Goal: Information Seeking & Learning: Learn about a topic

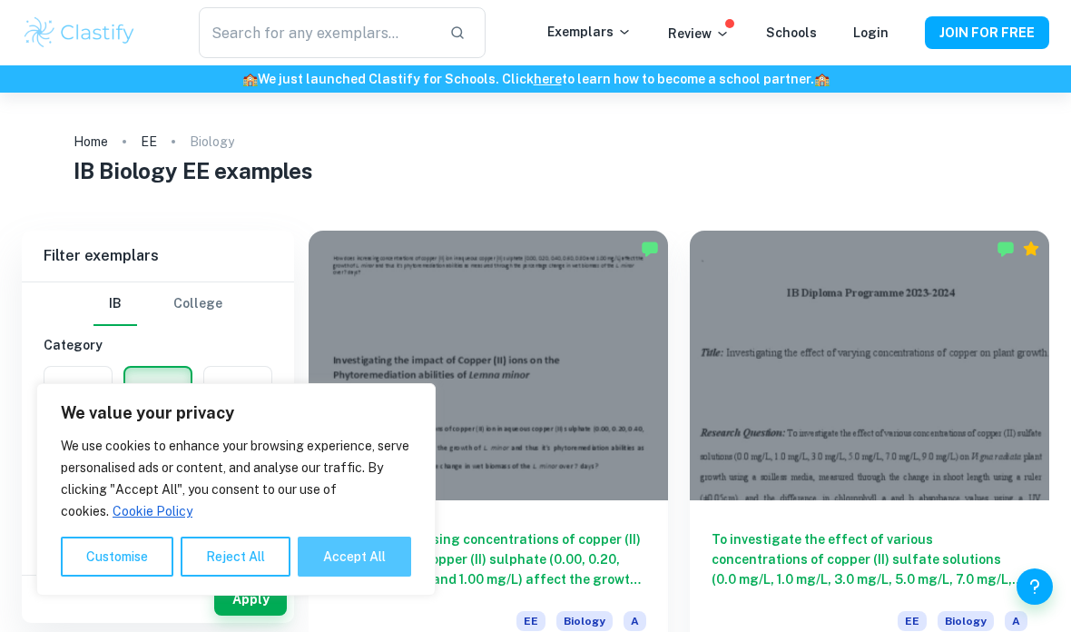
click at [363, 560] on button "Accept All" at bounding box center [354, 556] width 113 height 40
checkbox input "true"
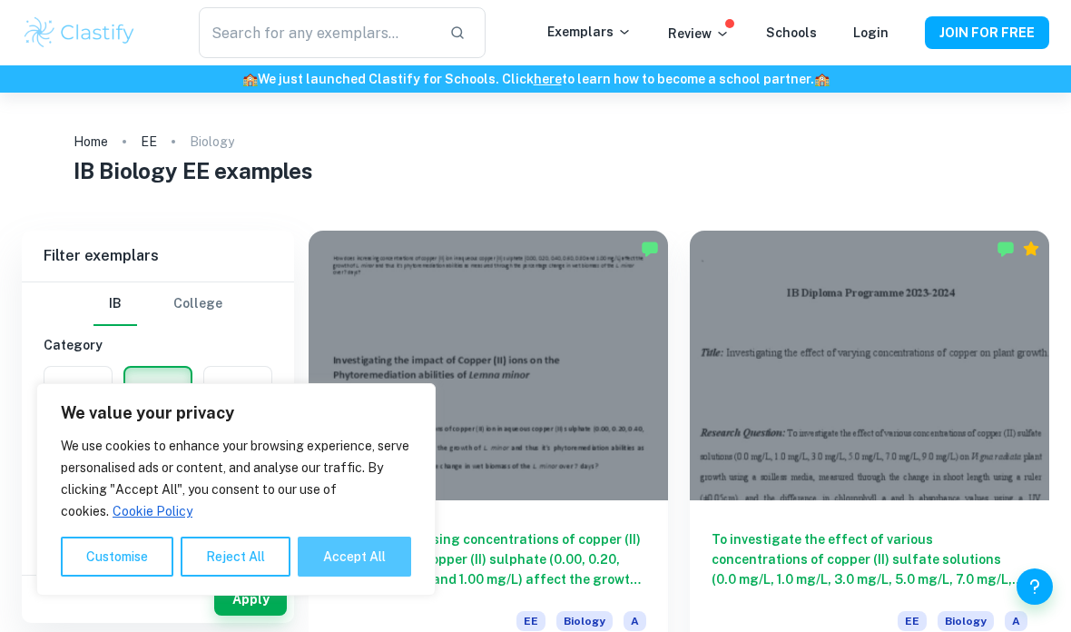
checkbox input "true"
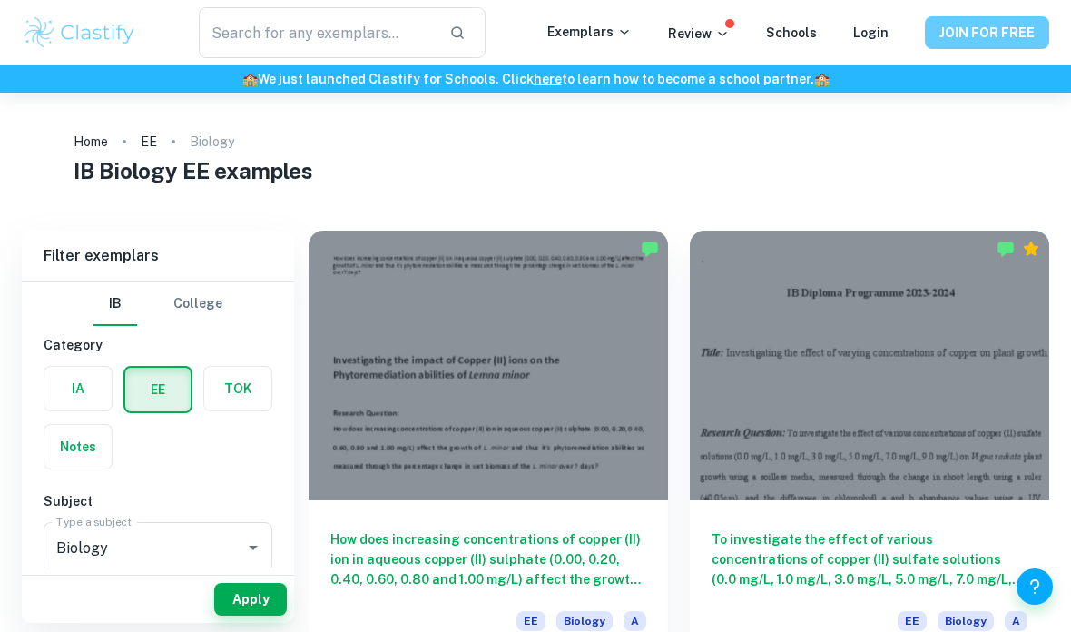
click at [987, 22] on button "JOIN FOR FREE" at bounding box center [987, 32] width 124 height 33
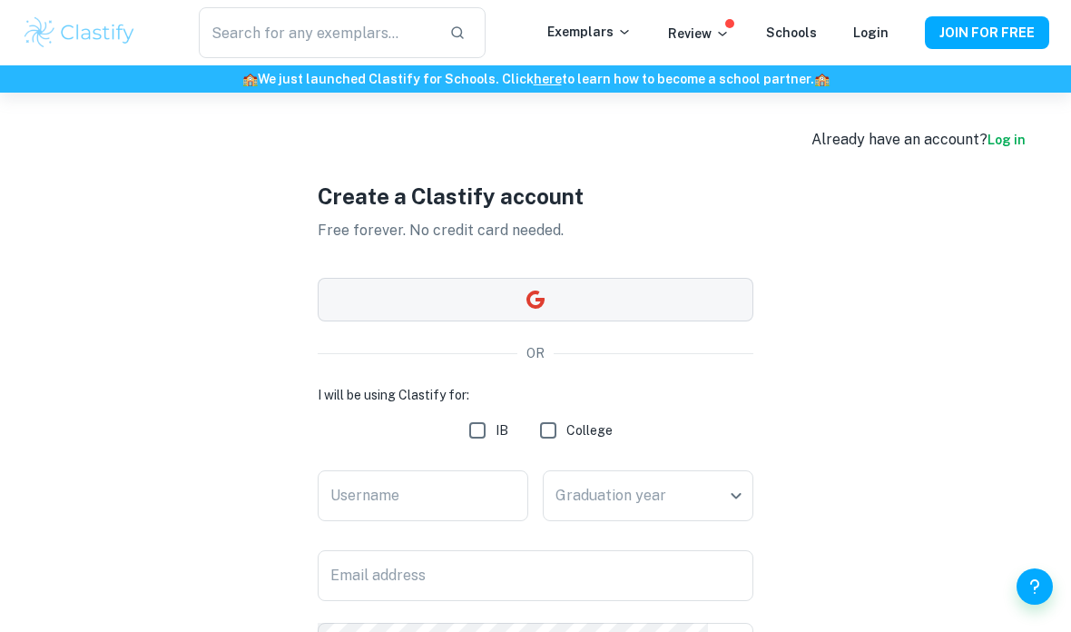
click at [653, 296] on button "button" at bounding box center [536, 300] width 436 height 44
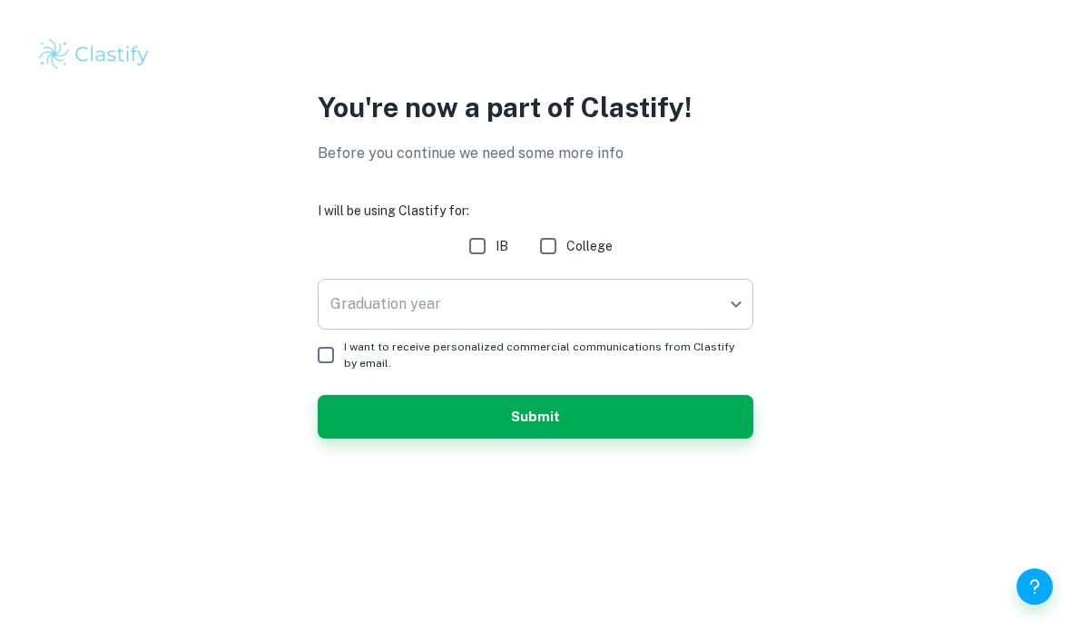
click at [620, 298] on body "We value your privacy We use cookies to enhance your browsing experience, serve…" at bounding box center [535, 316] width 1071 height 632
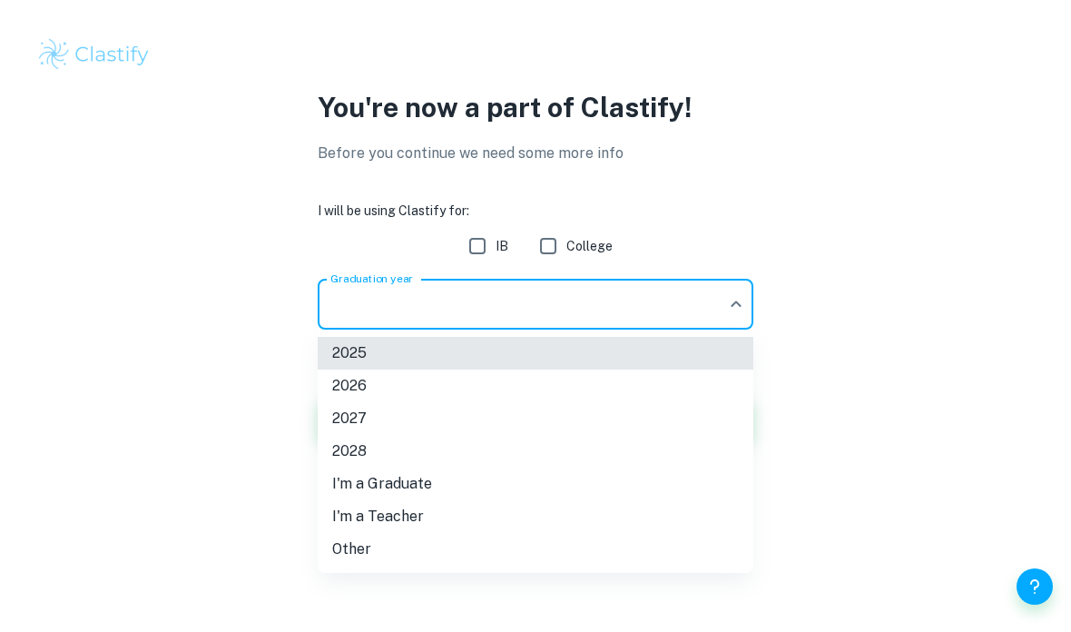
click at [393, 390] on li "2026" at bounding box center [536, 385] width 436 height 33
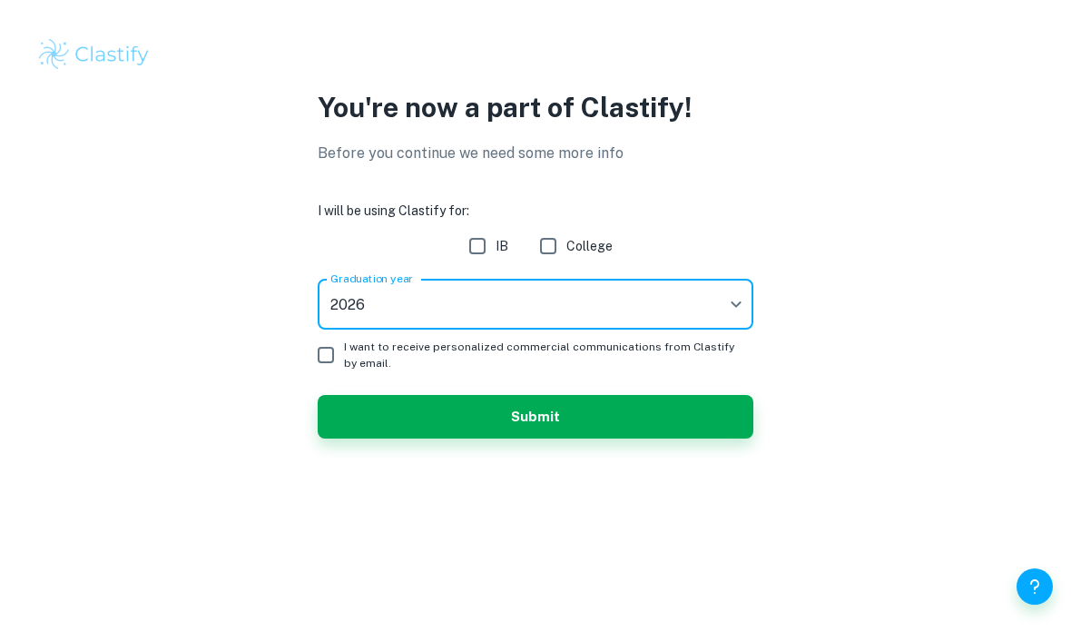
click at [468, 251] on input "IB" at bounding box center [477, 246] width 36 height 36
checkbox input "true"
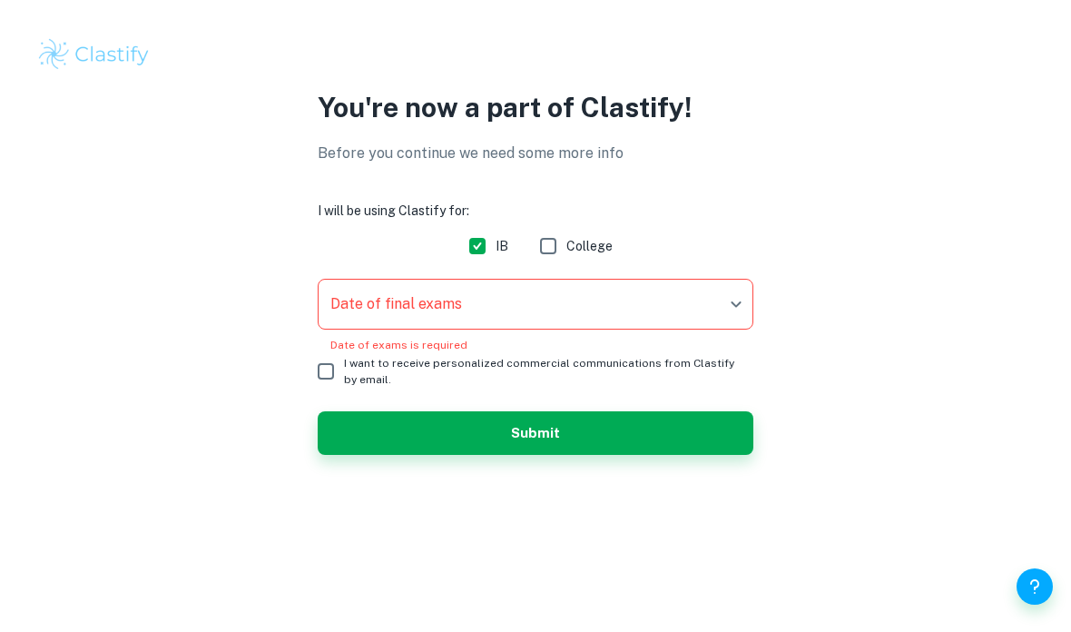
click at [480, 308] on body "We value your privacy We use cookies to enhance your browsing experience, serve…" at bounding box center [535, 316] width 1071 height 632
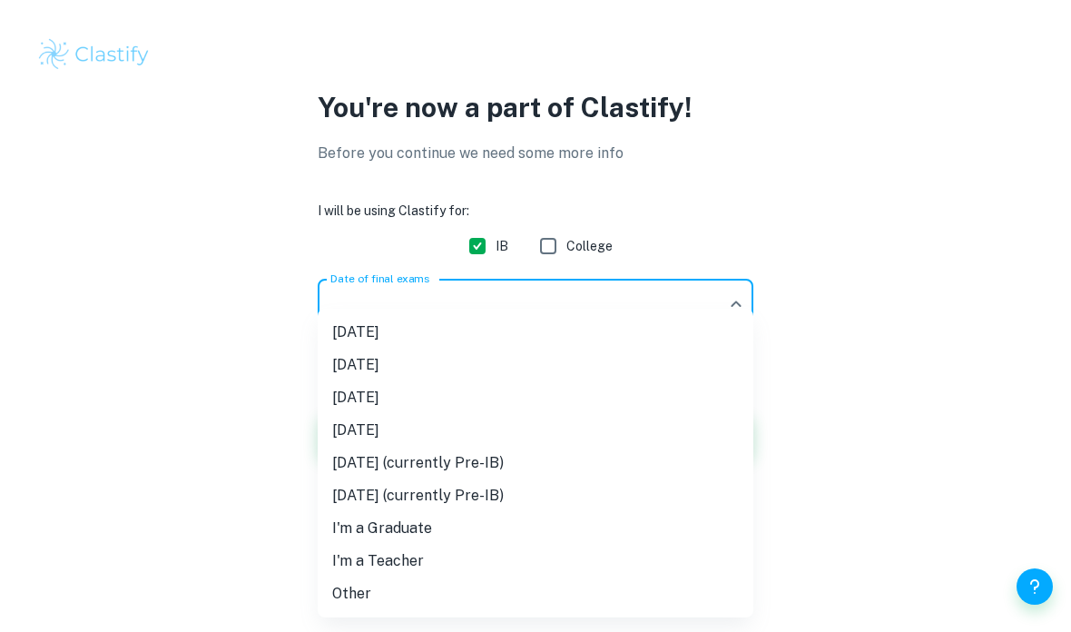
click at [399, 405] on li "[DATE]" at bounding box center [536, 397] width 436 height 33
type input "M26"
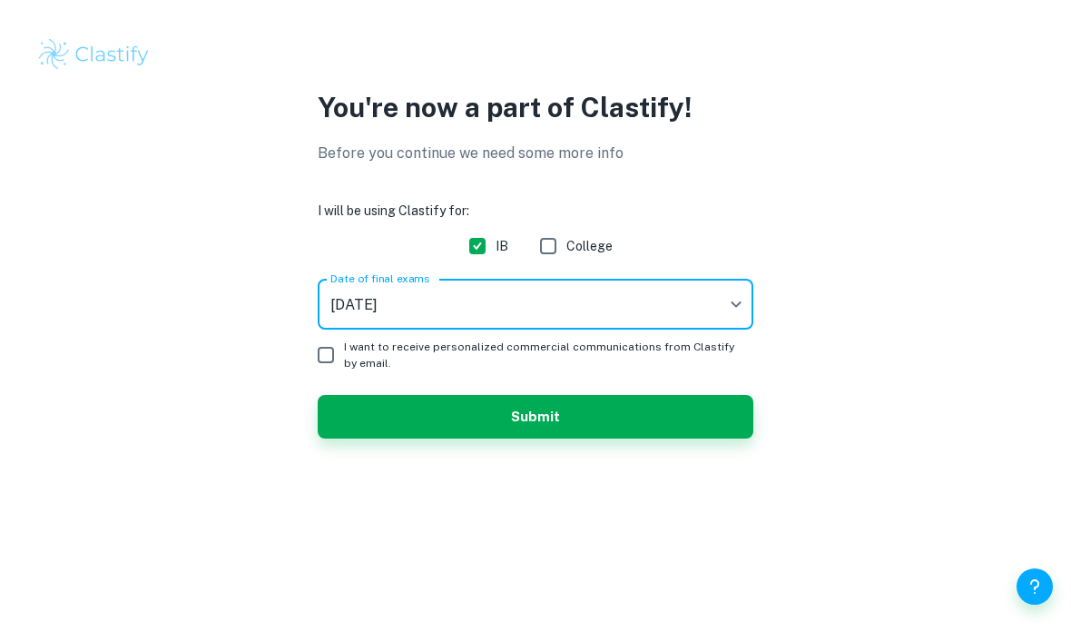
click at [326, 353] on input "I want to receive personalized commercial communications from Clastify by email." at bounding box center [326, 355] width 36 height 36
checkbox input "true"
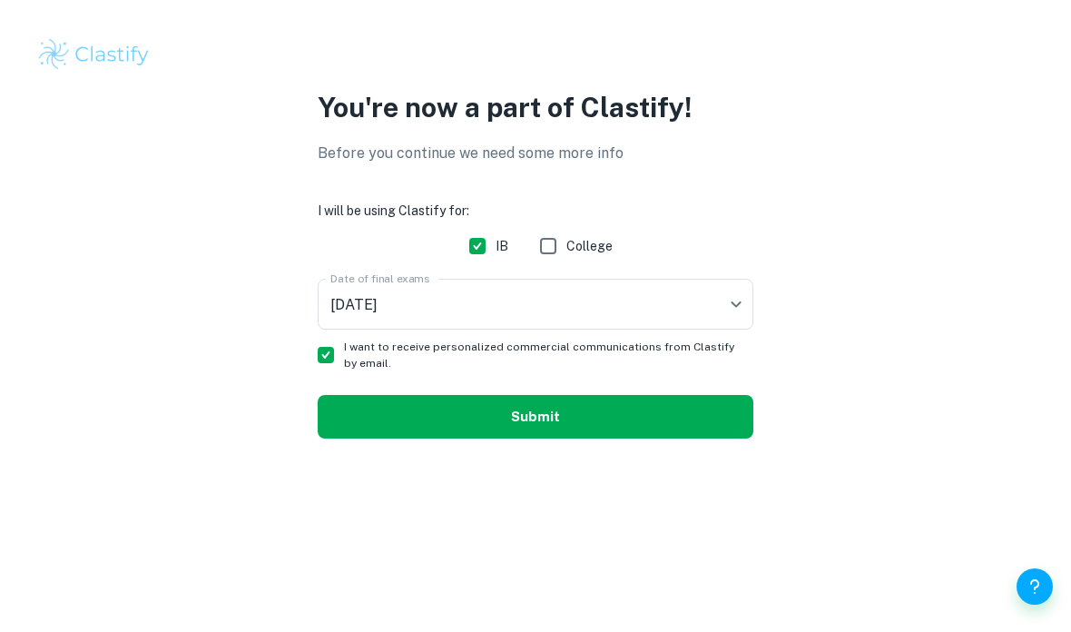
click at [422, 409] on button "Submit" at bounding box center [536, 417] width 436 height 44
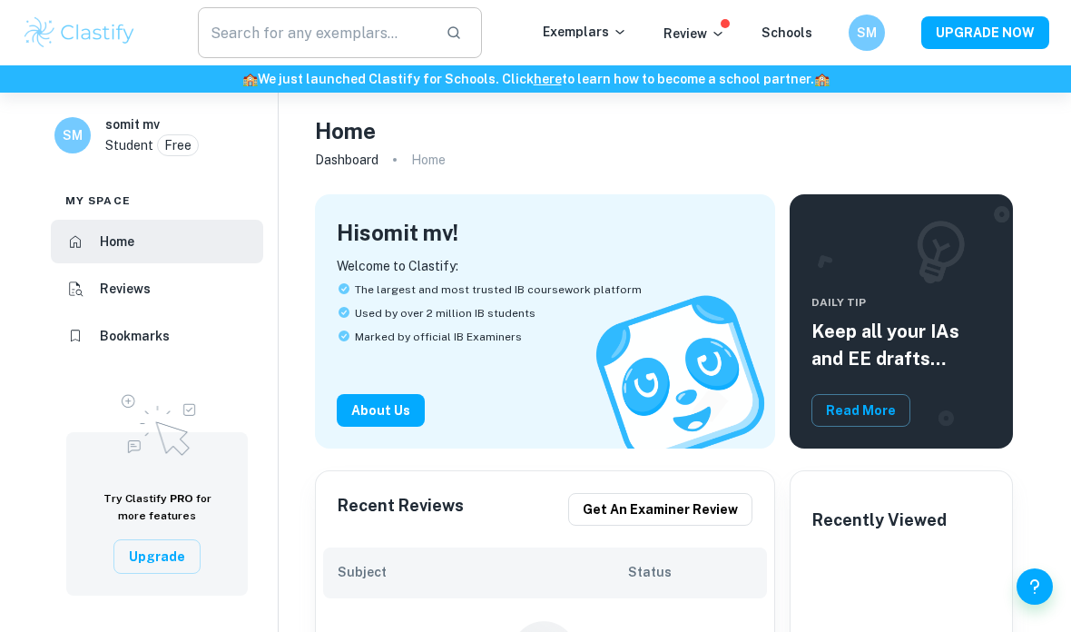
click at [421, 33] on input "text" at bounding box center [314, 32] width 233 height 51
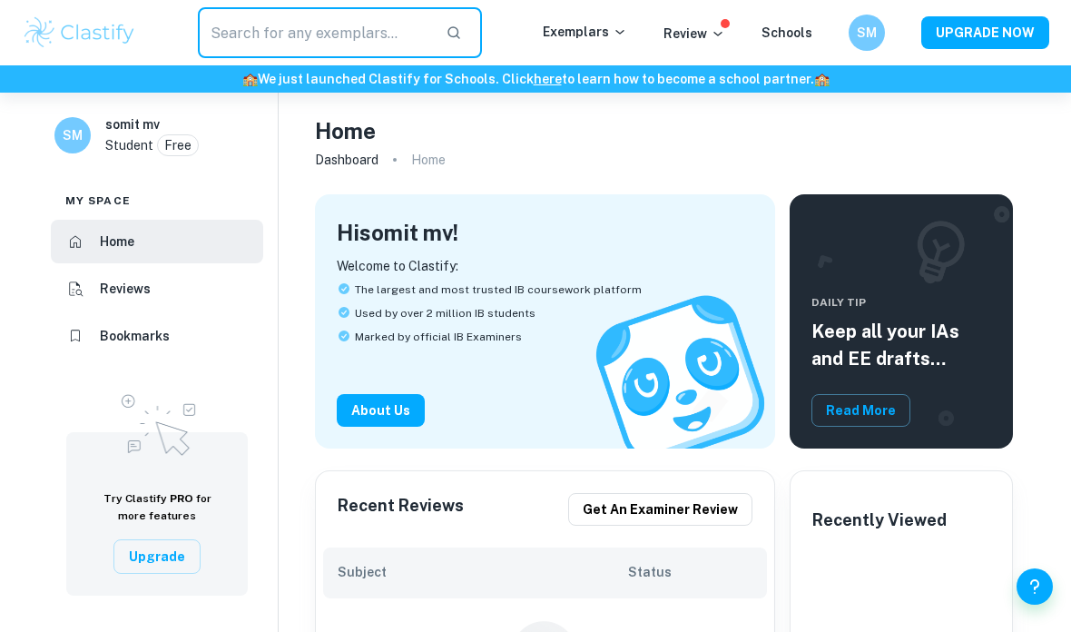
click at [109, 34] on img at bounding box center [79, 33] width 115 height 36
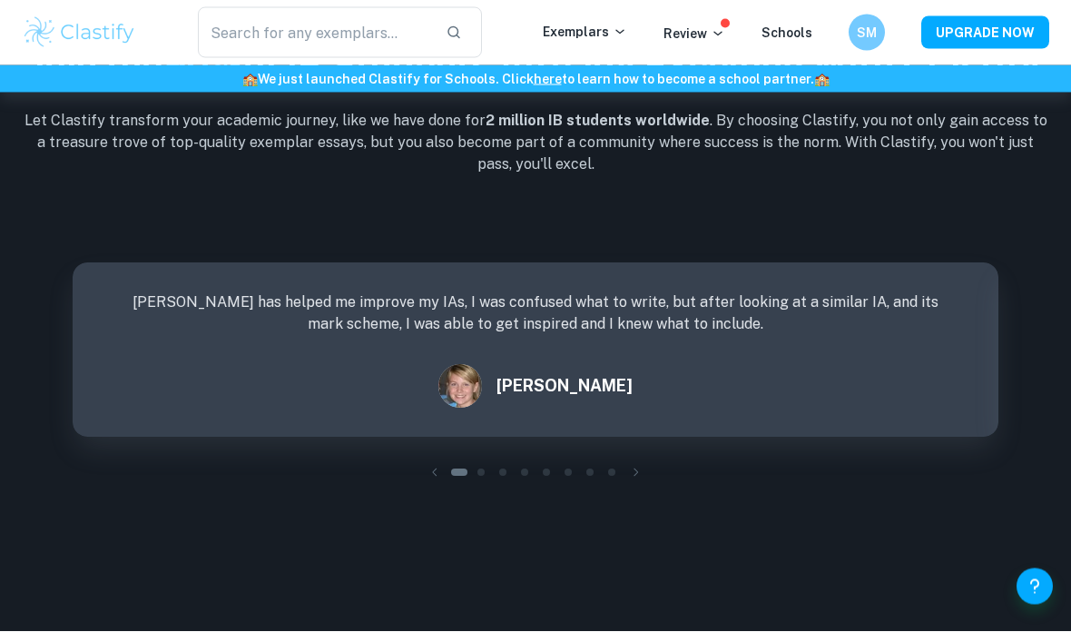
scroll to position [2391, 0]
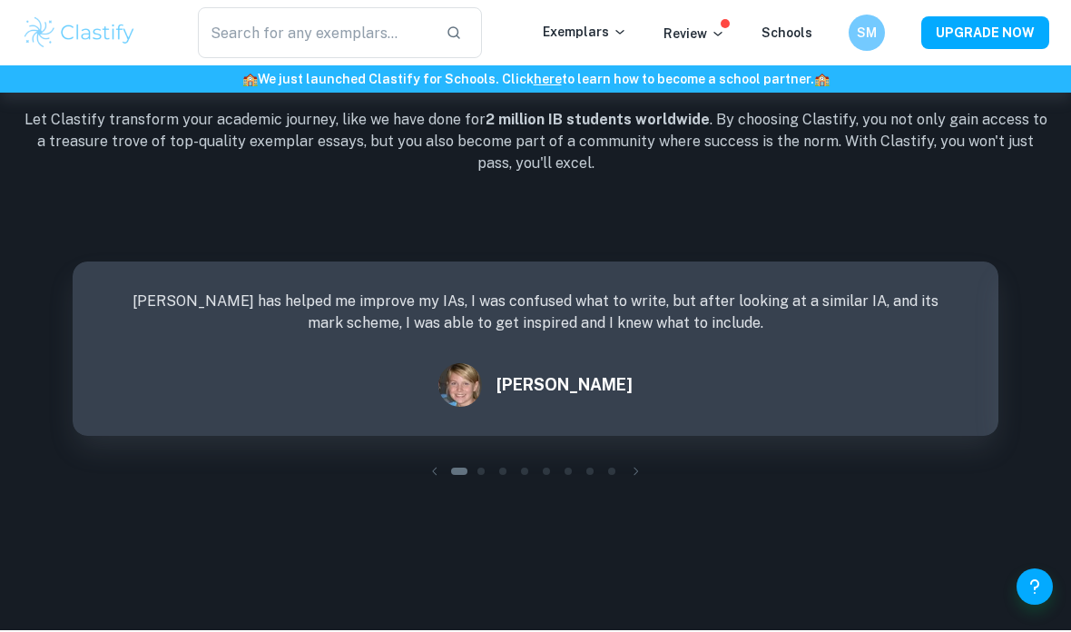
click at [604, 57] on div "​ Exemplars Review Schools SM UPGRADE NOW" at bounding box center [535, 32] width 1071 height 51
click at [598, 38] on p "Exemplars" at bounding box center [585, 32] width 84 height 20
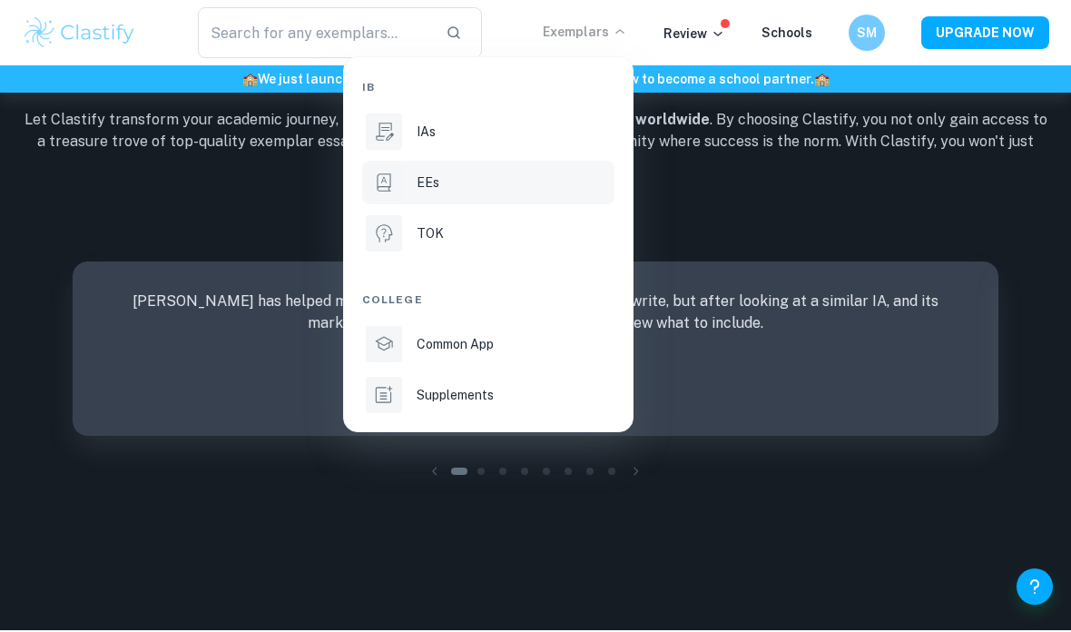
click at [435, 176] on p "EEs" at bounding box center [428, 182] width 23 height 20
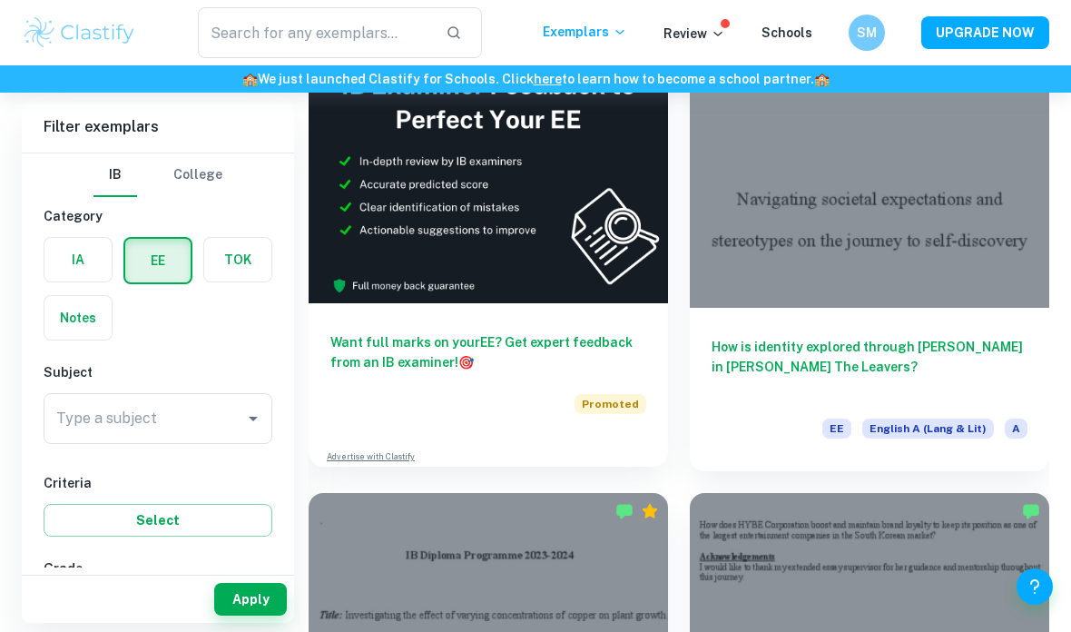
scroll to position [670, 0]
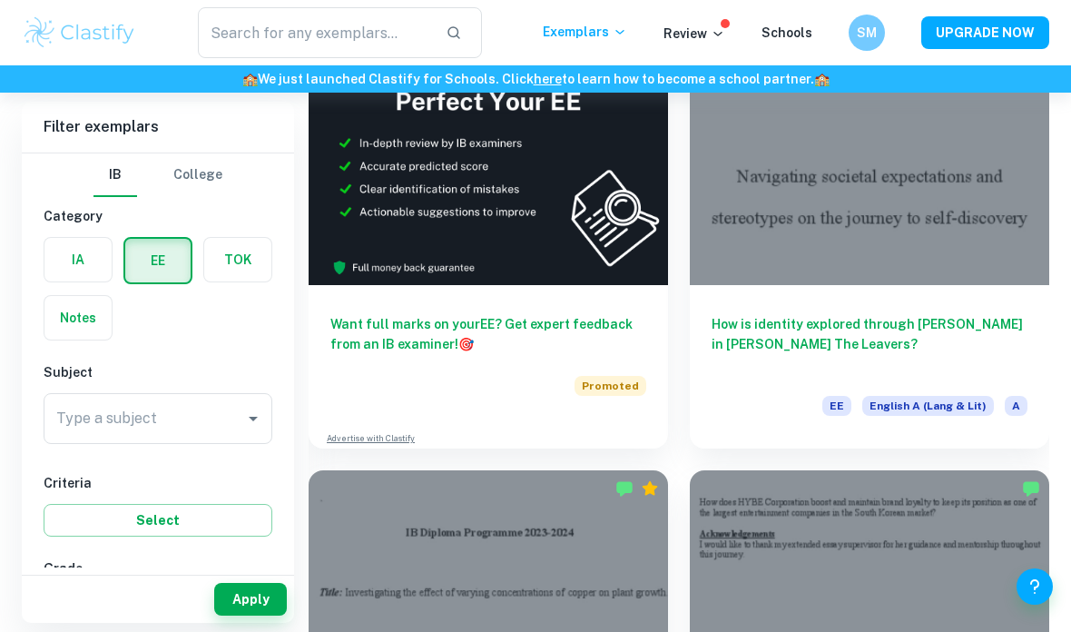
click at [207, 457] on div "IB College Category IA EE TOK Notes Subject Type a subject Type a subject Crite…" at bounding box center [158, 634] width 272 height 962
click at [247, 421] on icon "Open" at bounding box center [253, 419] width 22 height 22
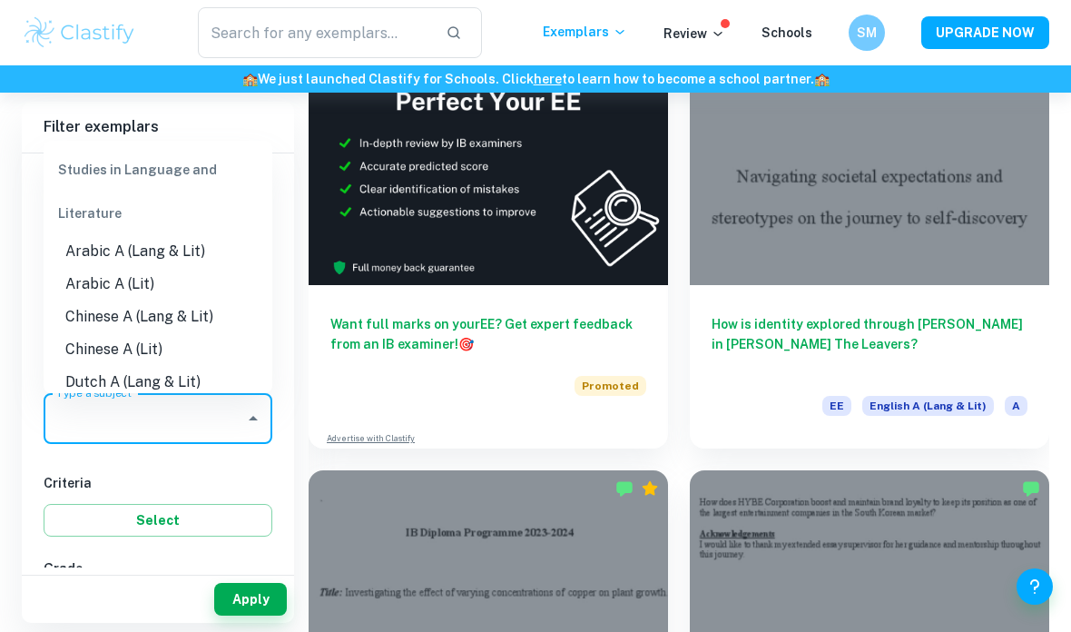
type input "e"
type input "o"
type input "p"
type input "a"
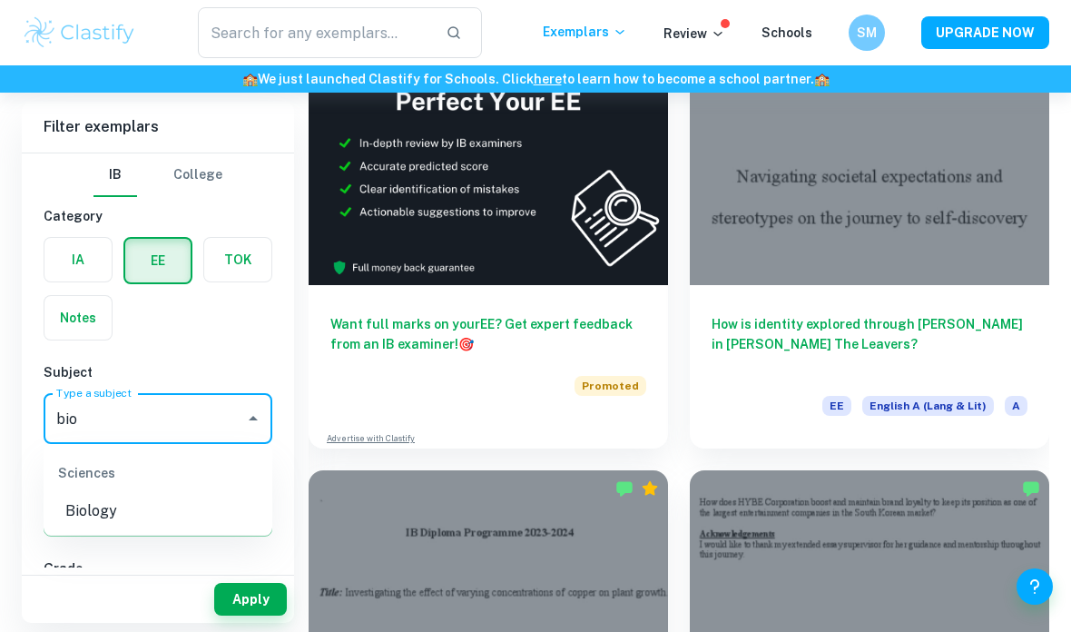
click at [85, 508] on li "Biology" at bounding box center [158, 511] width 229 height 33
type input "Biology"
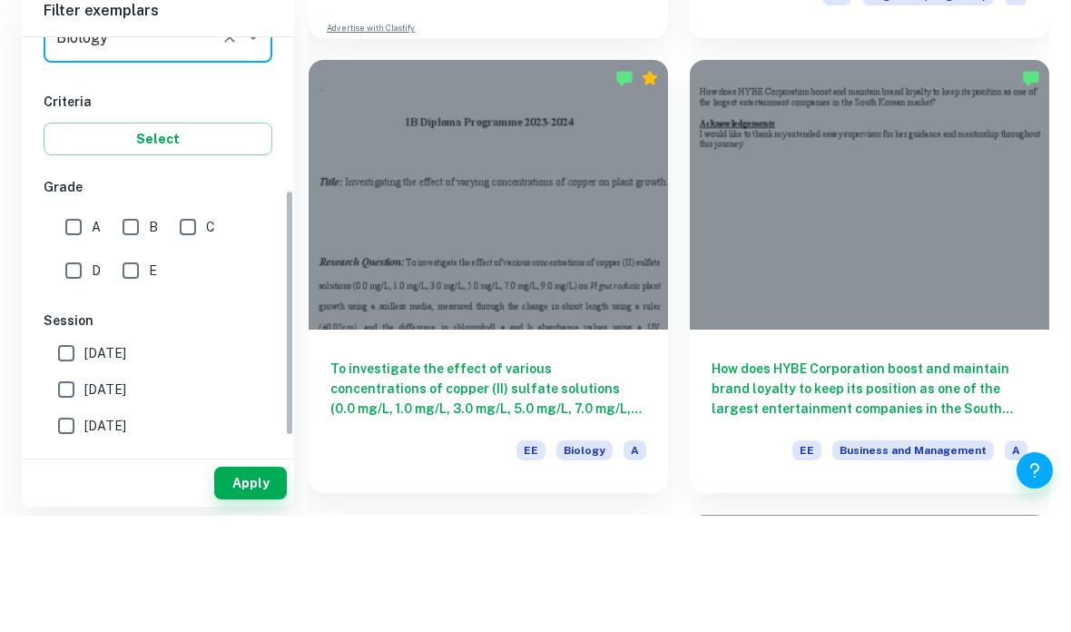
scroll to position [145, 0]
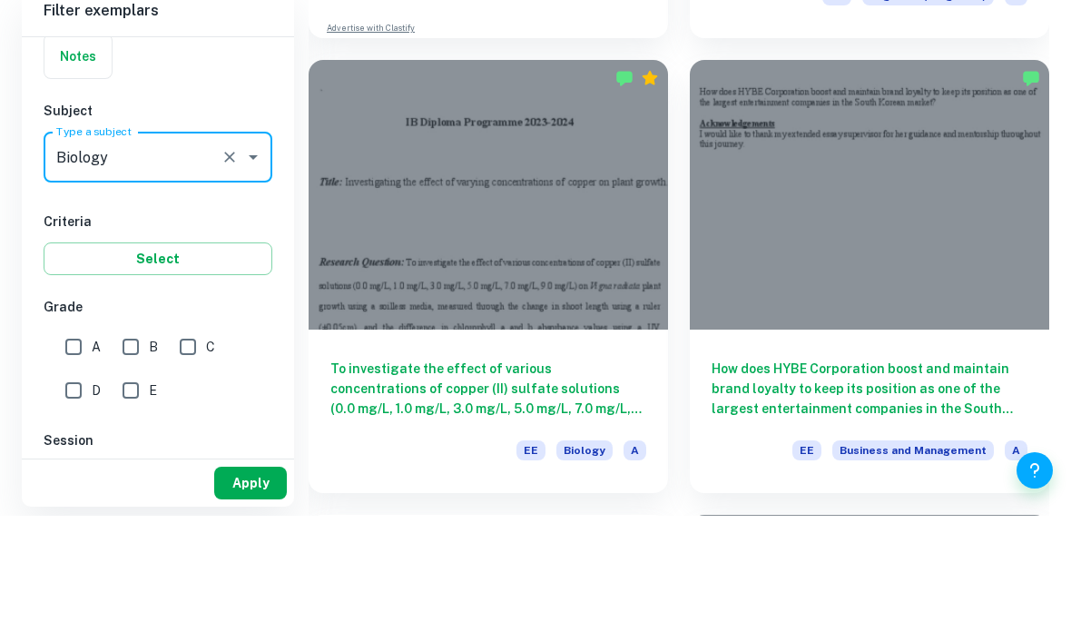
click at [254, 583] on button "Apply" at bounding box center [250, 599] width 73 height 33
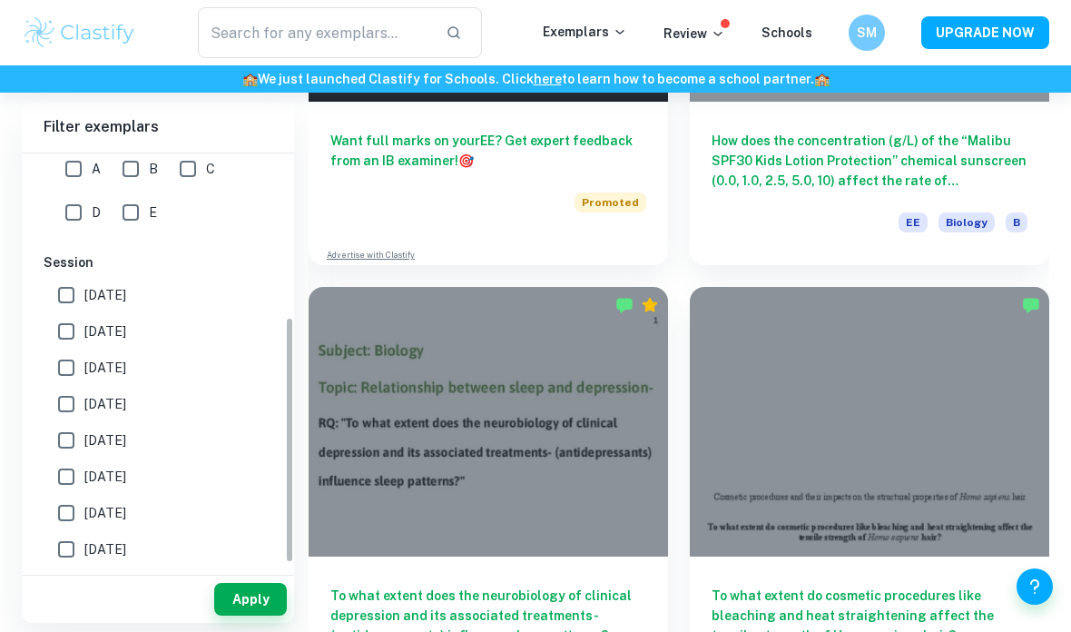
scroll to position [466, 0]
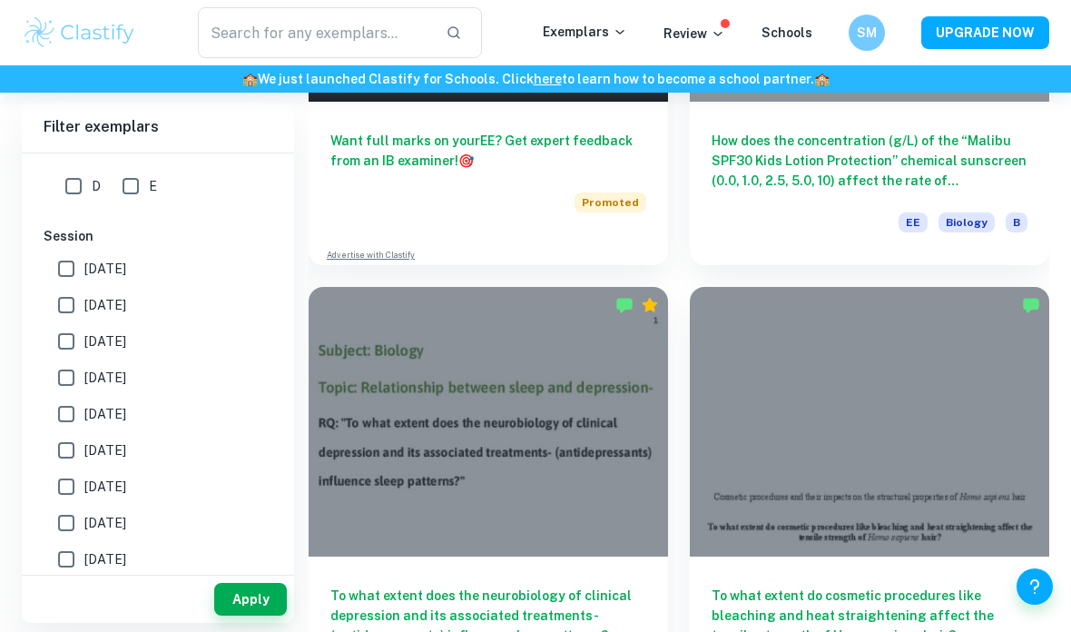
click at [74, 304] on input "[DATE]" at bounding box center [66, 305] width 36 height 36
checkbox input "true"
click at [74, 269] on input "[DATE]" at bounding box center [66, 269] width 36 height 36
checkbox input "true"
click at [270, 615] on button "Apply" at bounding box center [250, 599] width 73 height 33
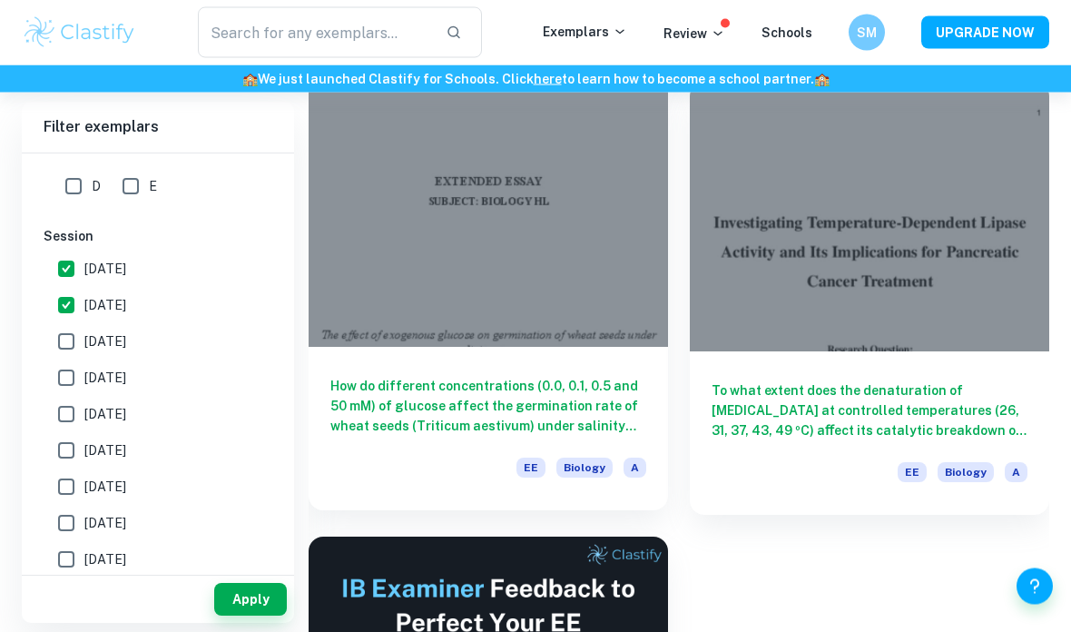
scroll to position [3787, 0]
click at [626, 377] on h6 "How do different concentrations (0.0, 0.1, 0.5 and 50 mM) of glucose affect the…" at bounding box center [488, 406] width 316 height 60
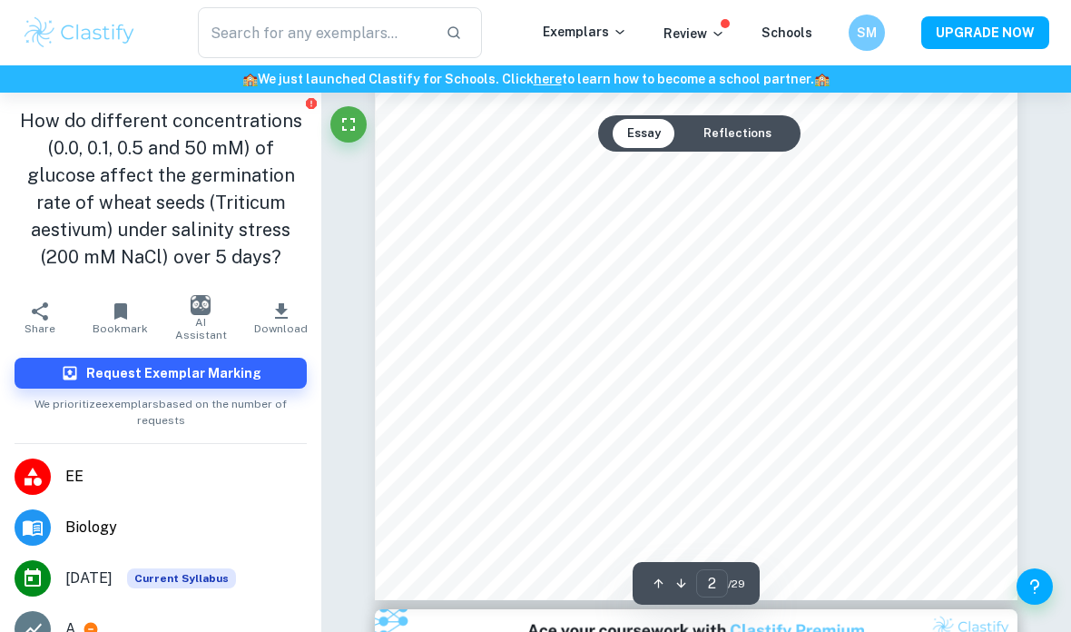
scroll to position [1441, 0]
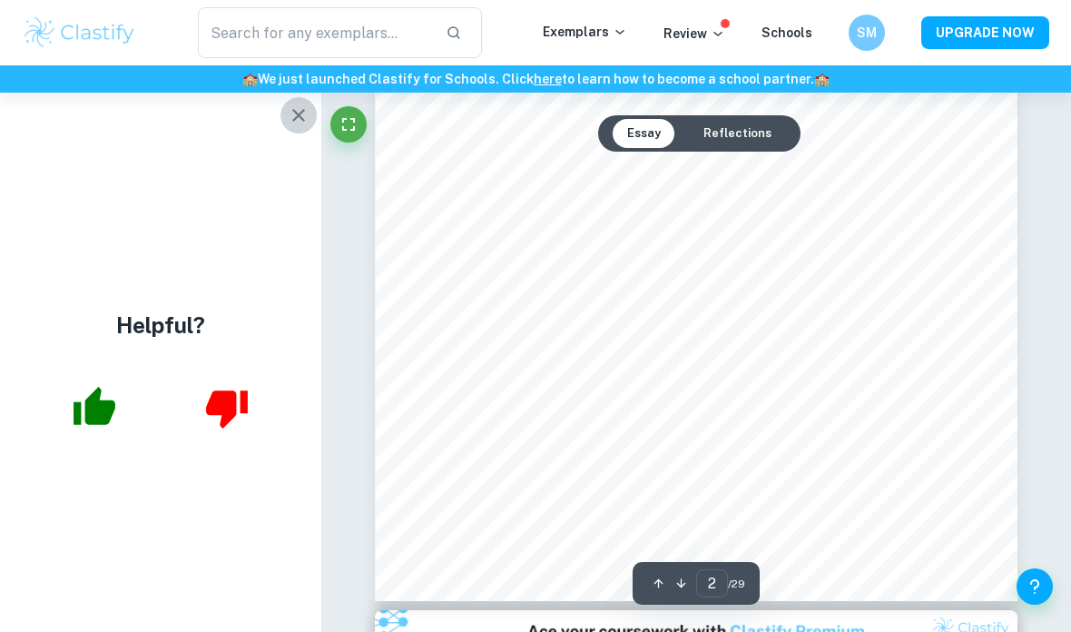
click at [298, 115] on icon "button" at bounding box center [298, 115] width 13 height 13
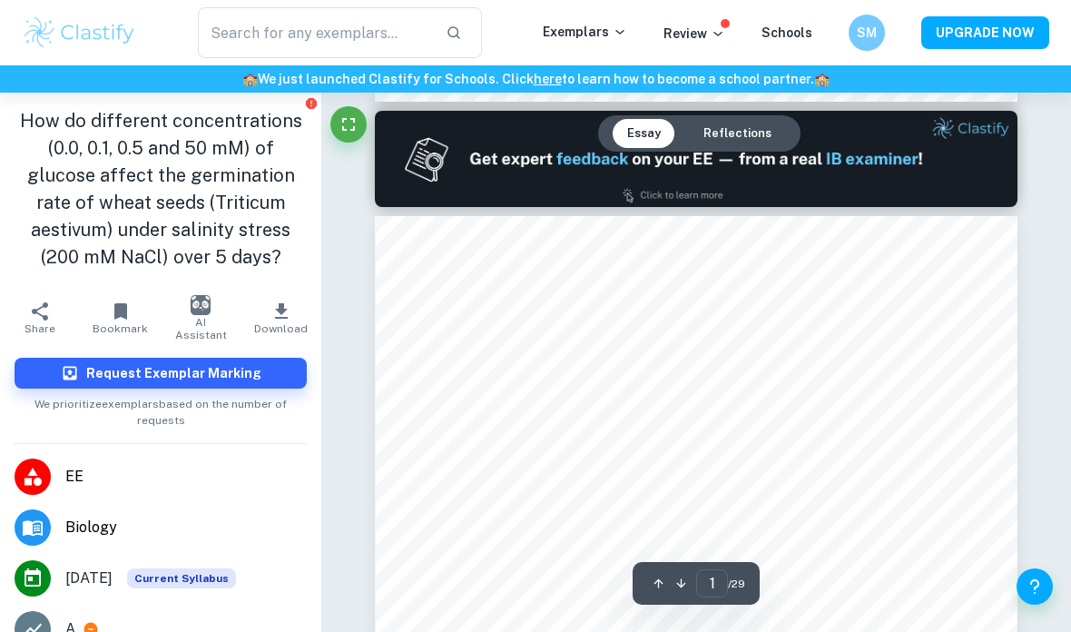
scroll to position [0, 0]
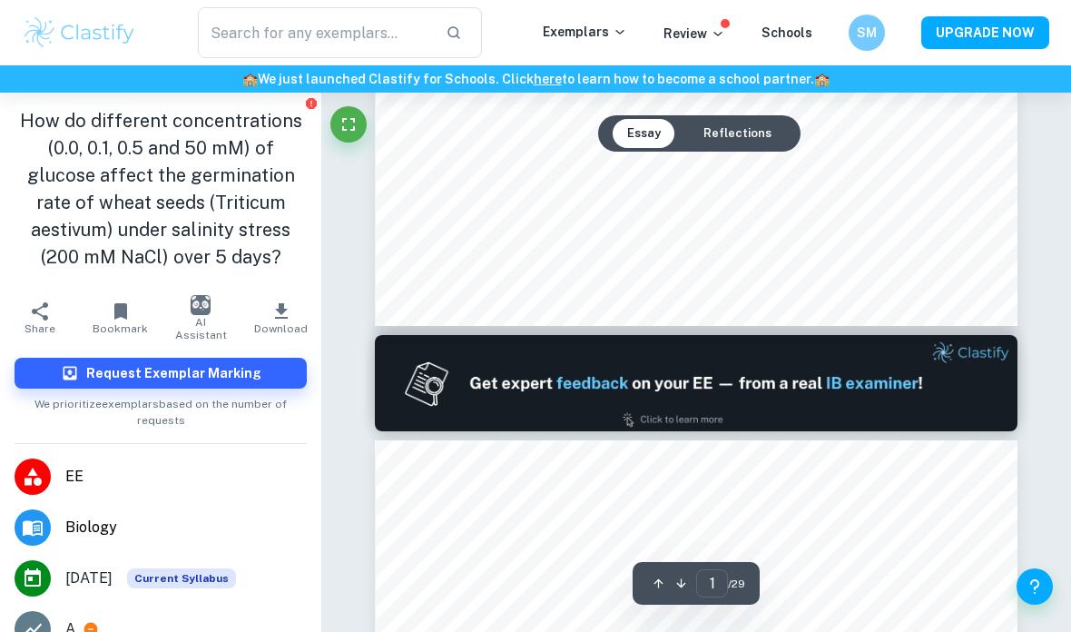
type input "2"
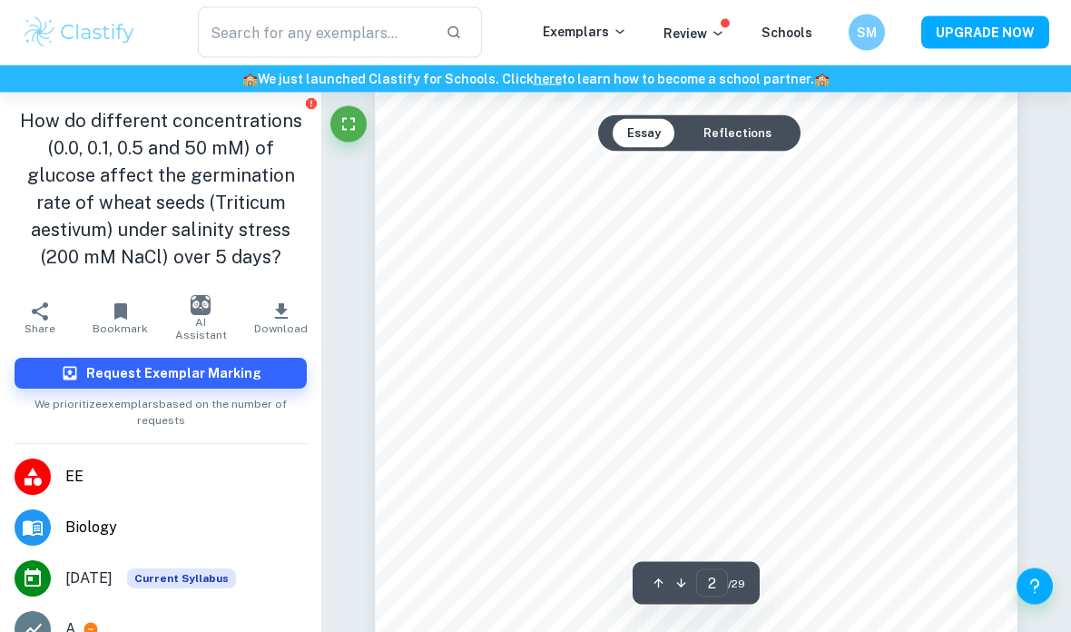
scroll to position [1187, 0]
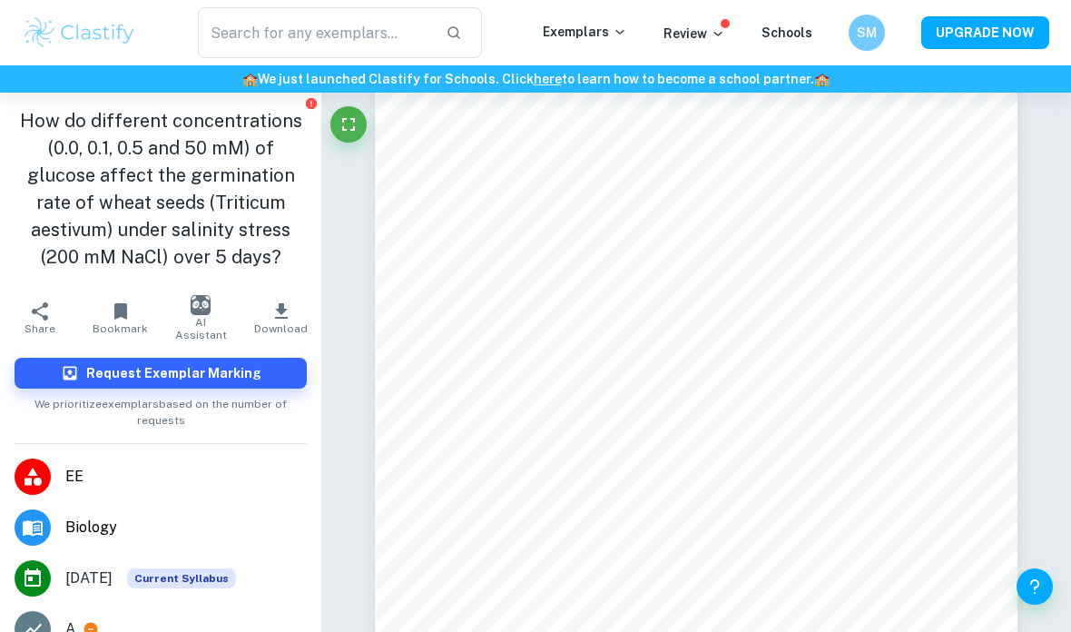
click at [132, 297] on button "Bookmark" at bounding box center [121, 317] width 81 height 51
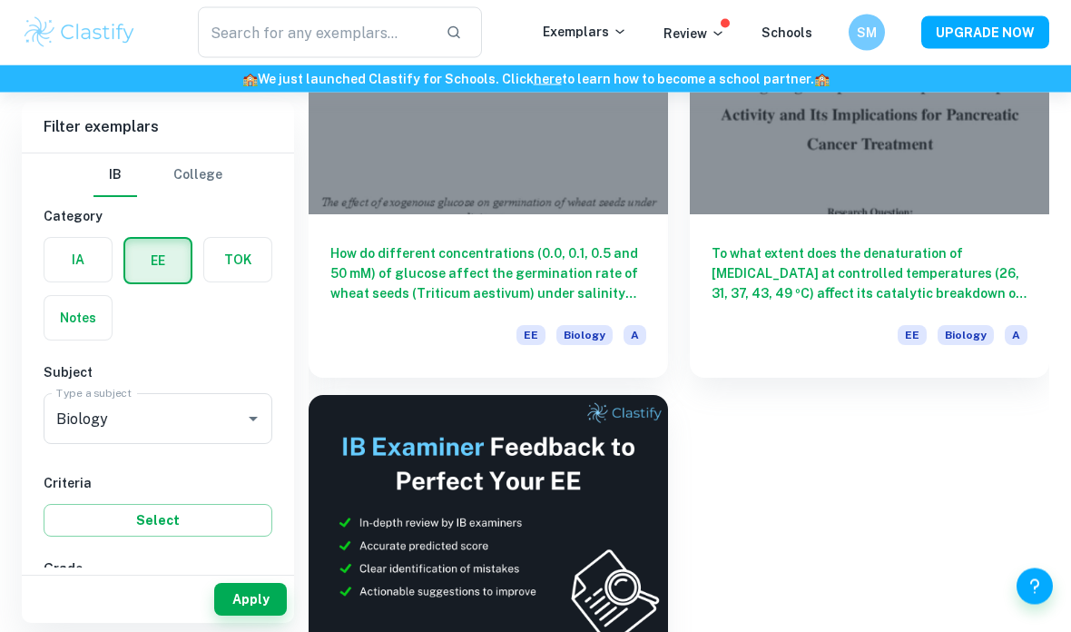
scroll to position [3820, 0]
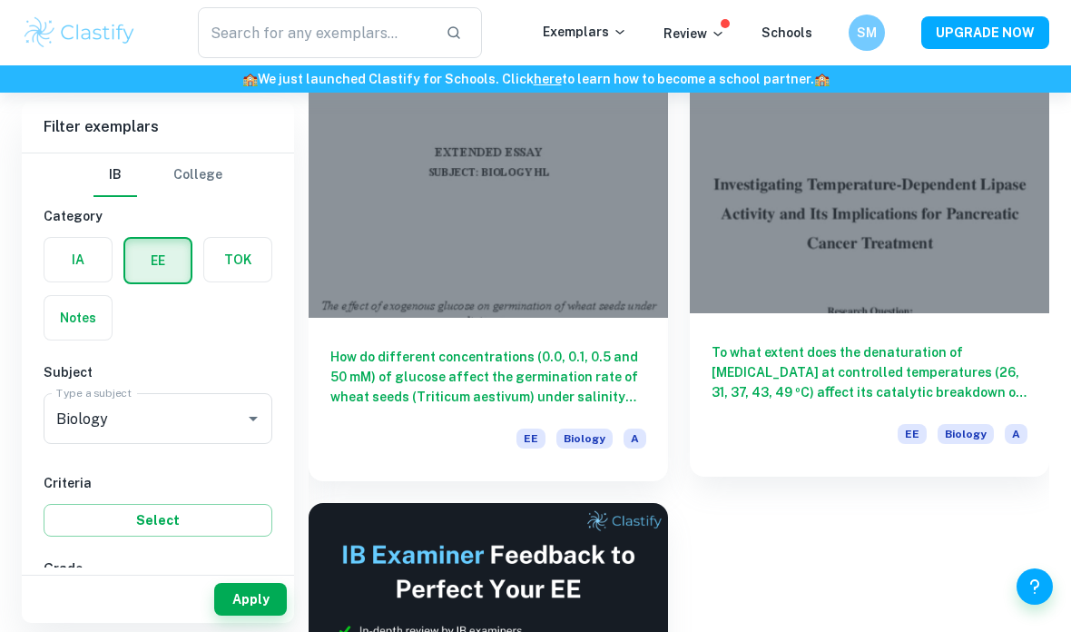
click at [892, 388] on h6 "To what extent does the denaturation of [MEDICAL_DATA] at controlled temperatur…" at bounding box center [870, 372] width 316 height 60
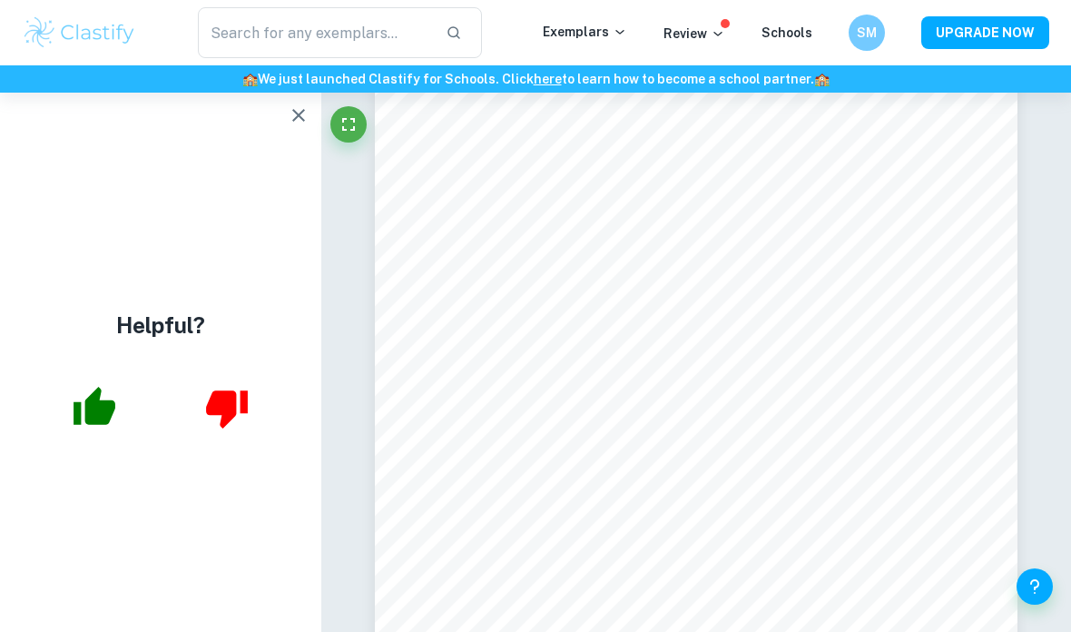
scroll to position [1000, 0]
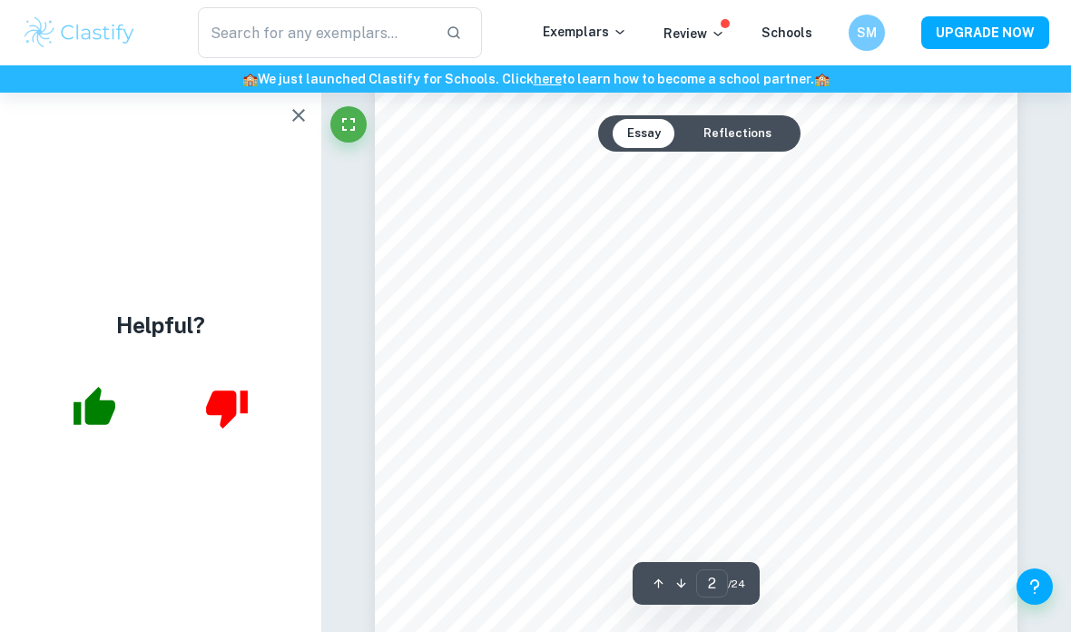
click at [289, 125] on icon "button" at bounding box center [299, 115] width 22 height 22
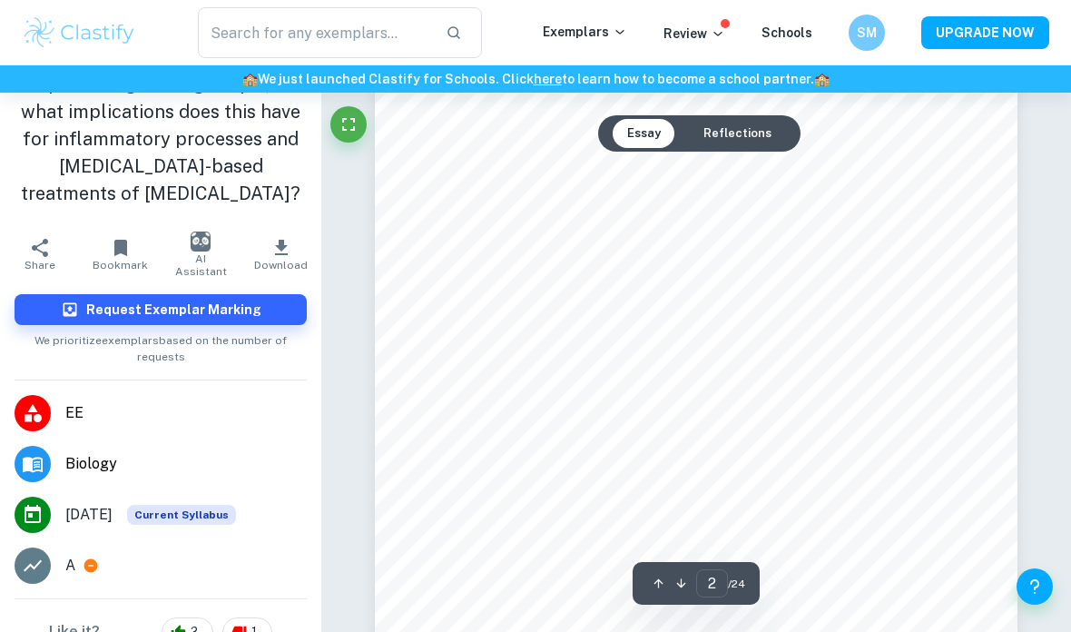
scroll to position [1009, 0]
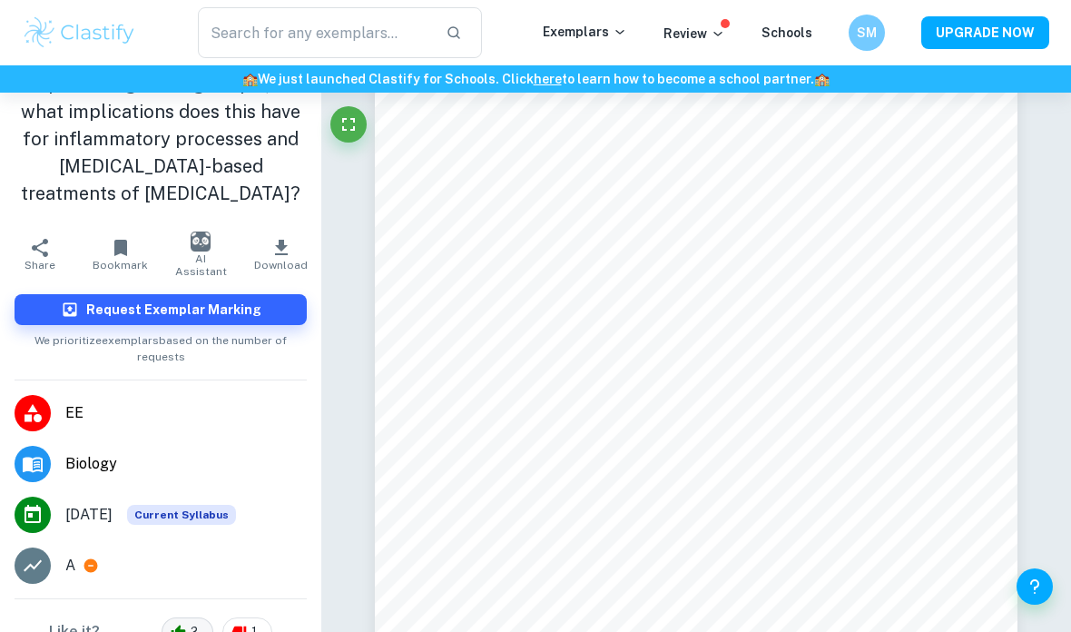
click at [177, 624] on icon at bounding box center [179, 630] width 15 height 13
click at [121, 260] on span "Bookmark" at bounding box center [120, 265] width 55 height 13
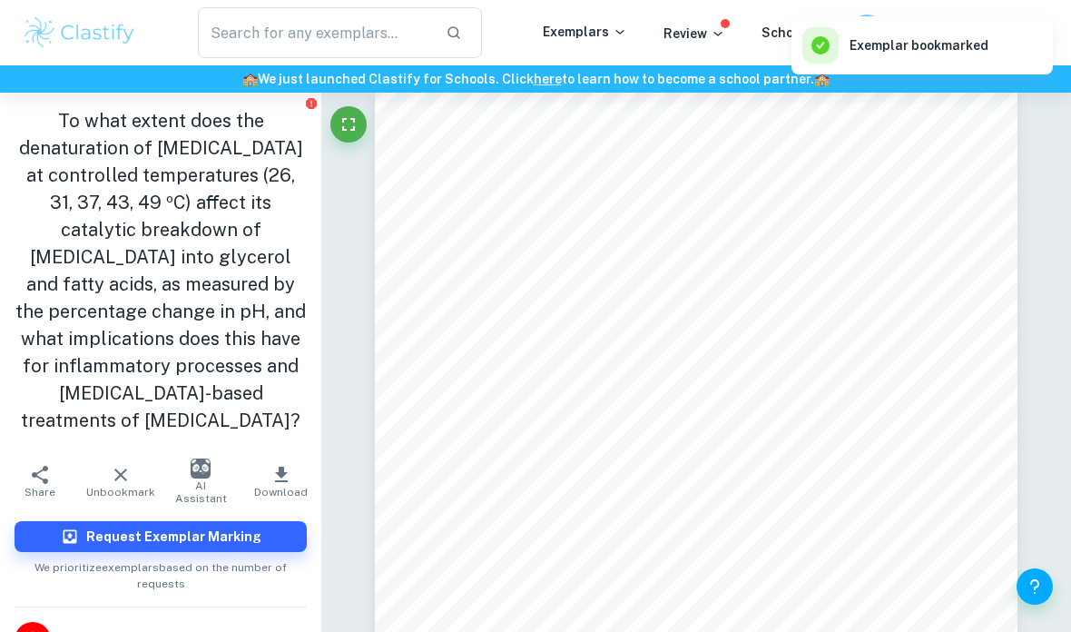
scroll to position [-3, 0]
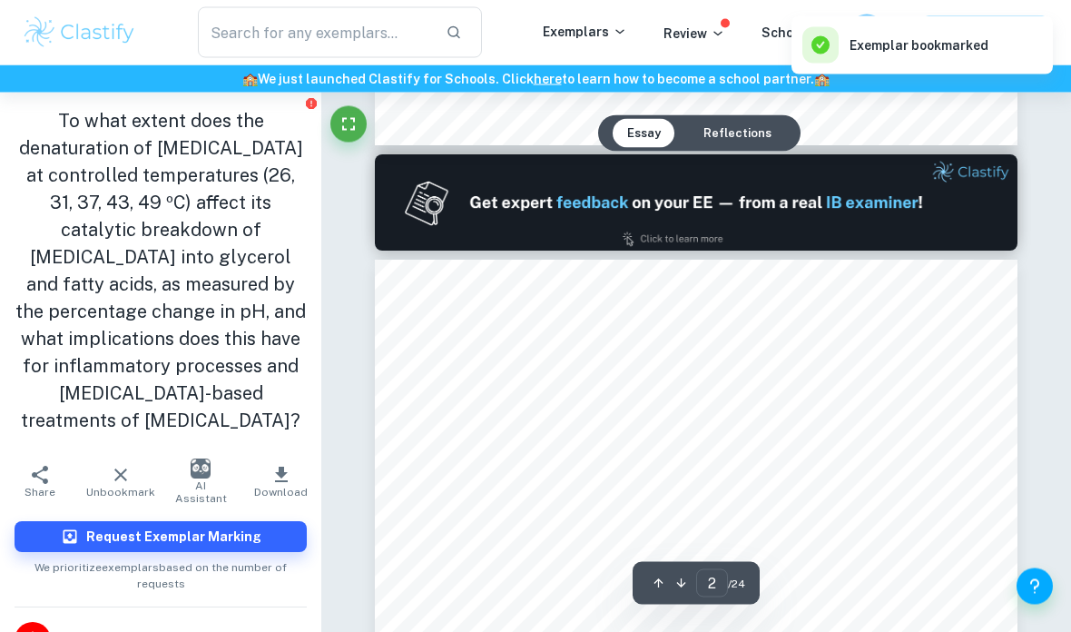
type input "1"
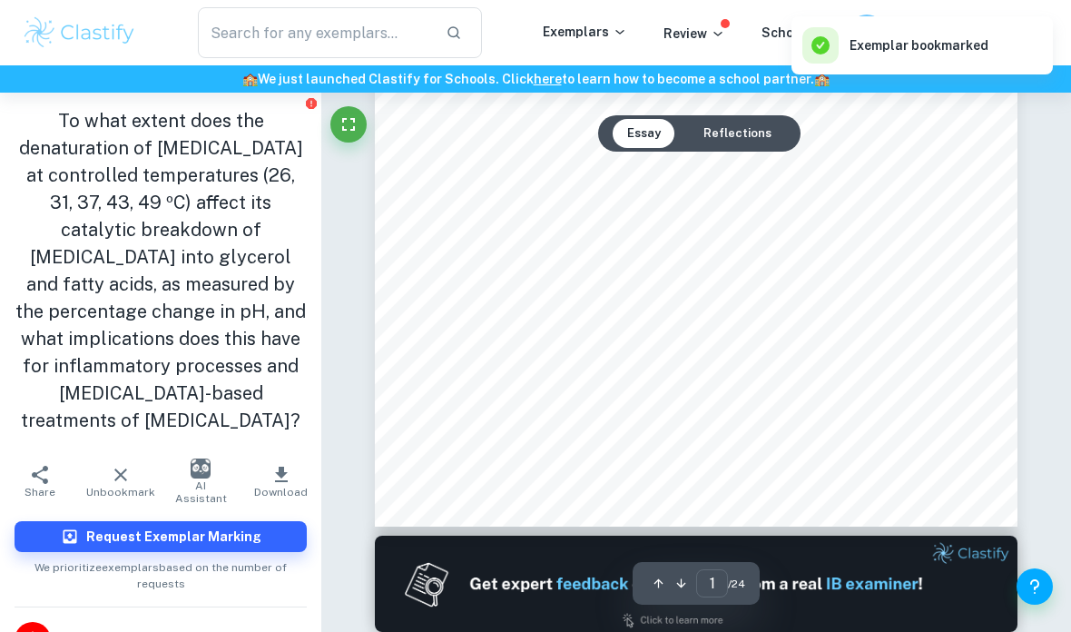
scroll to position [0, 0]
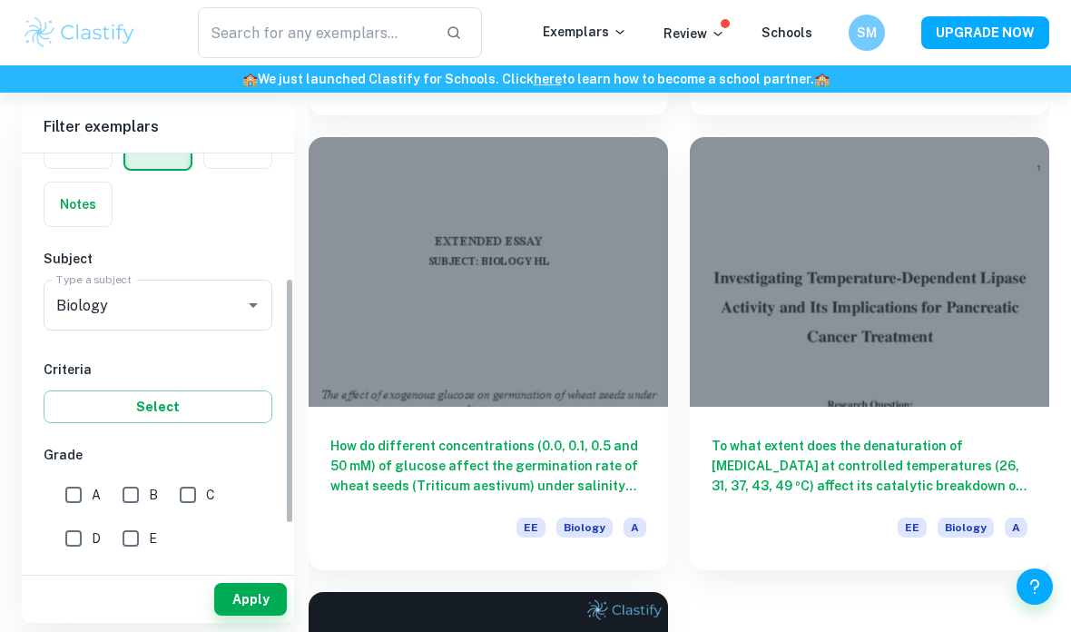
scroll to position [339, 0]
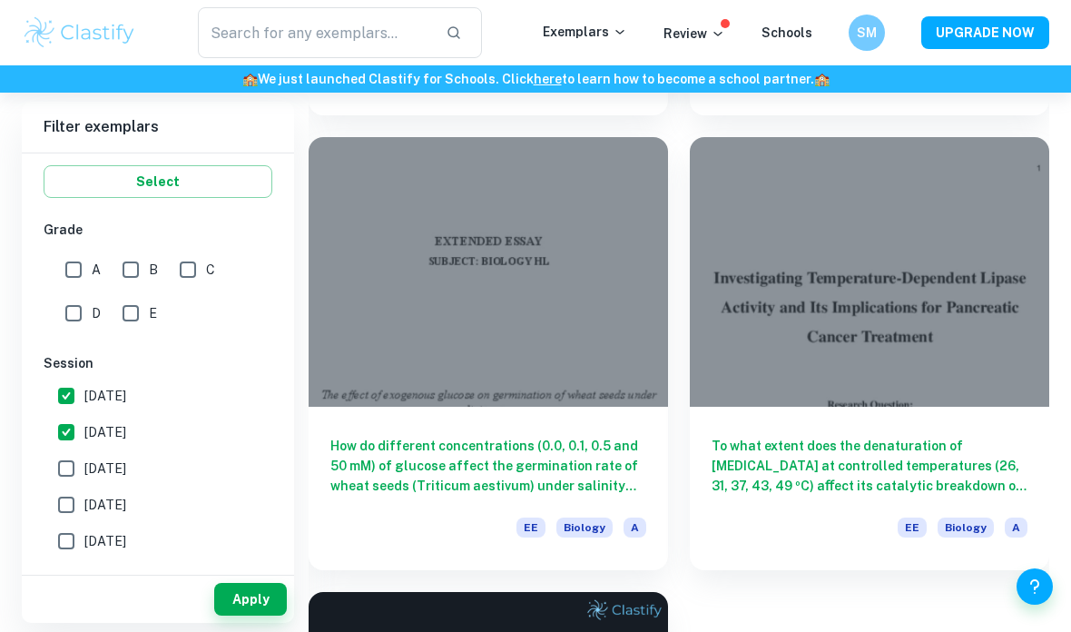
click at [147, 304] on input "E" at bounding box center [131, 313] width 36 height 36
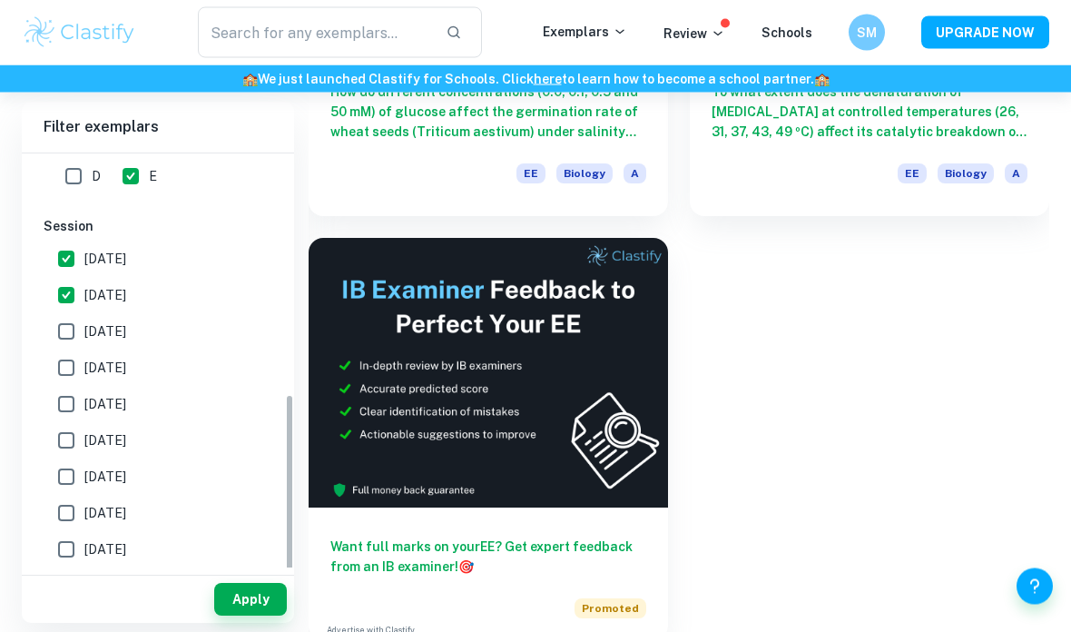
scroll to position [4094, 0]
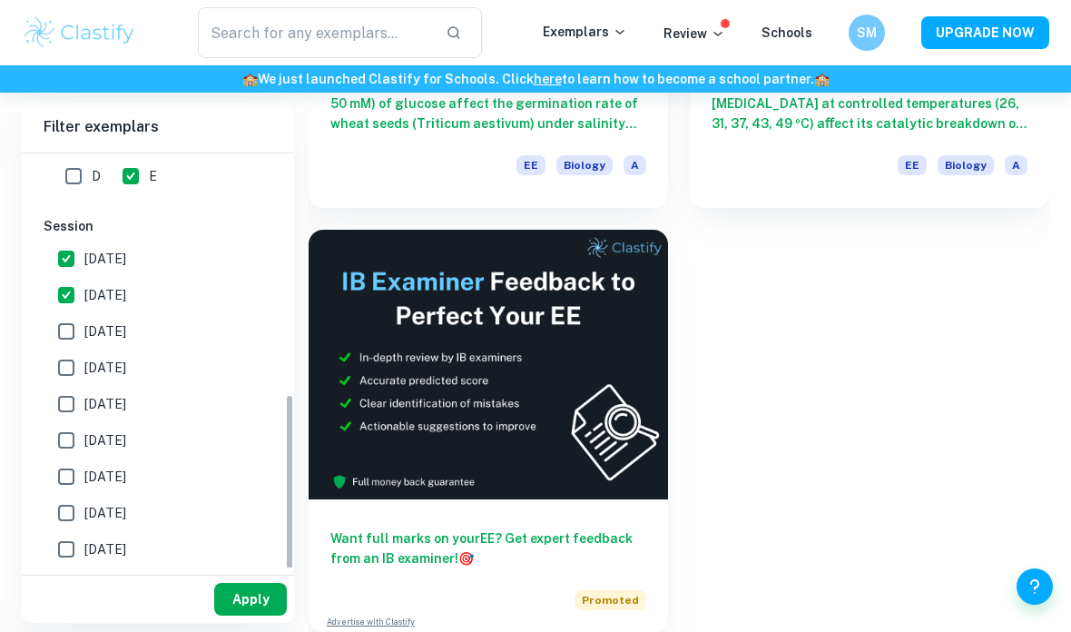
click at [253, 609] on button "Apply" at bounding box center [250, 599] width 73 height 33
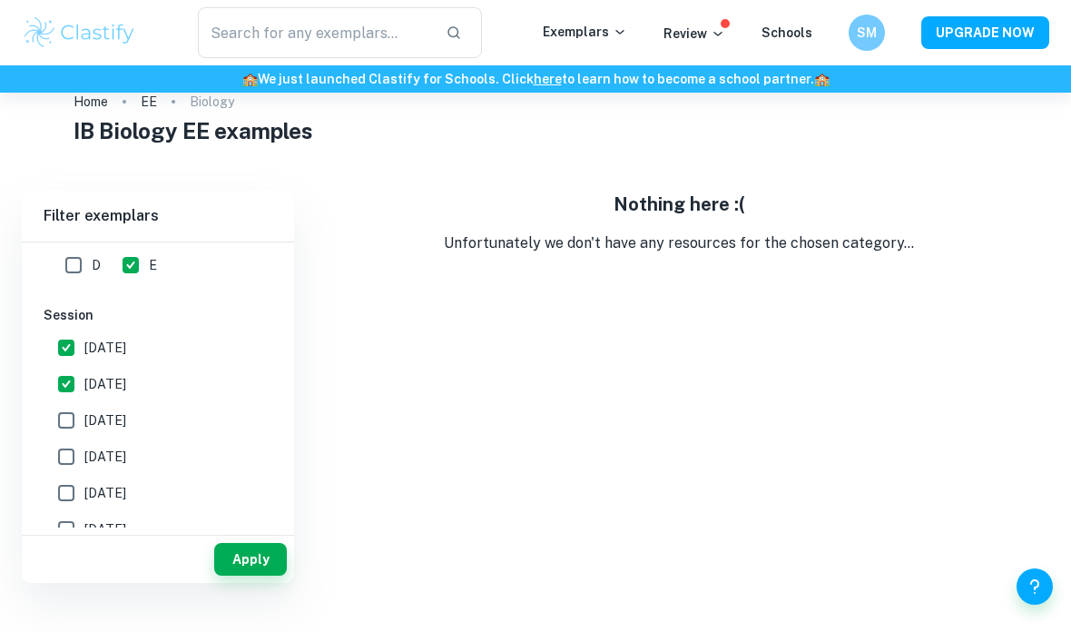
scroll to position [22, 0]
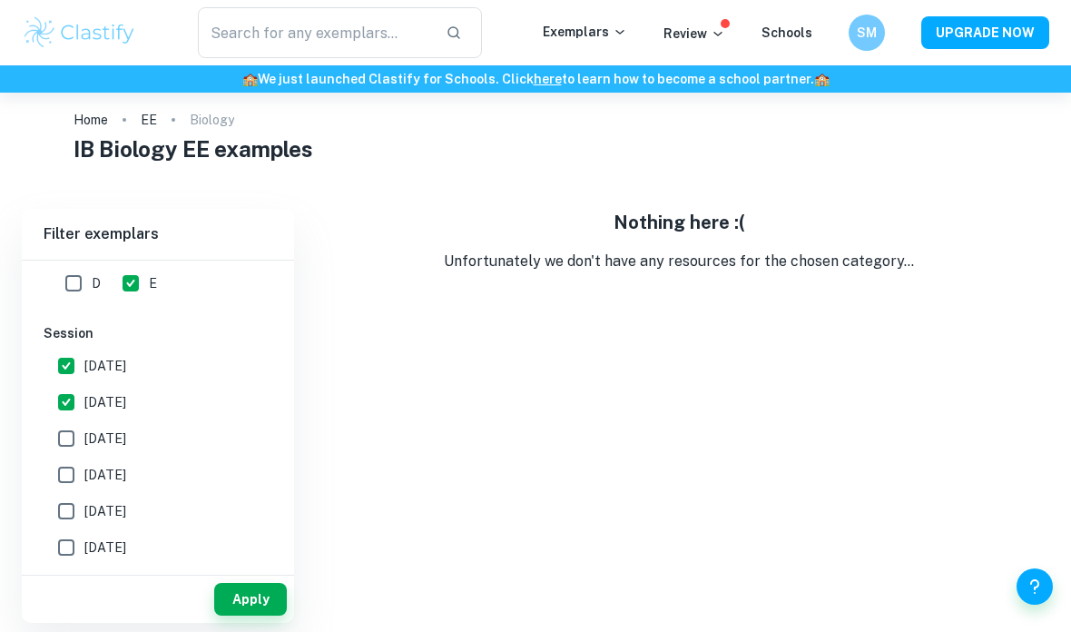
click at [128, 270] on input "E" at bounding box center [131, 283] width 36 height 36
checkbox input "false"
click at [74, 296] on input "D" at bounding box center [73, 283] width 36 height 36
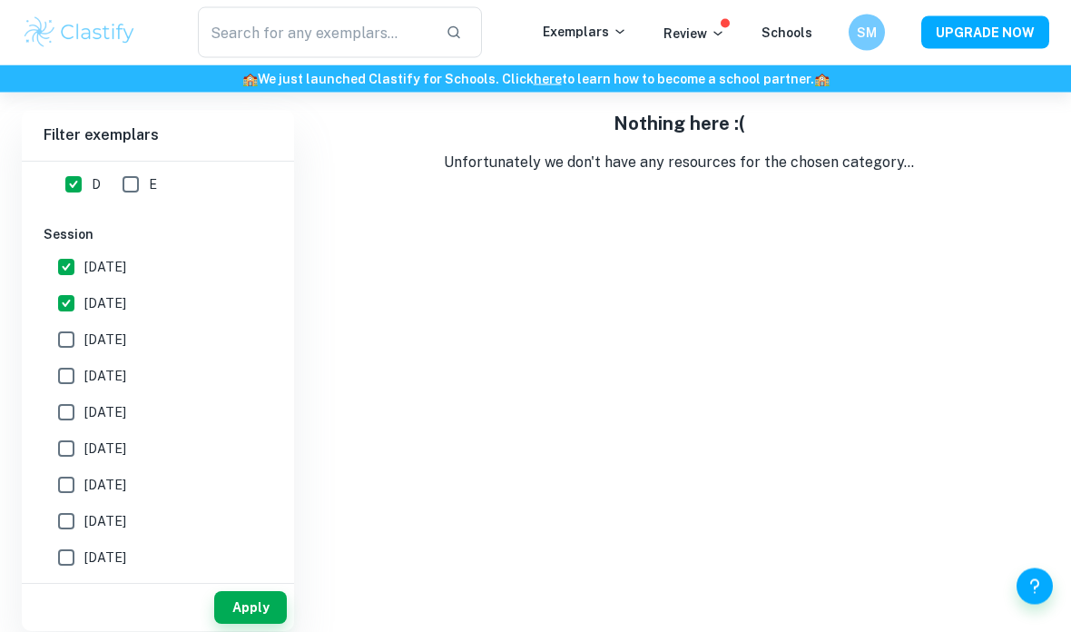
scroll to position [162, 0]
click at [261, 624] on button "Apply" at bounding box center [250, 608] width 73 height 33
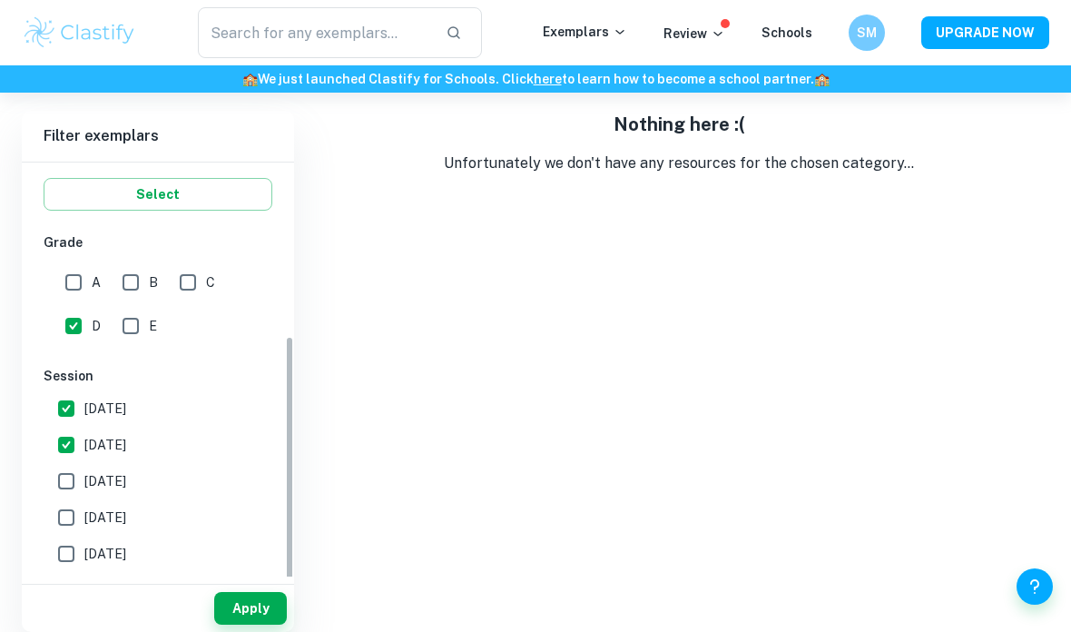
scroll to position [333, 0]
click at [78, 310] on input "D" at bounding box center [73, 328] width 36 height 36
checkbox input "false"
click at [191, 266] on input "C" at bounding box center [188, 284] width 36 height 36
checkbox input "true"
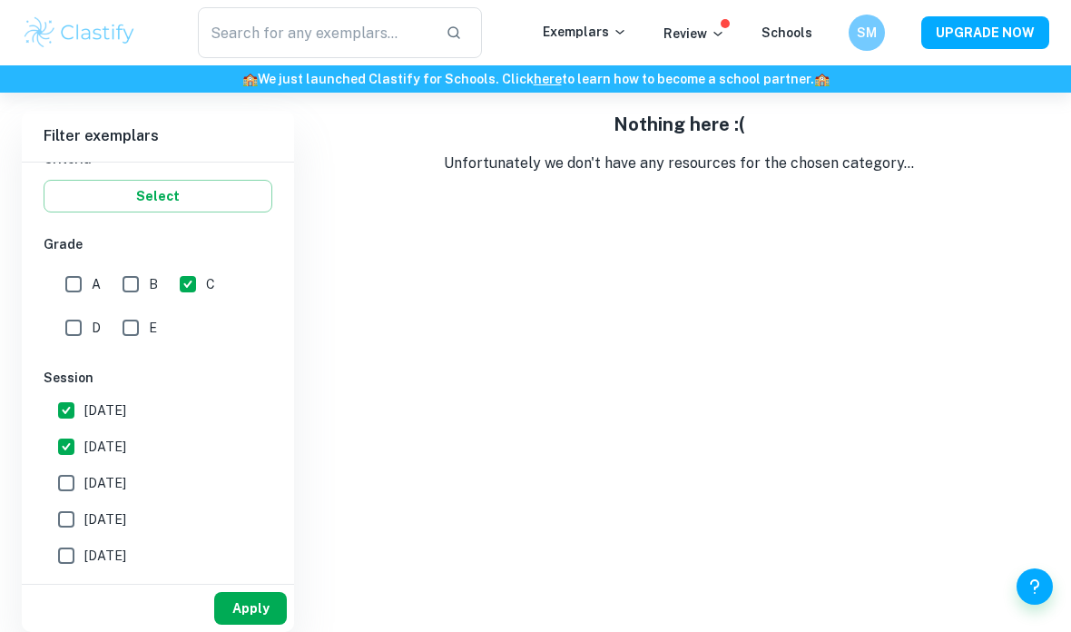
click at [262, 624] on button "Apply" at bounding box center [250, 608] width 73 height 33
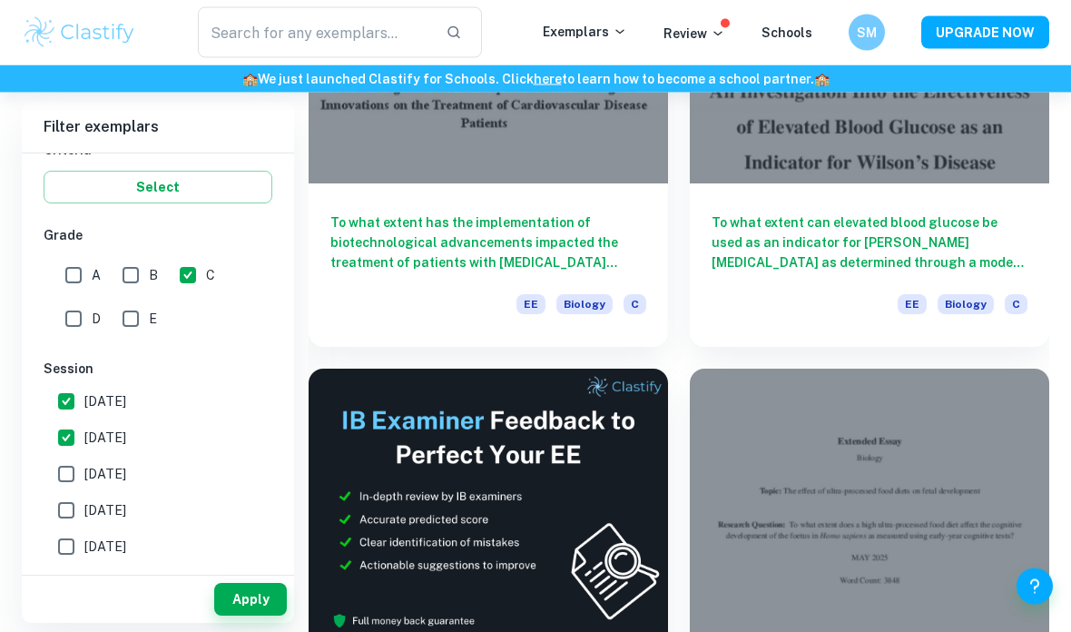
scroll to position [378, 0]
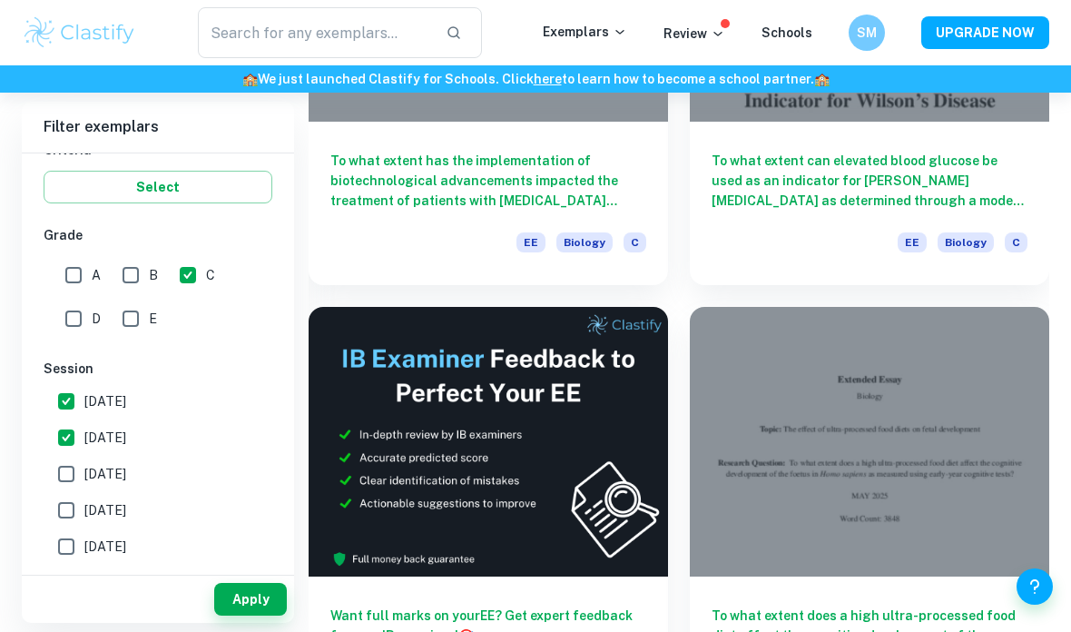
click at [72, 405] on input "[DATE]" at bounding box center [66, 401] width 36 height 36
checkbox input "false"
click at [74, 434] on input "[DATE]" at bounding box center [66, 437] width 36 height 36
checkbox input "false"
click at [204, 266] on input "C" at bounding box center [188, 275] width 36 height 36
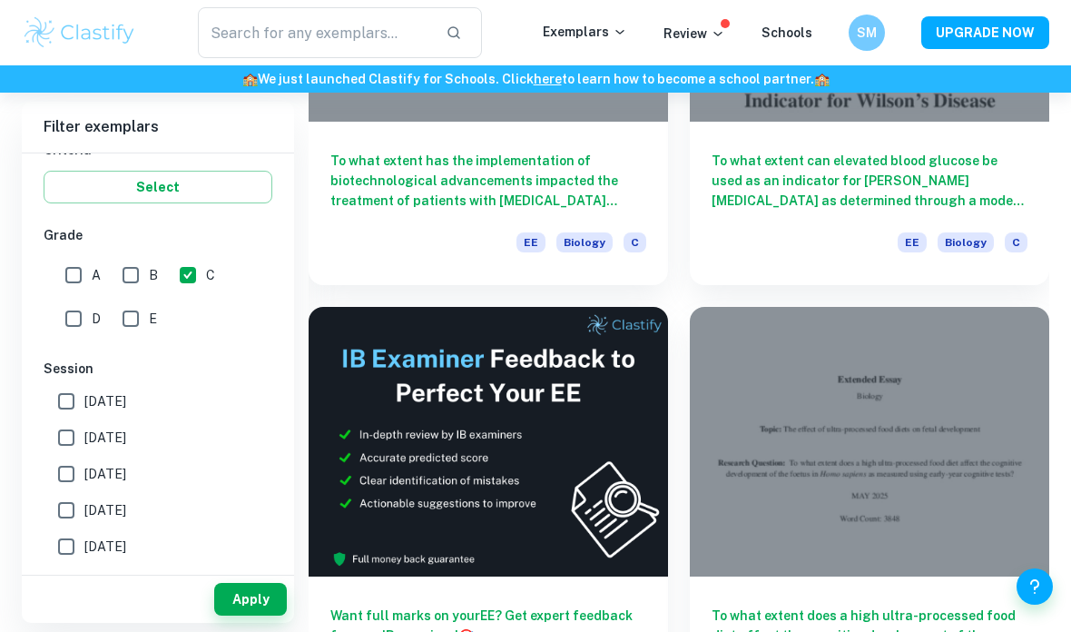
checkbox input "false"
click at [131, 328] on input "E" at bounding box center [131, 318] width 36 height 36
checkbox input "true"
click at [260, 615] on button "Apply" at bounding box center [250, 599] width 73 height 33
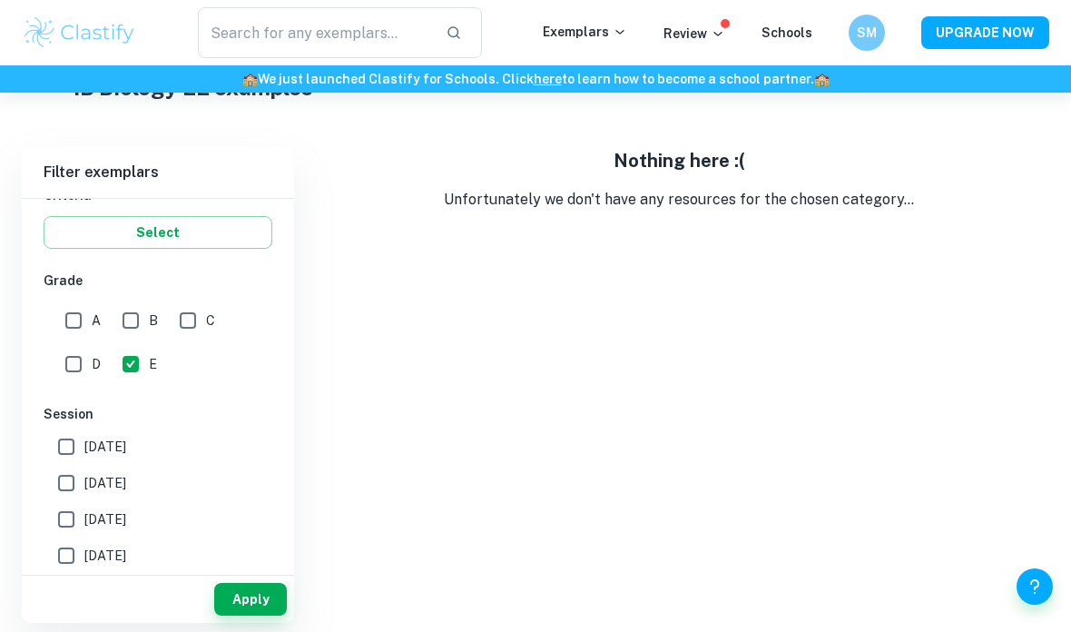
scroll to position [74, 0]
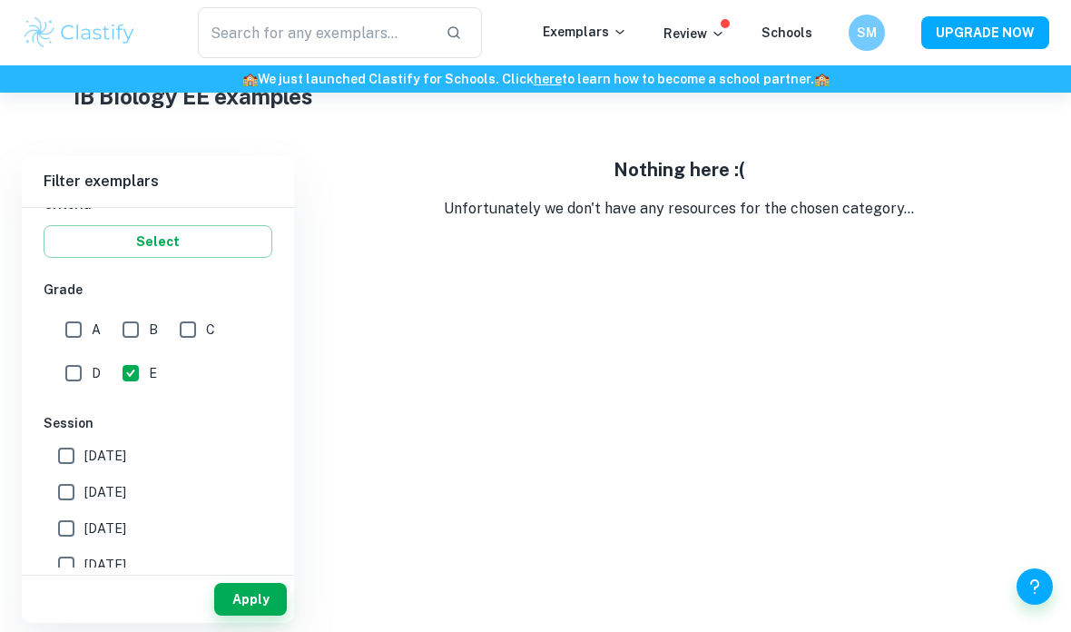
click at [76, 378] on input "D" at bounding box center [73, 373] width 36 height 36
checkbox input "true"
click at [142, 368] on input "E" at bounding box center [131, 373] width 36 height 36
checkbox input "false"
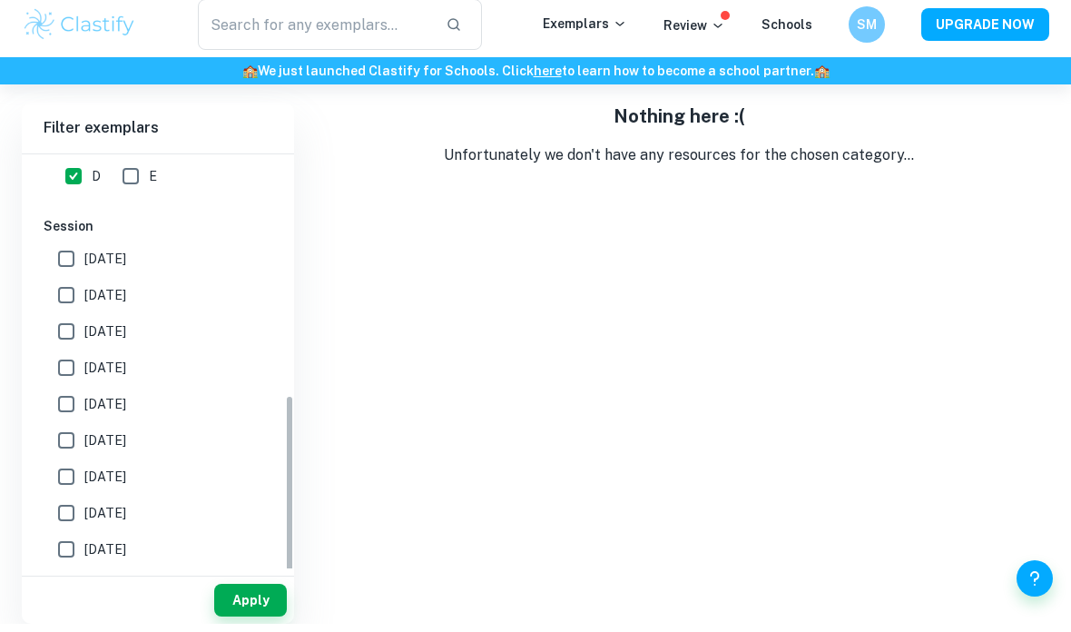
scroll to position [476, 0]
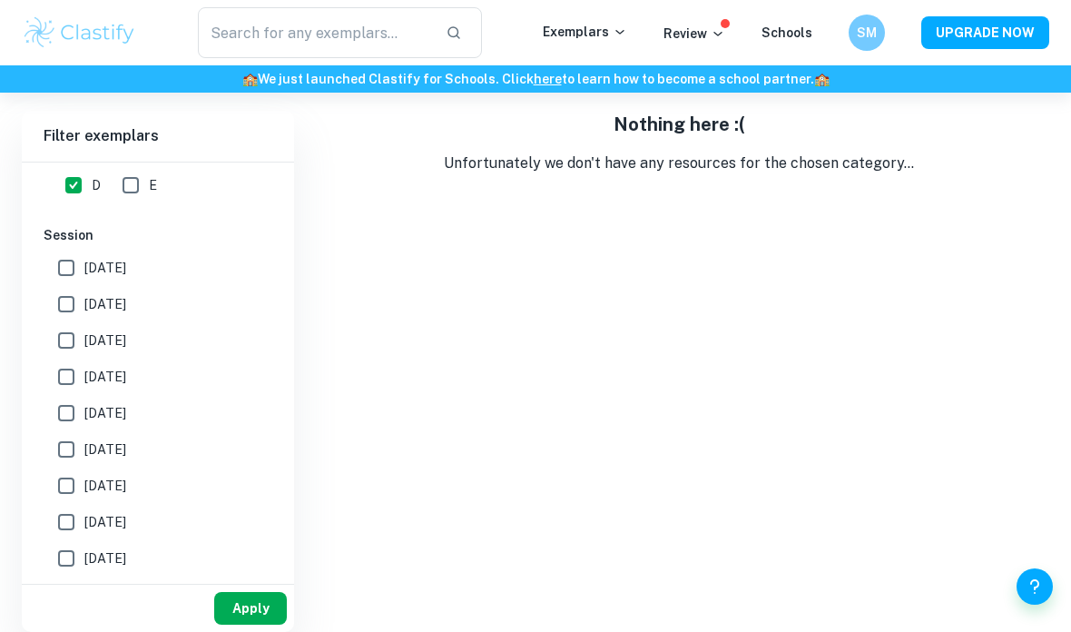
click at [277, 605] on button "Apply" at bounding box center [250, 608] width 73 height 33
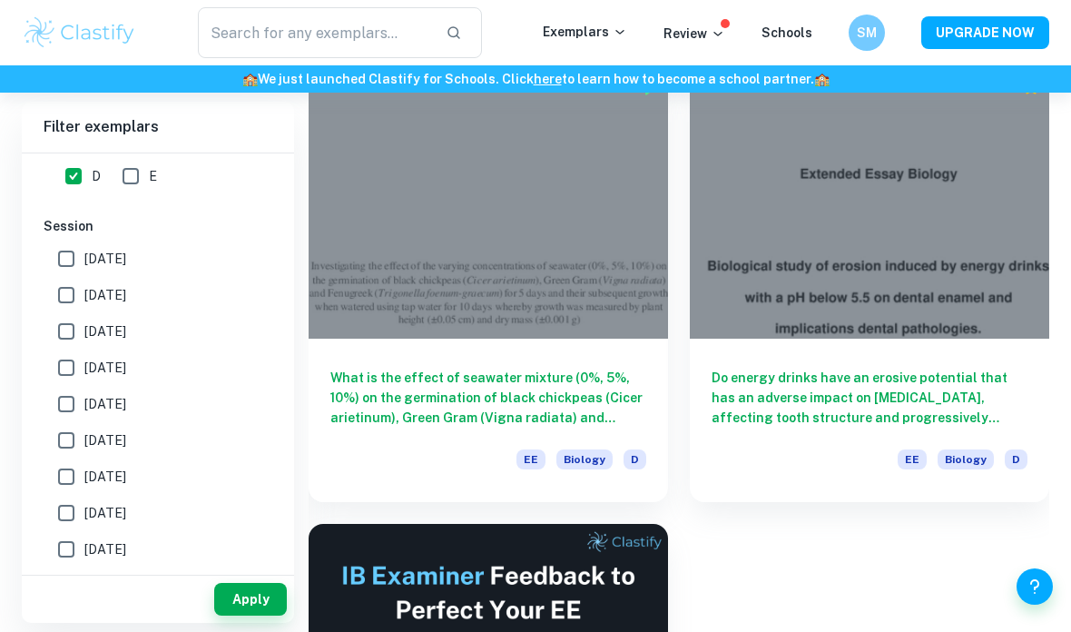
scroll to position [0, 0]
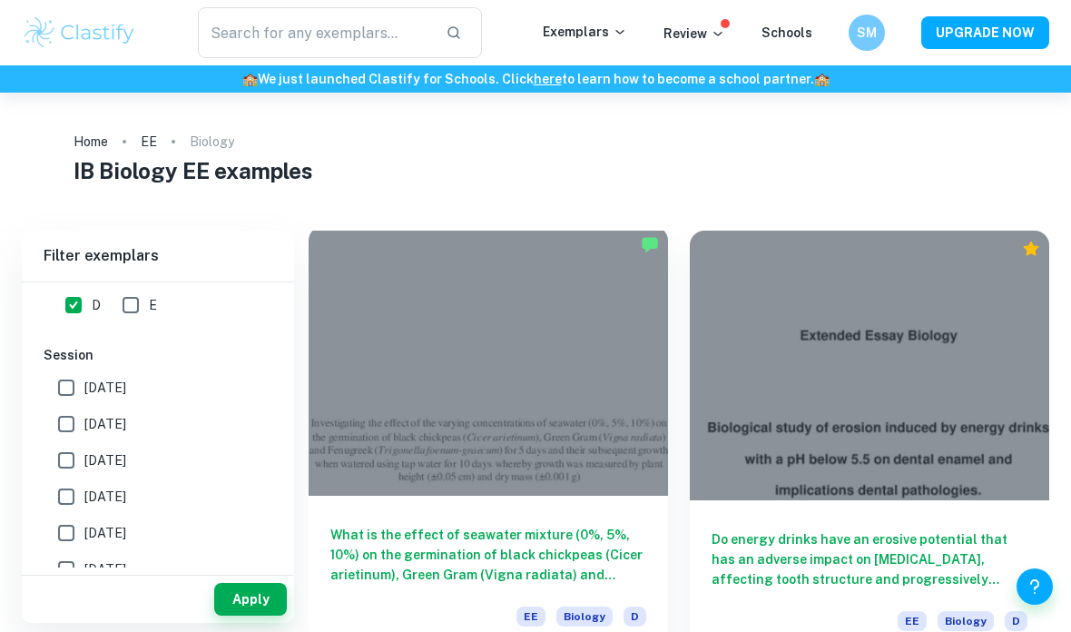
click at [546, 551] on h6 "What is the effect of seawater mixture (0%, 5%, 10%) on the germination of blac…" at bounding box center [488, 555] width 316 height 60
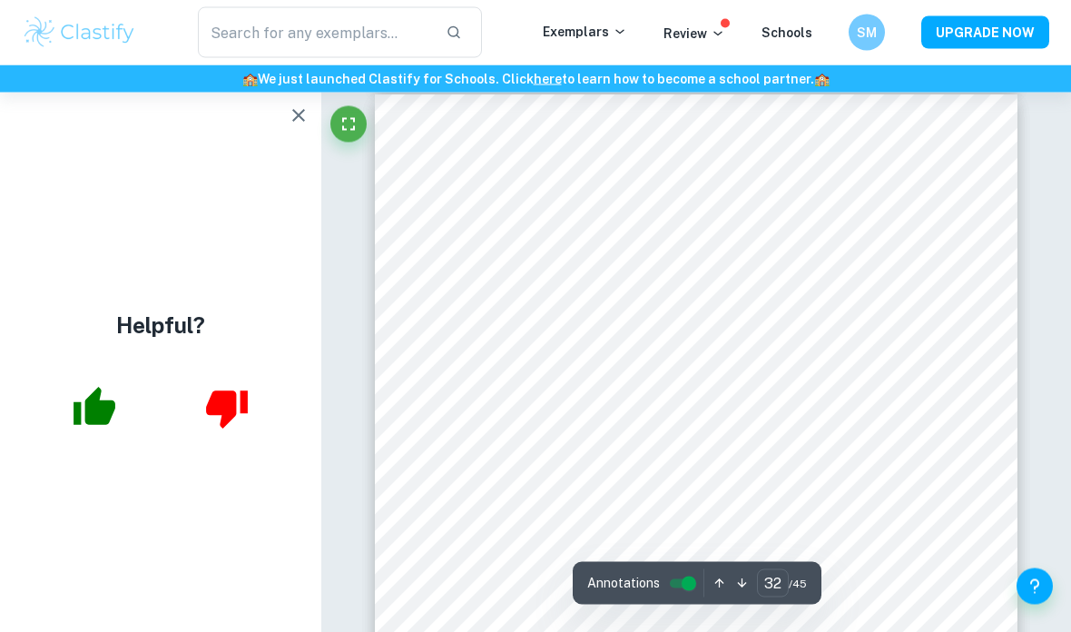
scroll to position [29100, 0]
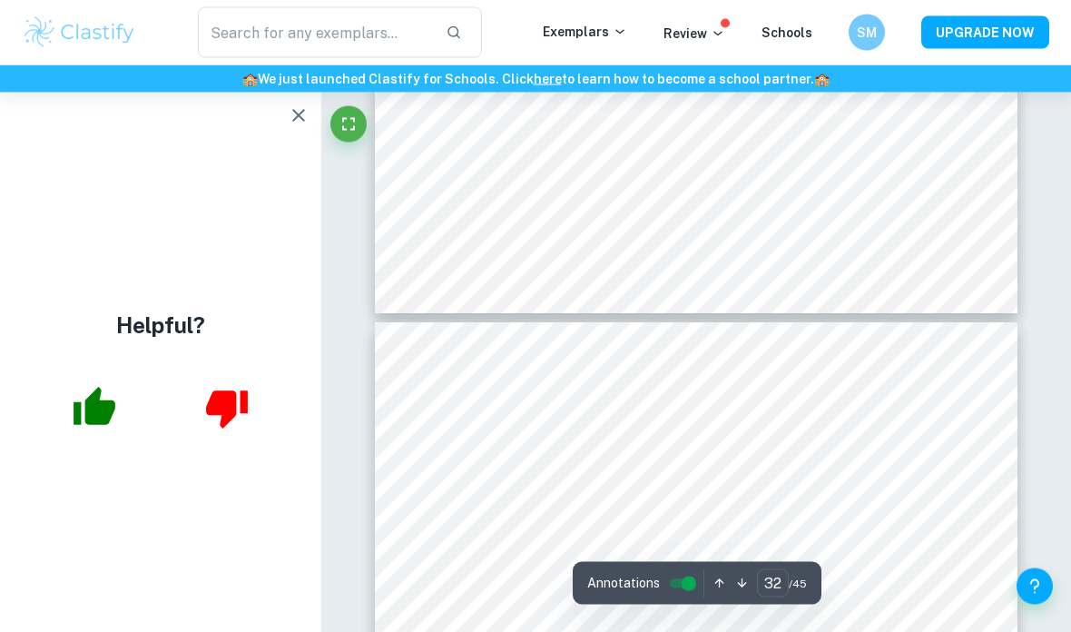
type input "31"
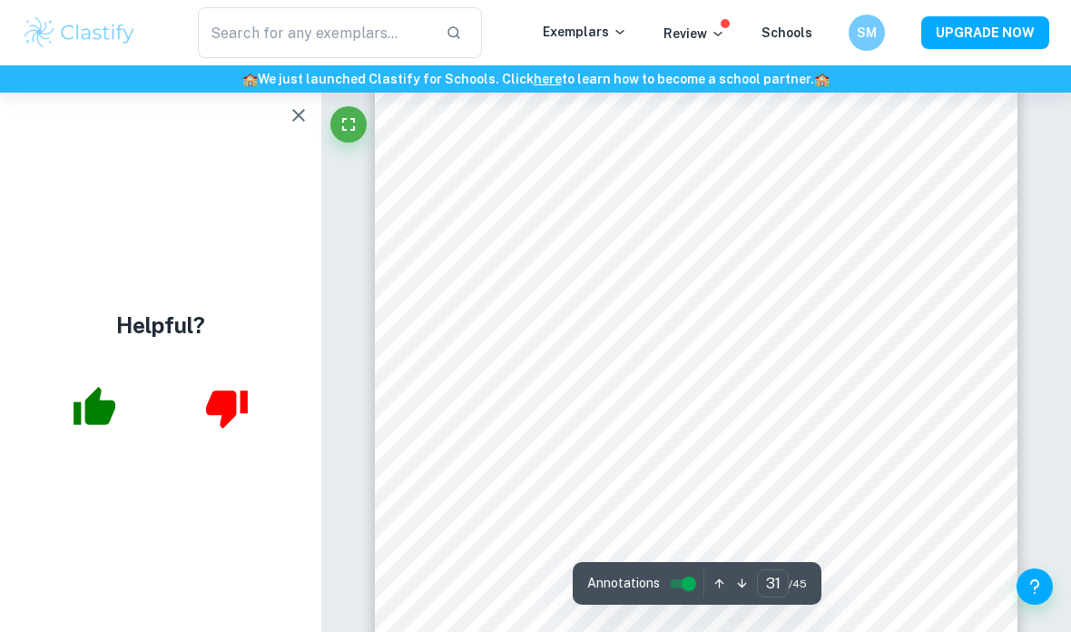
scroll to position [28191, 0]
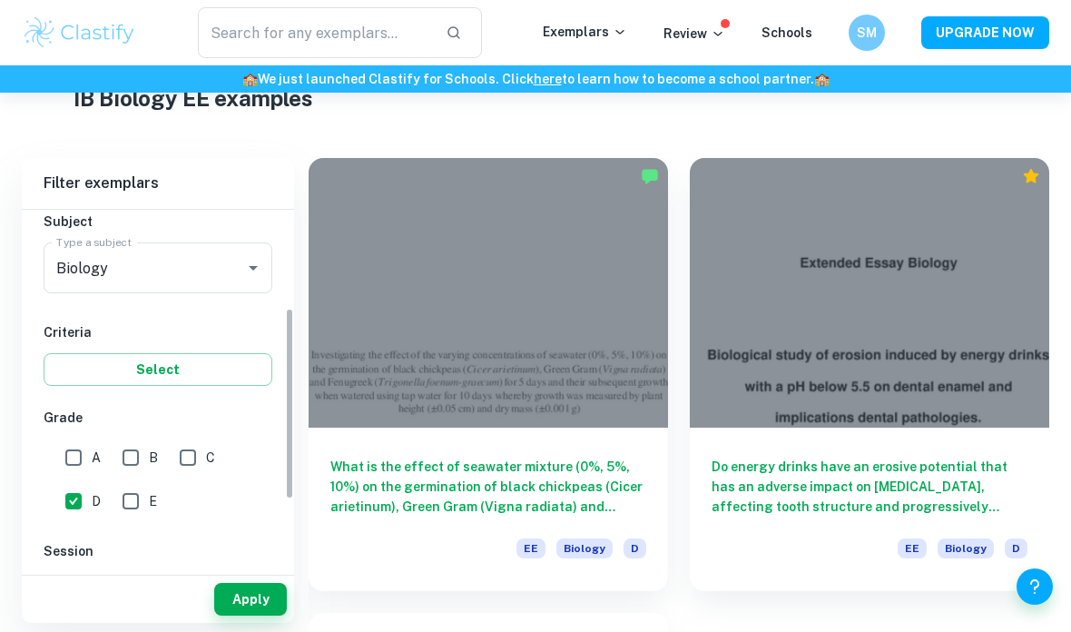
scroll to position [231, 0]
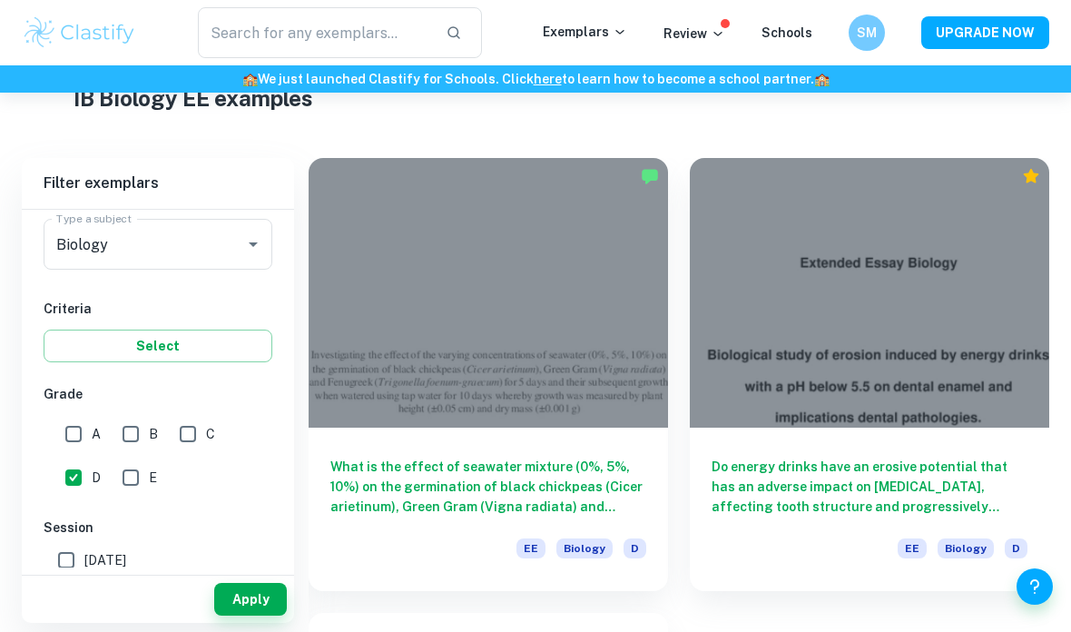
click at [77, 482] on input "D" at bounding box center [73, 477] width 36 height 36
checkbox input "false"
click at [625, 35] on icon at bounding box center [620, 32] width 15 height 15
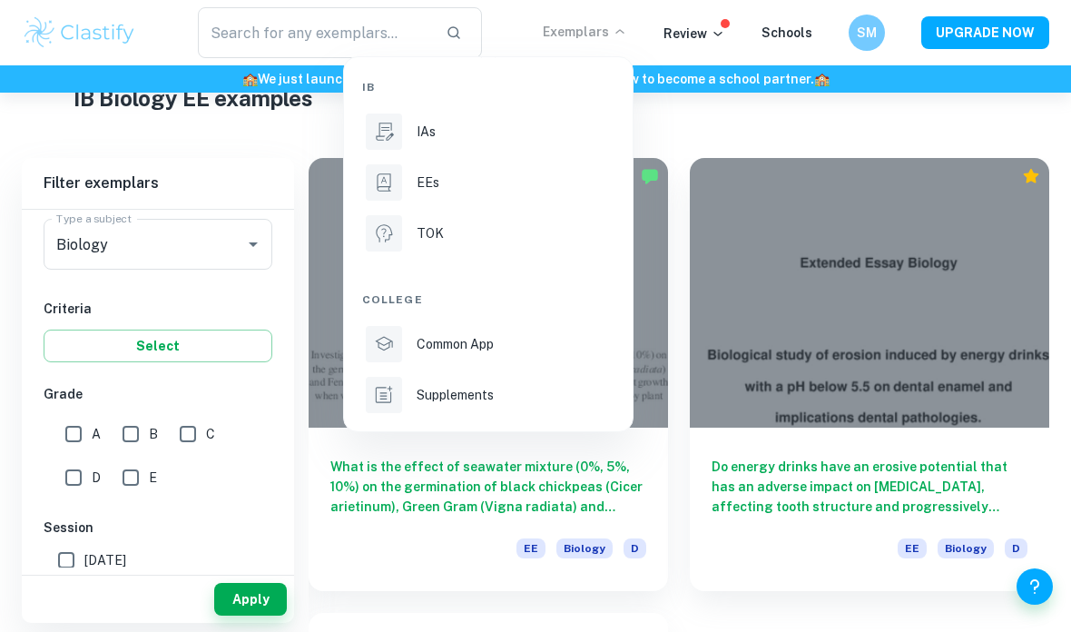
click at [119, 35] on div at bounding box center [535, 316] width 1071 height 632
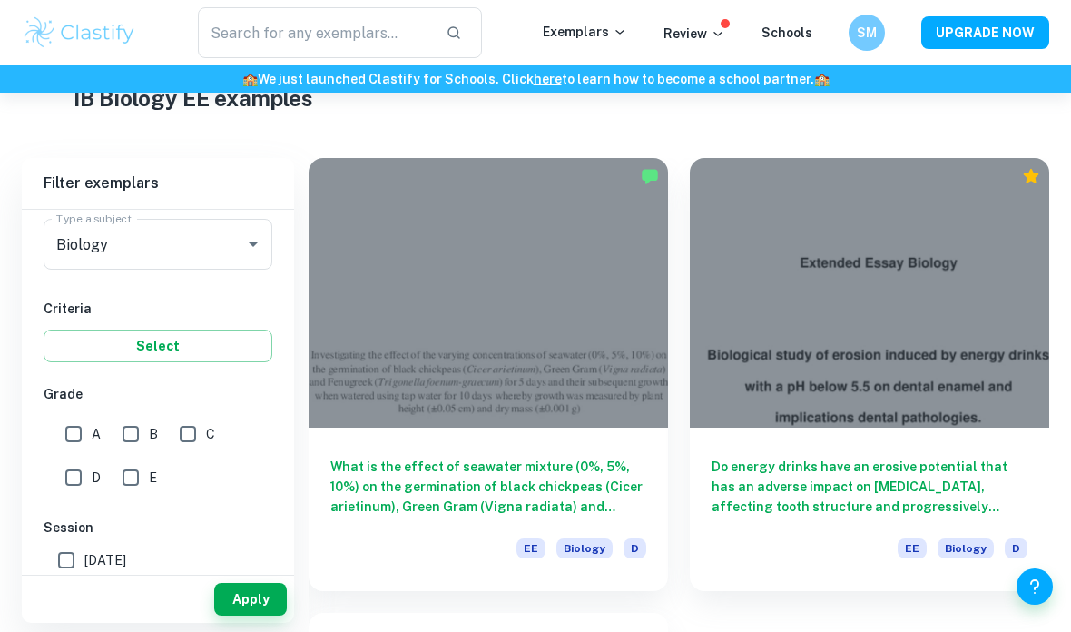
click at [64, 27] on img at bounding box center [79, 33] width 115 height 36
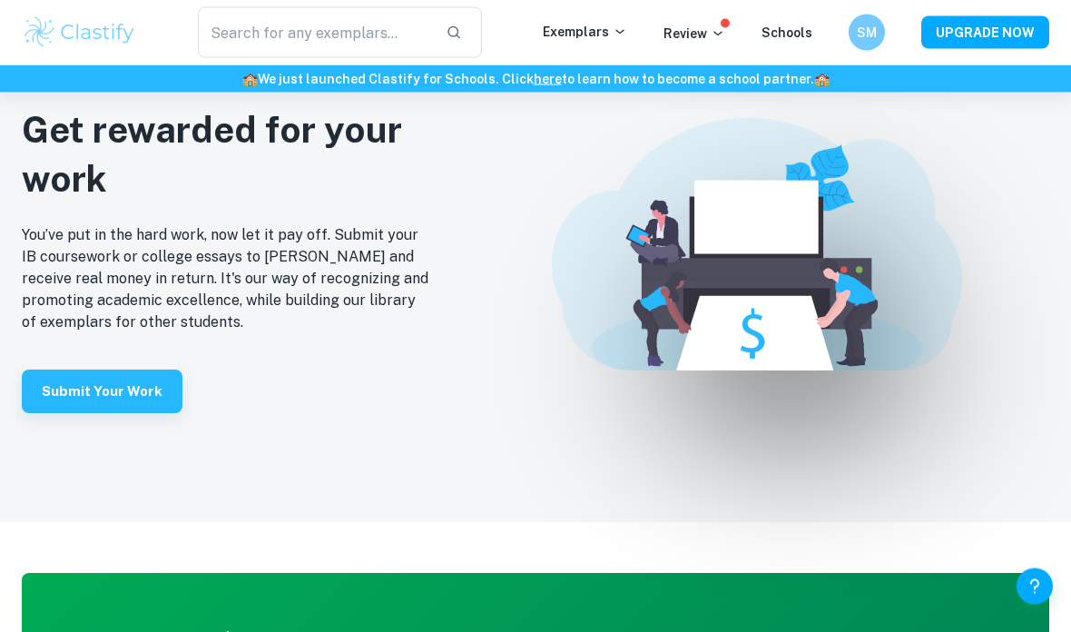
scroll to position [3584, 0]
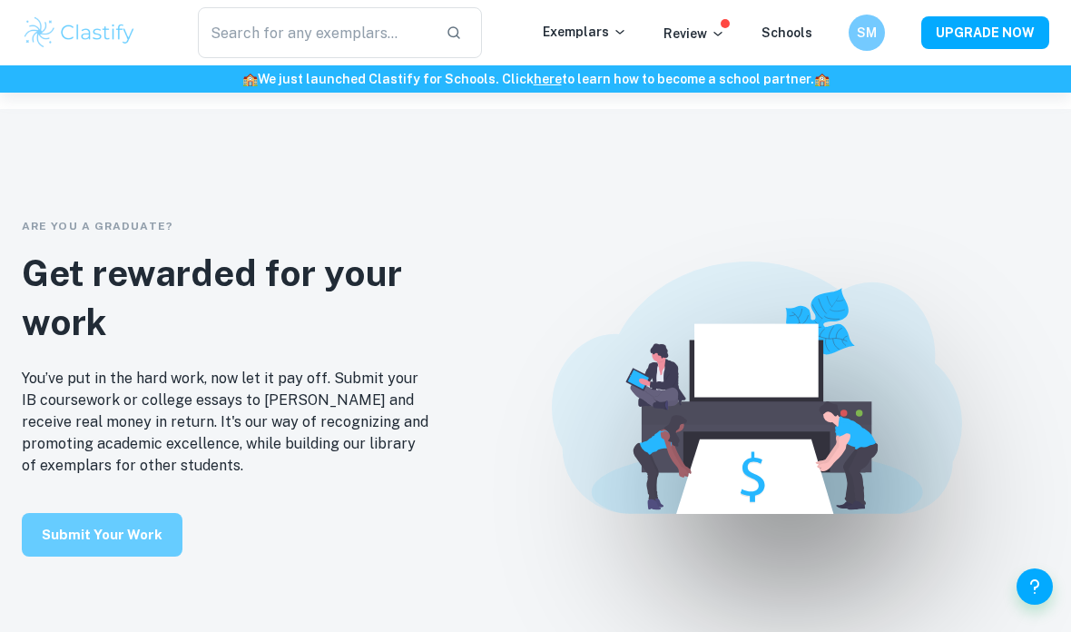
click at [121, 556] on button "Submit your work" at bounding box center [102, 535] width 161 height 44
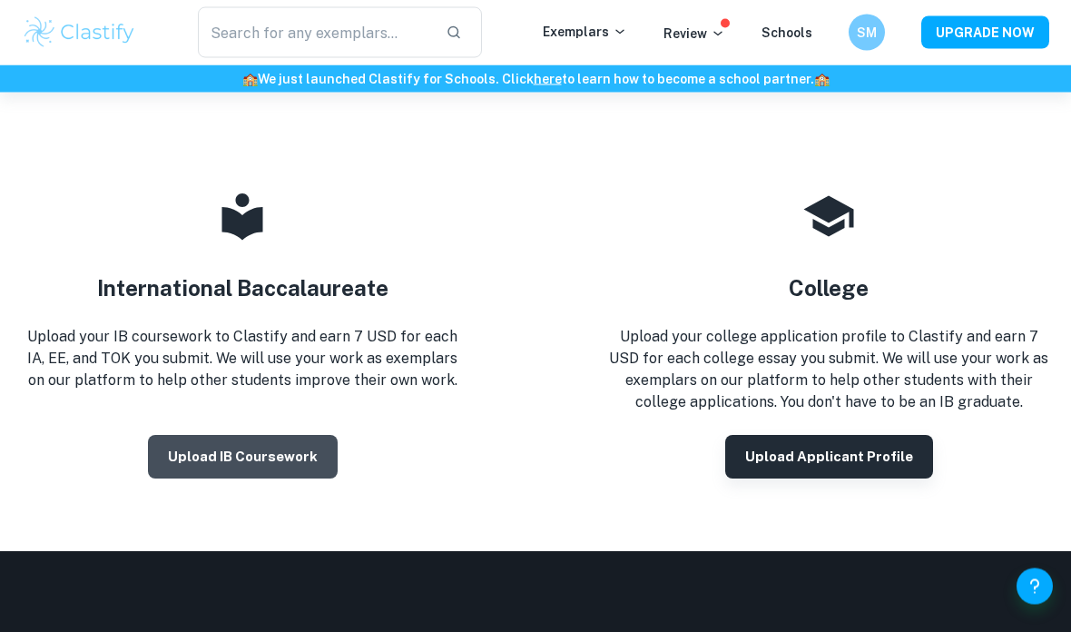
scroll to position [199, 0]
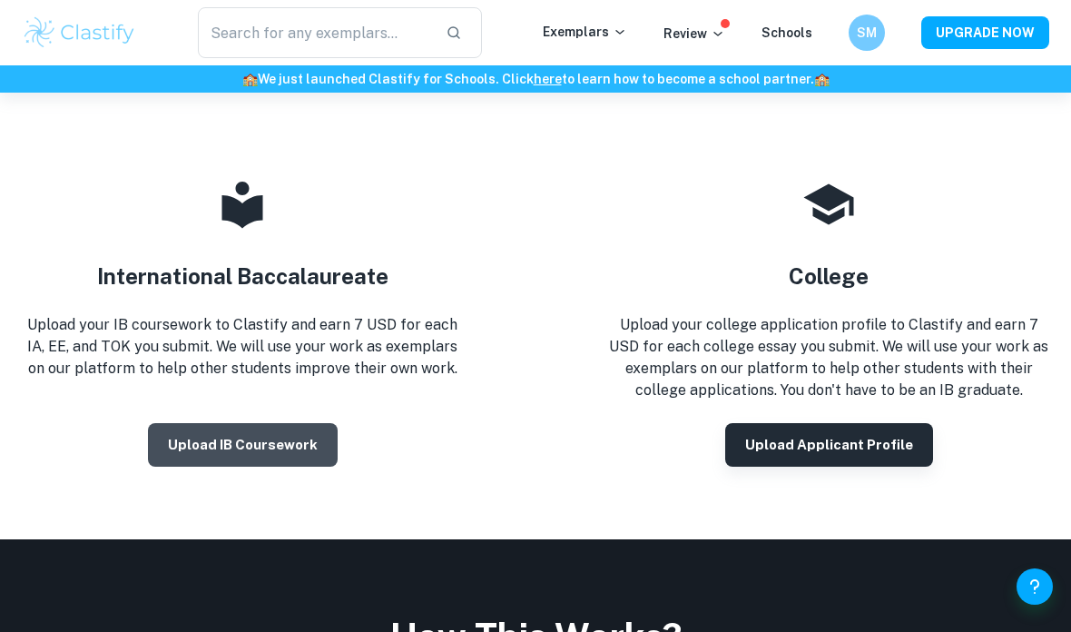
click at [235, 450] on button "Upload IB coursework" at bounding box center [243, 445] width 190 height 44
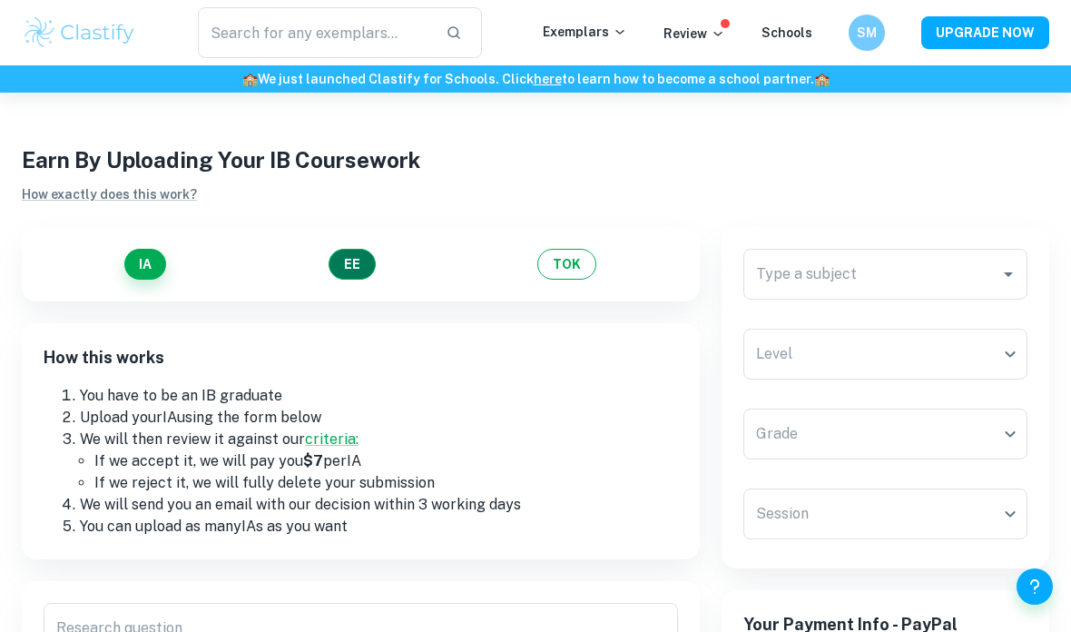
click at [363, 252] on button "EE" at bounding box center [352, 264] width 47 height 31
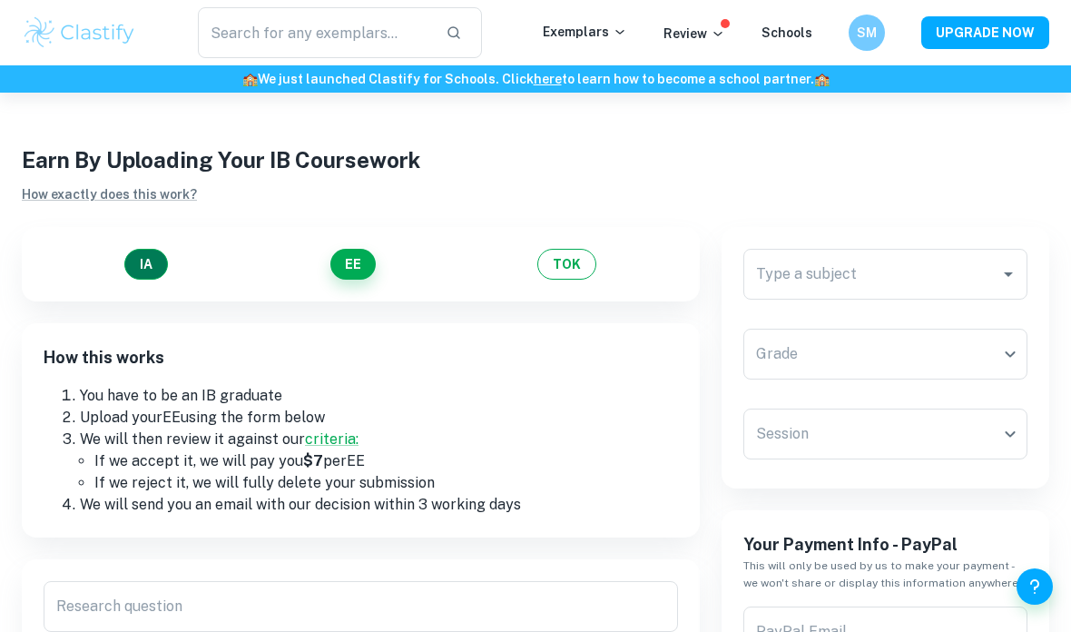
click at [146, 263] on button "IA" at bounding box center [146, 264] width 44 height 31
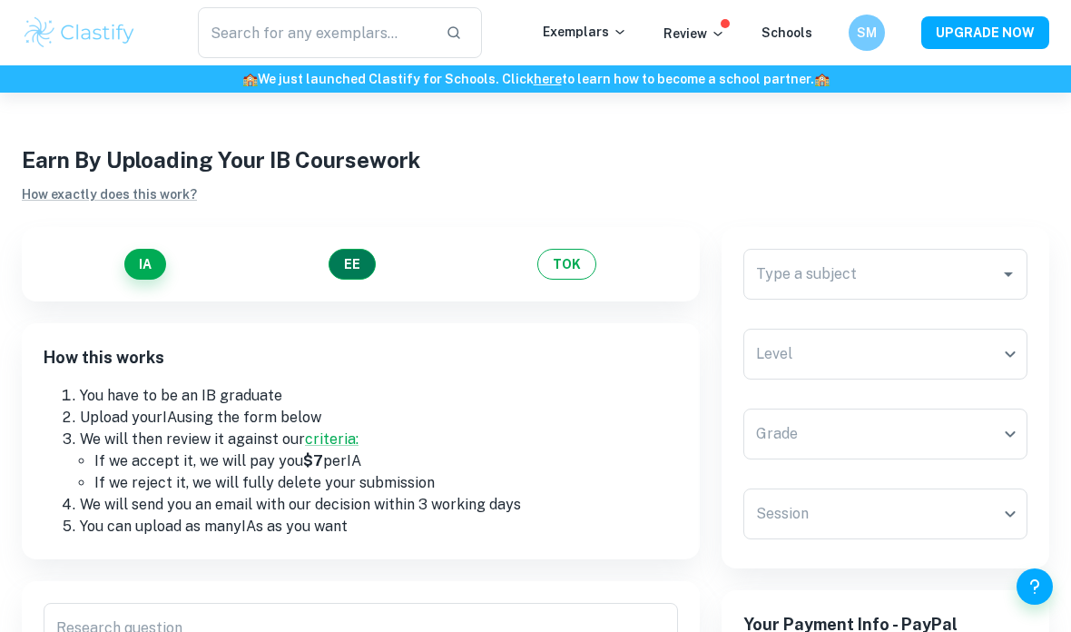
click at [349, 262] on button "EE" at bounding box center [352, 264] width 47 height 31
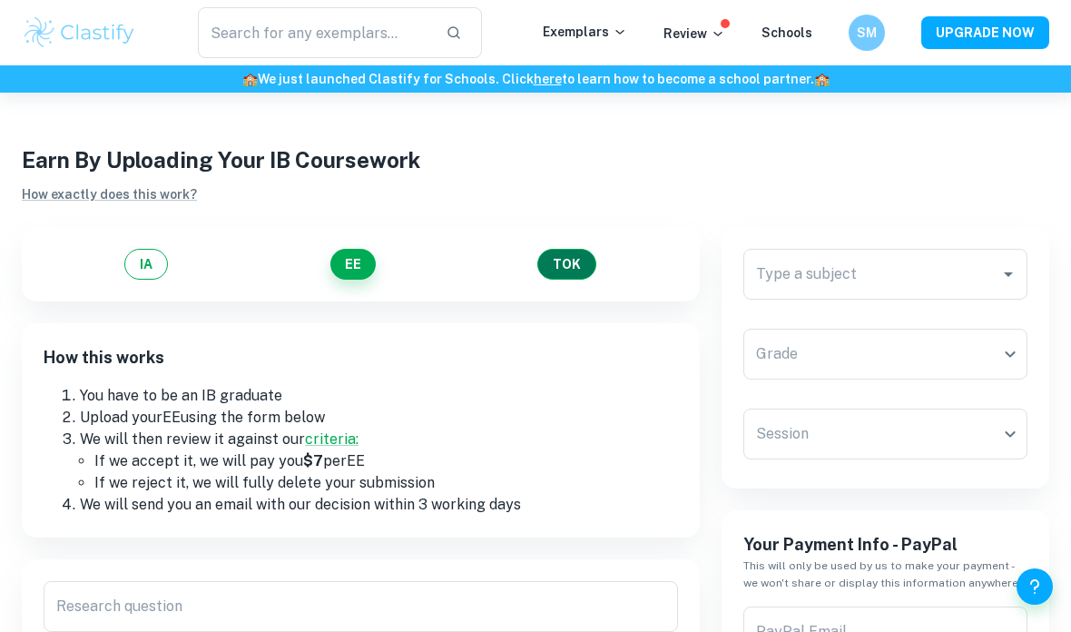
click at [585, 263] on button "TOK" at bounding box center [566, 264] width 59 height 31
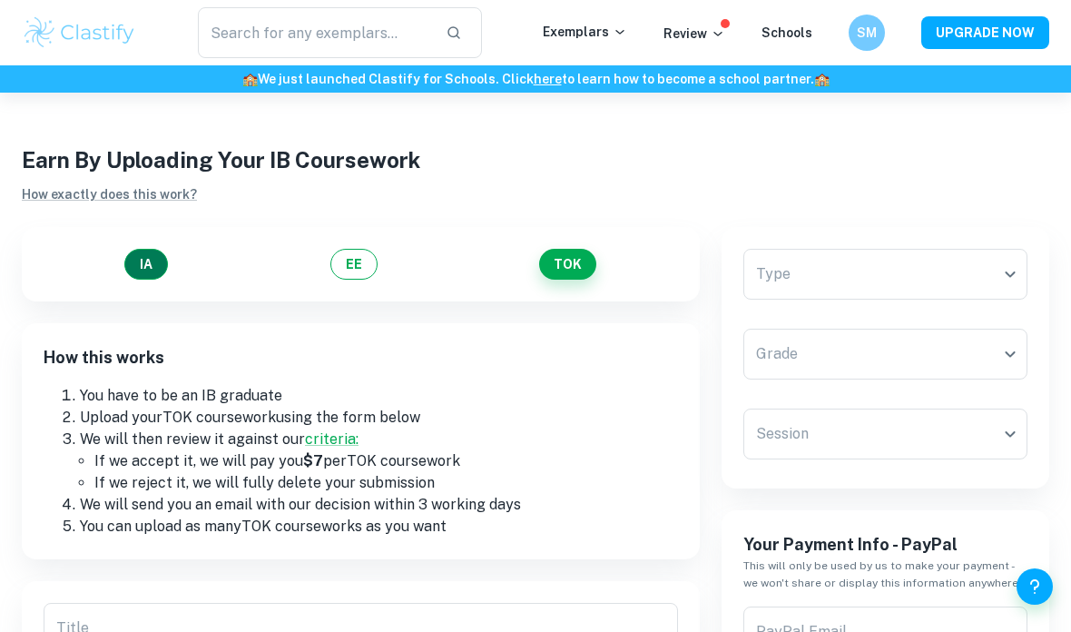
click at [161, 271] on button "IA" at bounding box center [146, 264] width 44 height 31
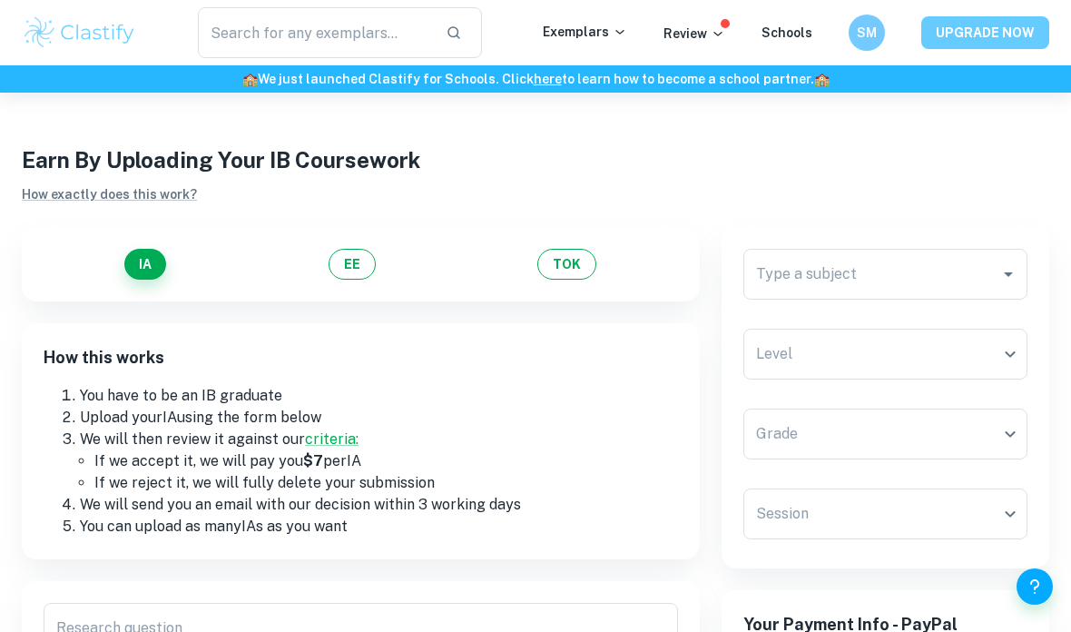
click at [1021, 22] on button "UPGRADE NOW" at bounding box center [985, 32] width 128 height 33
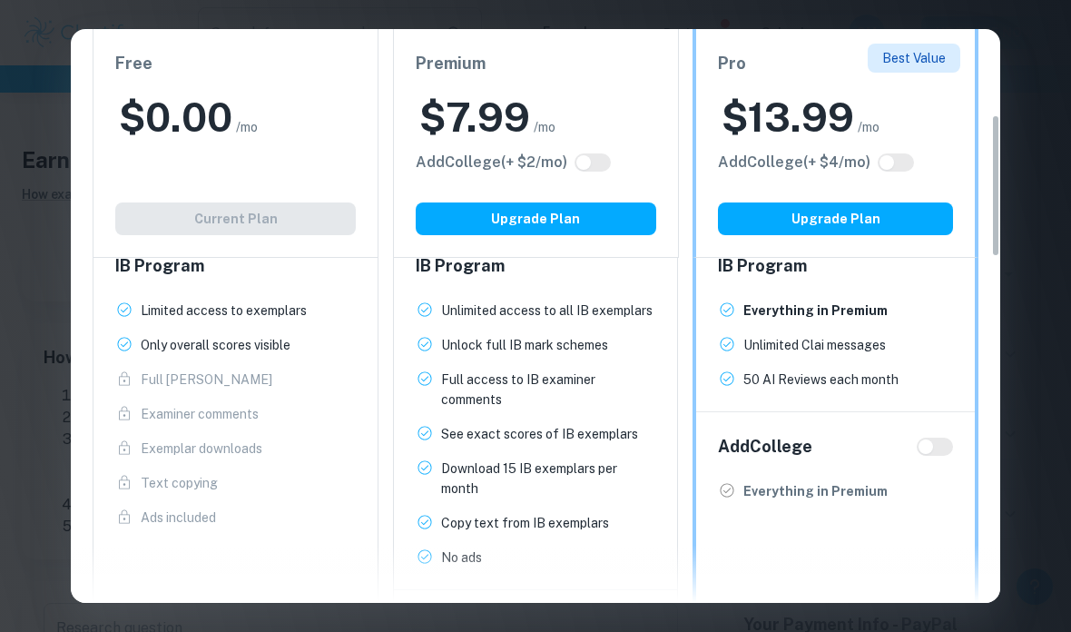
scroll to position [342, 0]
click at [1021, 389] on div "Easily Ace Your IB Coursework & Crush College Essays. Get Clastify Premium Get …" at bounding box center [535, 316] width 1071 height 632
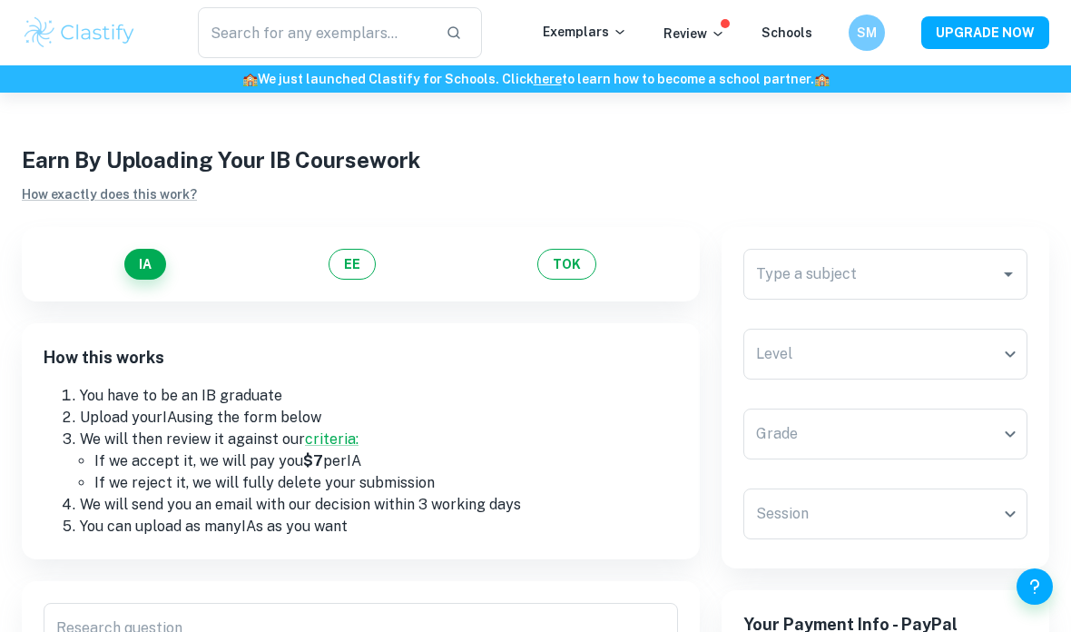
click at [874, 23] on div "SM" at bounding box center [867, 33] width 36 height 36
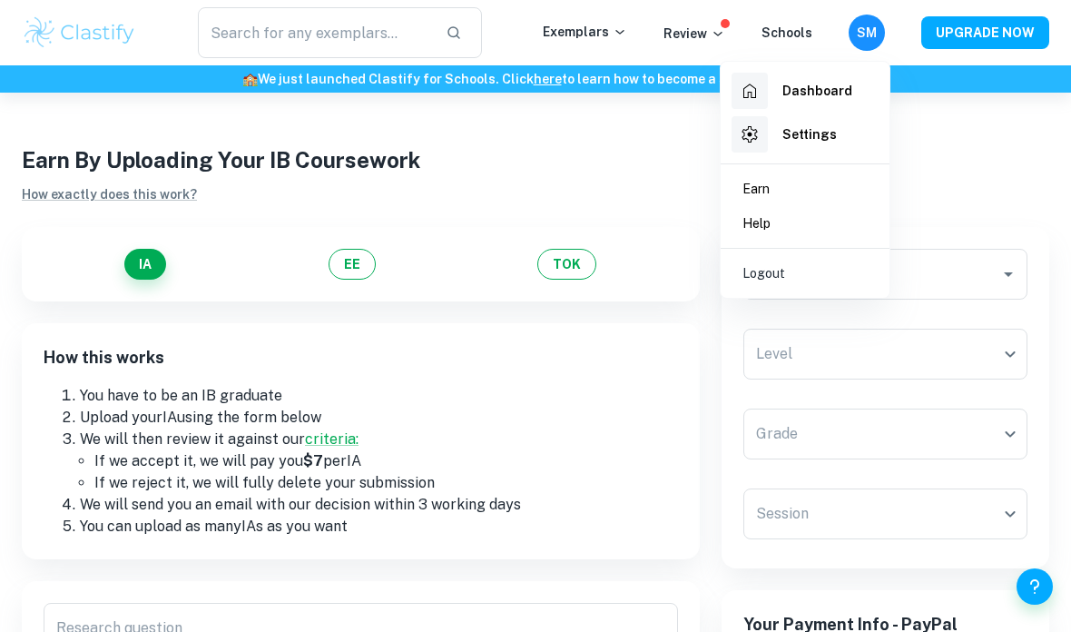
click at [821, 130] on h6 "Settings" at bounding box center [809, 134] width 54 height 20
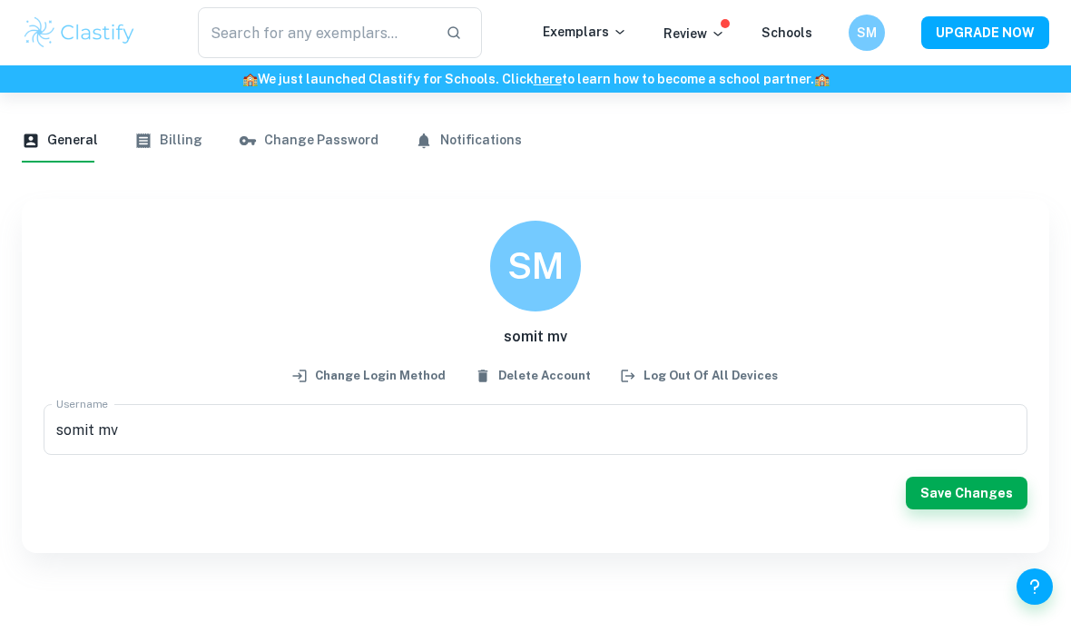
scroll to position [82, 0]
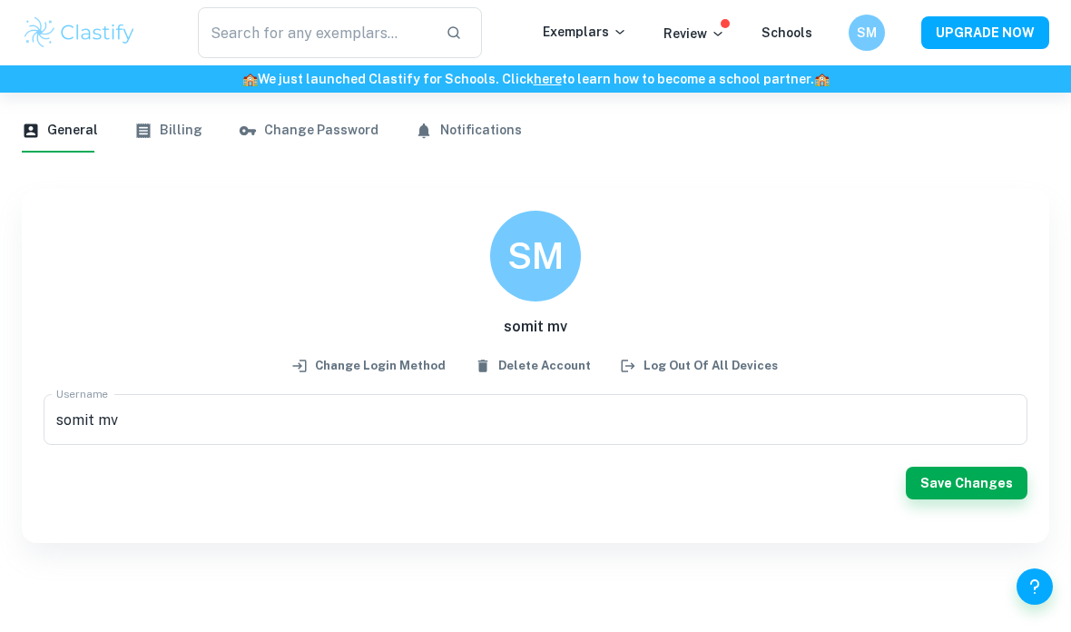
click at [194, 131] on button "Billing" at bounding box center [168, 131] width 68 height 44
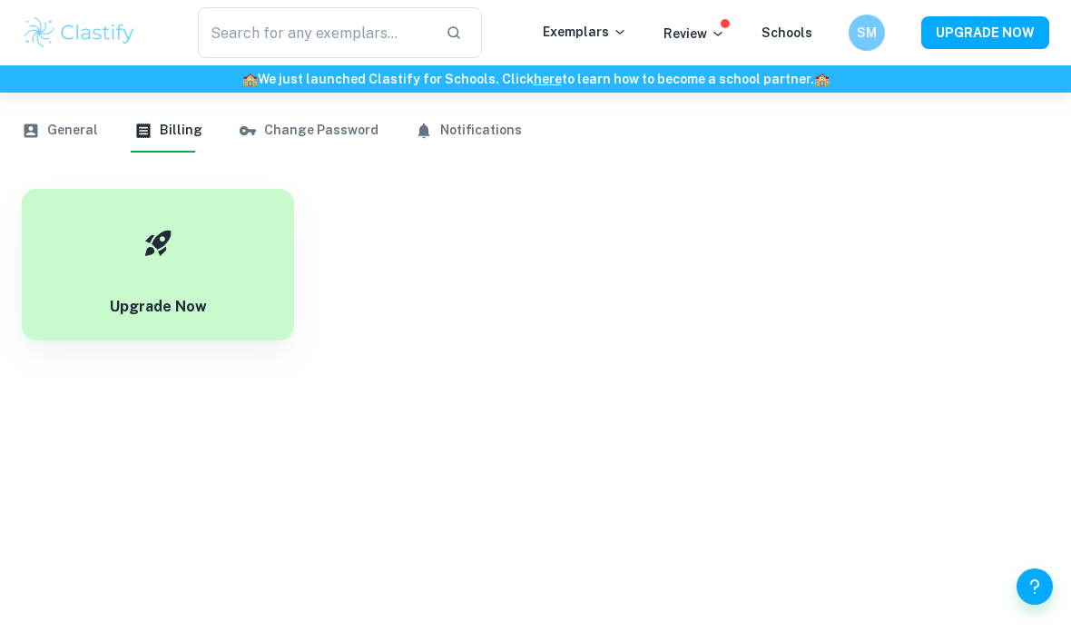
click at [336, 131] on button "Change Password" at bounding box center [309, 131] width 140 height 44
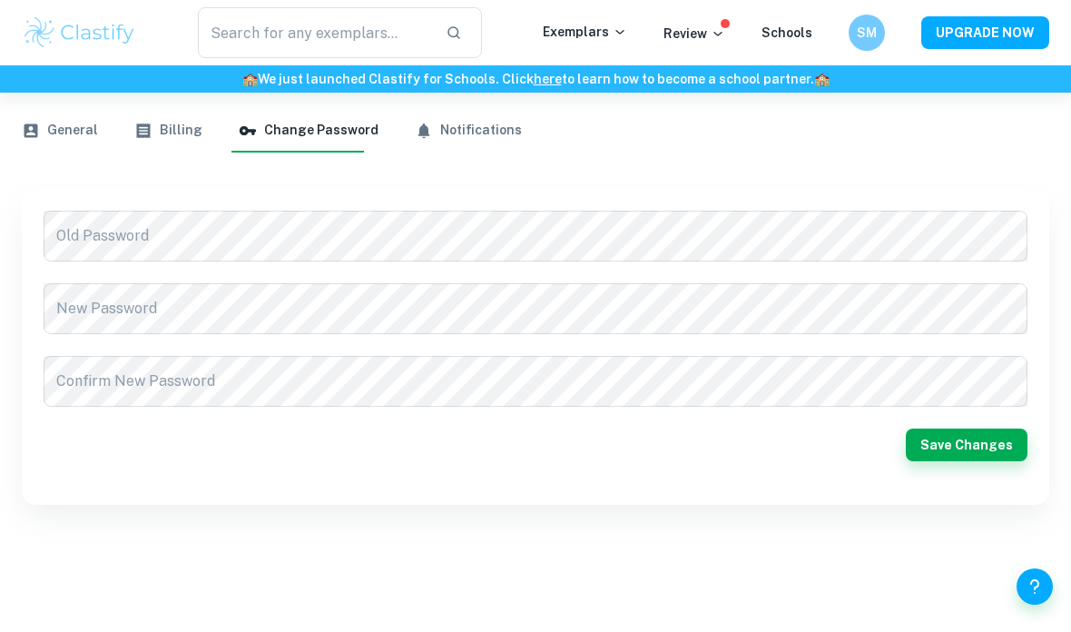
click at [472, 125] on button "Notifications" at bounding box center [468, 131] width 107 height 44
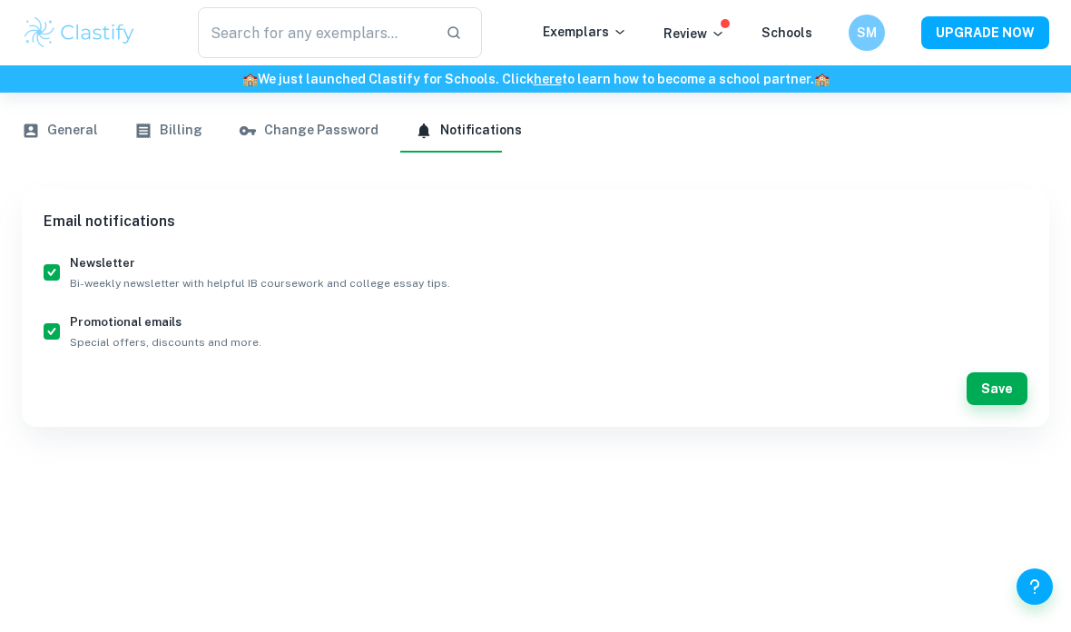
click at [295, 115] on button "Change Password" at bounding box center [309, 131] width 140 height 44
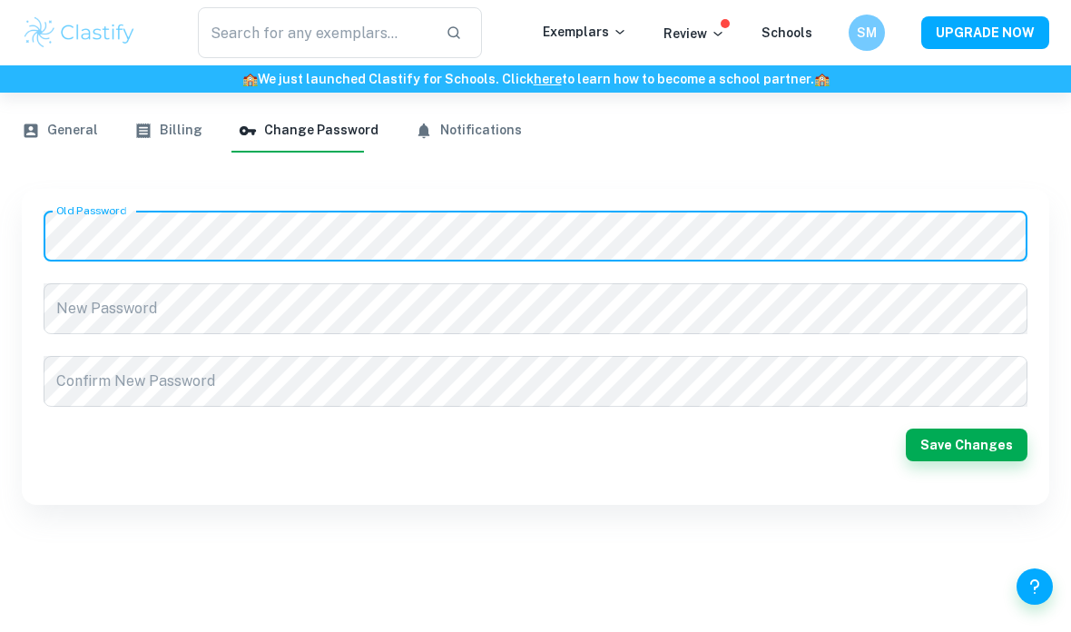
click at [333, 298] on div "Old Password Old Password New Password New Password Confirm New Password Confir…" at bounding box center [536, 347] width 984 height 272
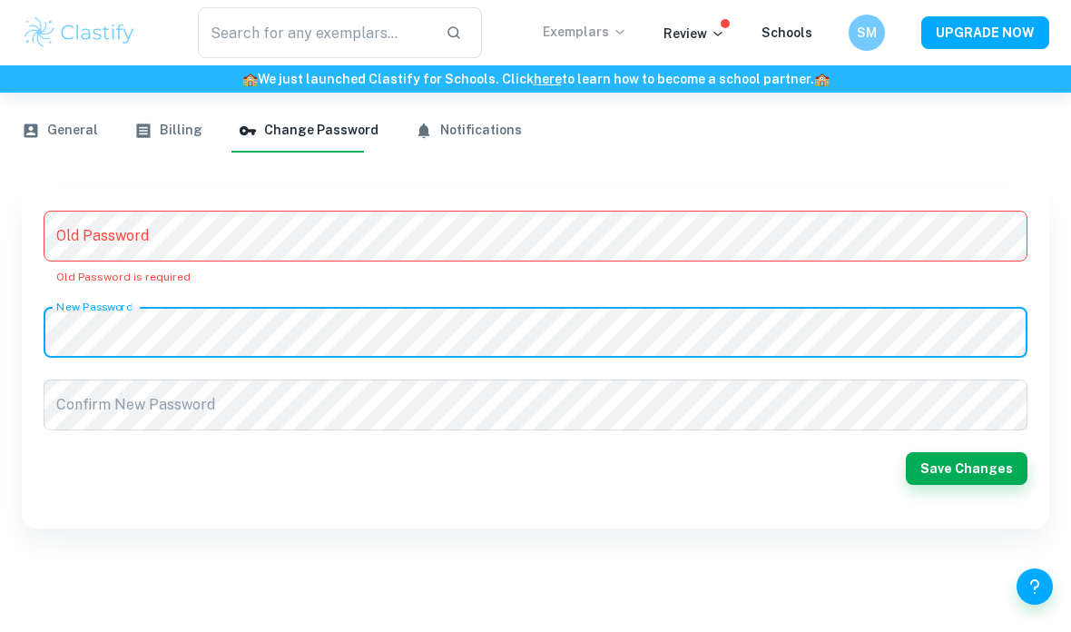
click at [605, 29] on p "Exemplars" at bounding box center [585, 32] width 84 height 20
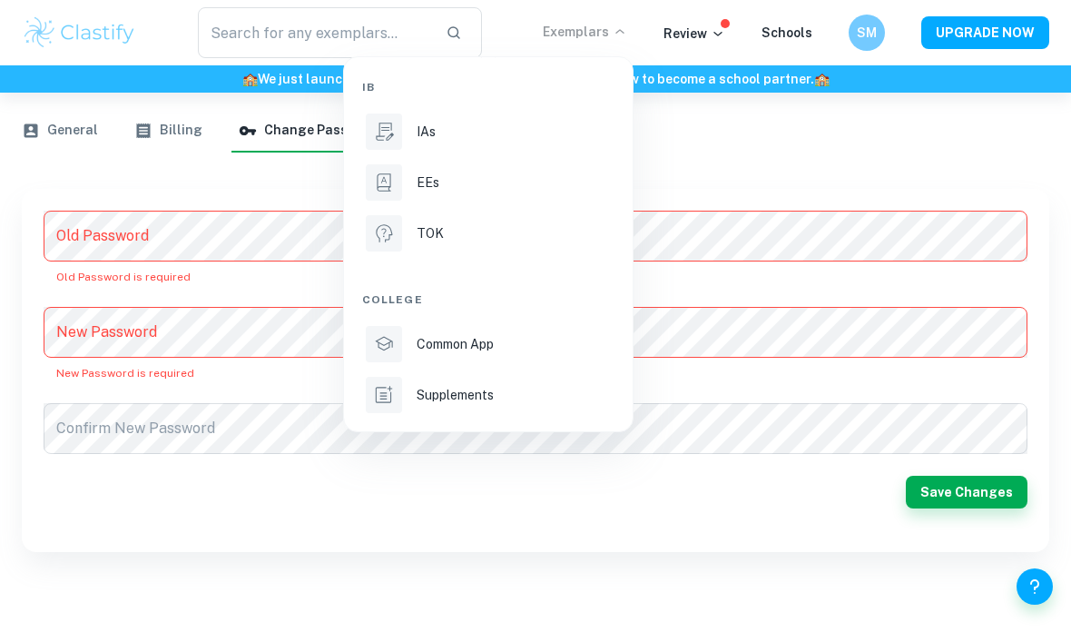
click at [680, 56] on div at bounding box center [535, 316] width 1071 height 632
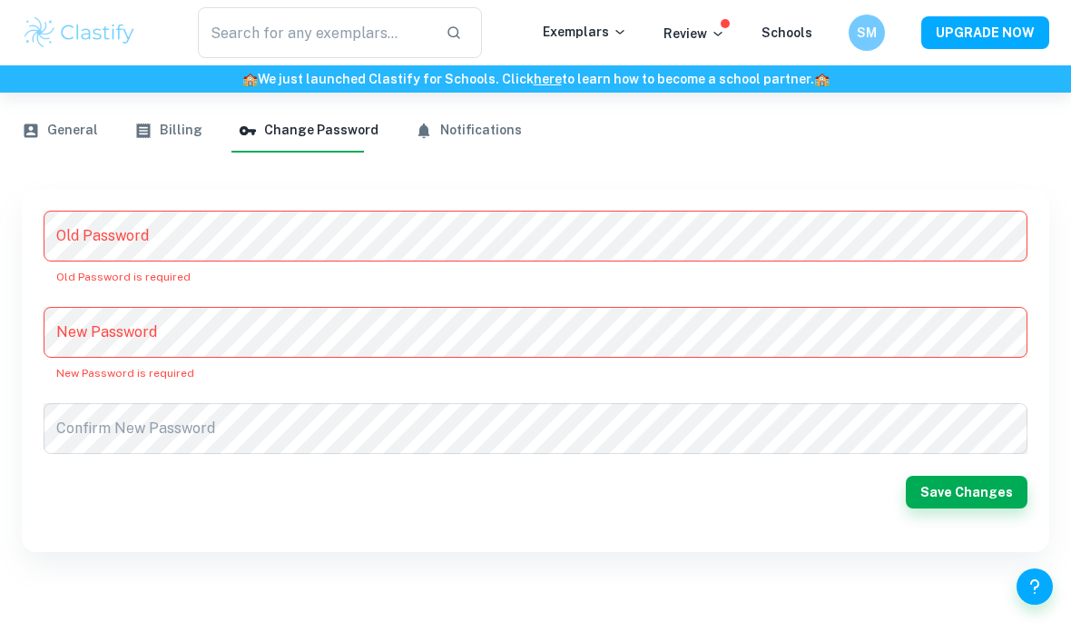
click at [712, 28] on p "Review" at bounding box center [695, 34] width 62 height 20
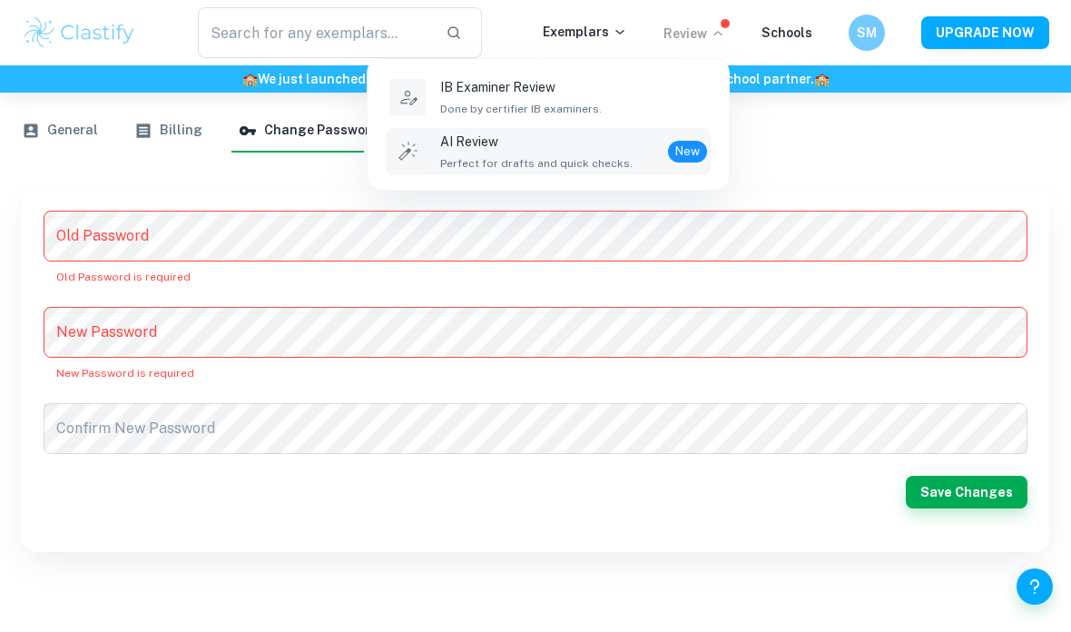
click at [617, 150] on p "AI Review" at bounding box center [536, 142] width 192 height 20
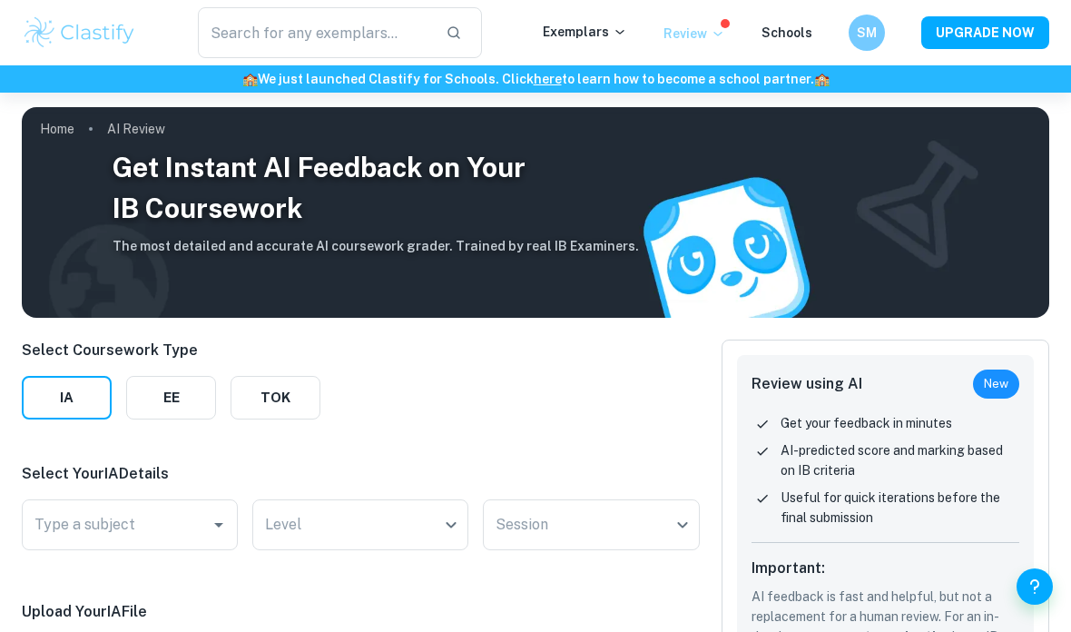
click at [717, 42] on p "Review" at bounding box center [695, 34] width 62 height 20
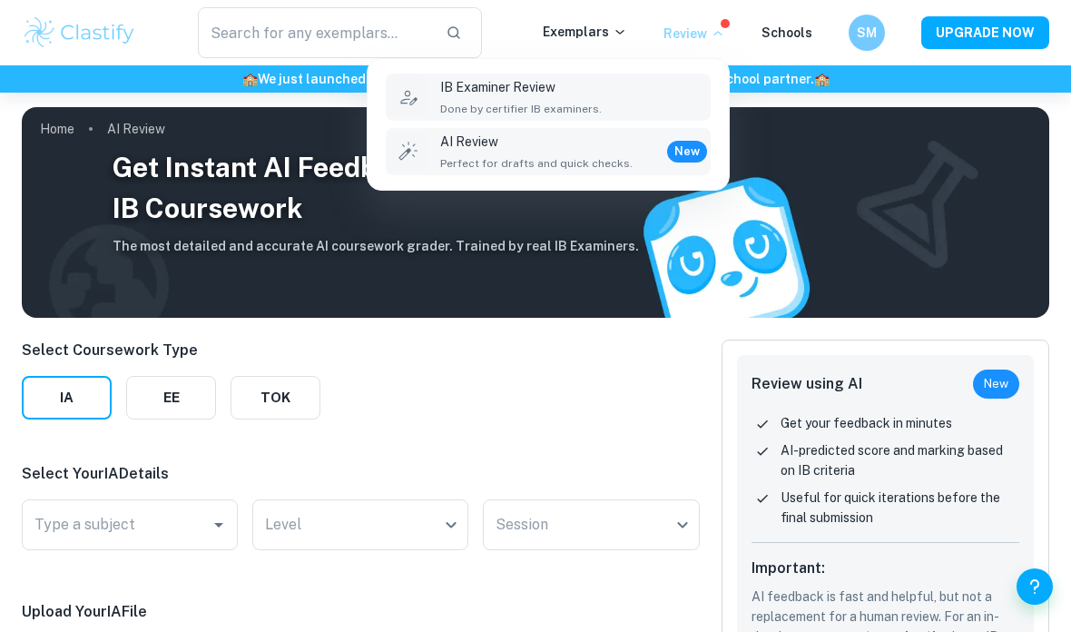
click at [592, 90] on p "IB Examiner Review" at bounding box center [521, 87] width 162 height 20
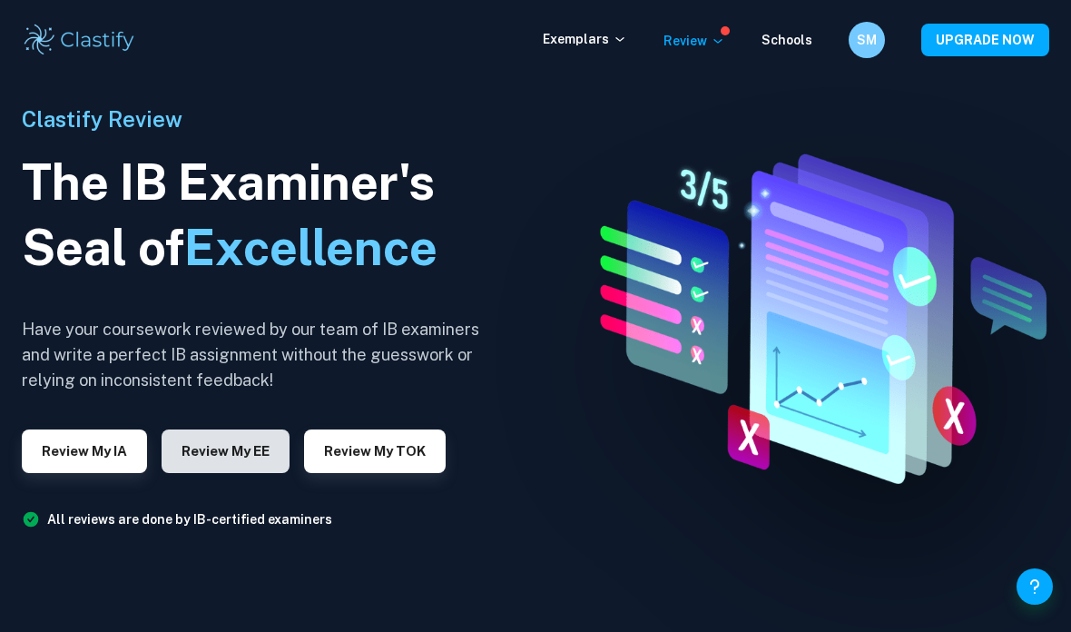
click at [278, 473] on button "Review my EE" at bounding box center [226, 451] width 128 height 44
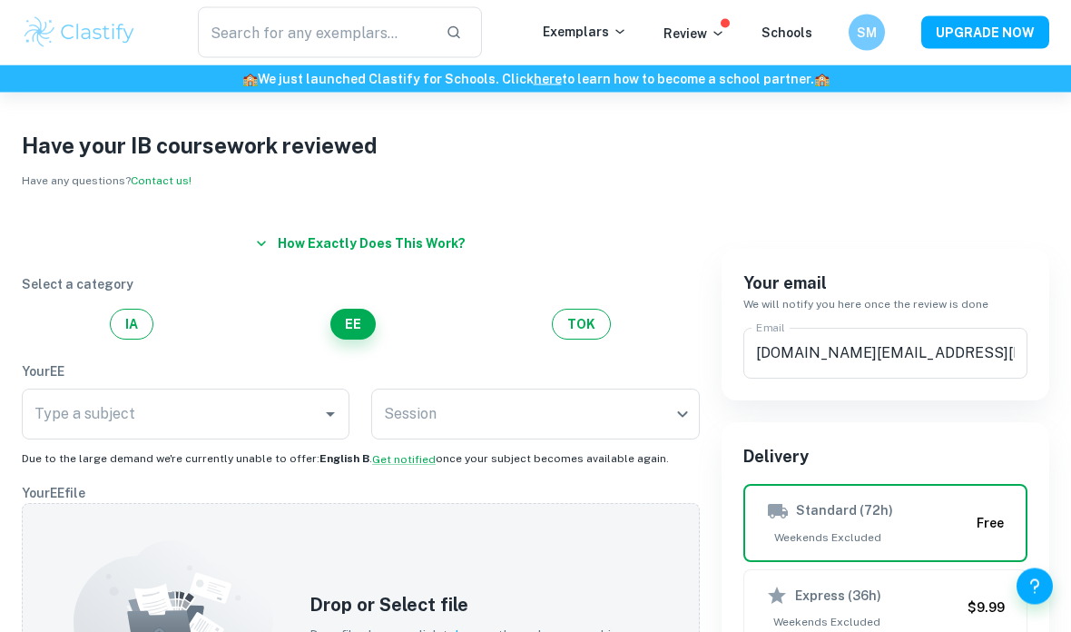
scroll to position [15, 0]
click at [269, 393] on div "Type a subject" at bounding box center [186, 413] width 328 height 51
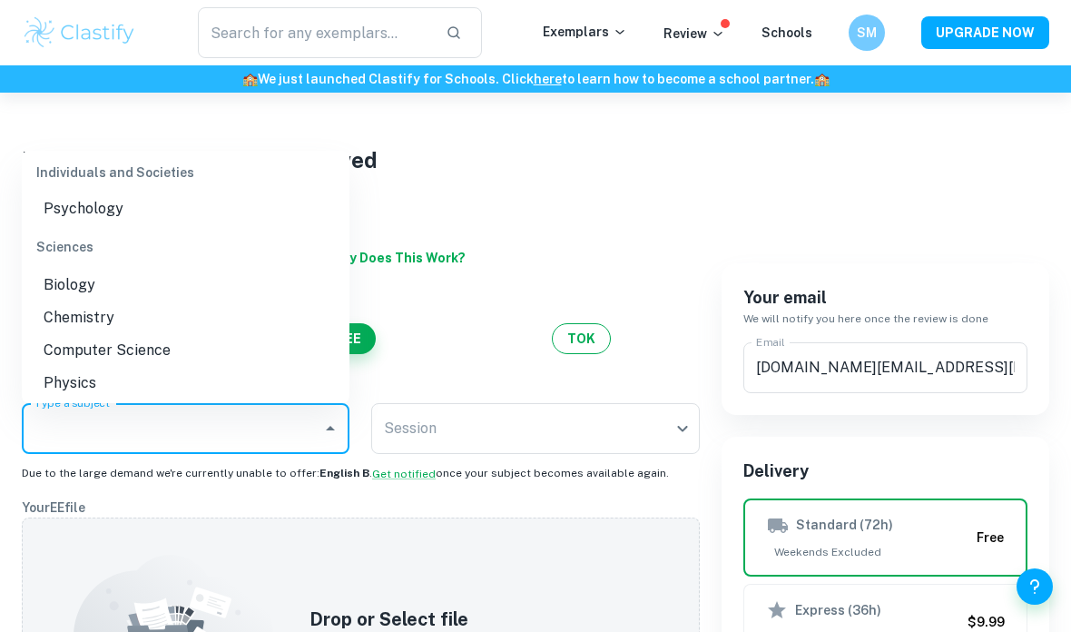
scroll to position [359, 0]
click at [91, 268] on li "Biology" at bounding box center [186, 284] width 328 height 33
type input "Biology"
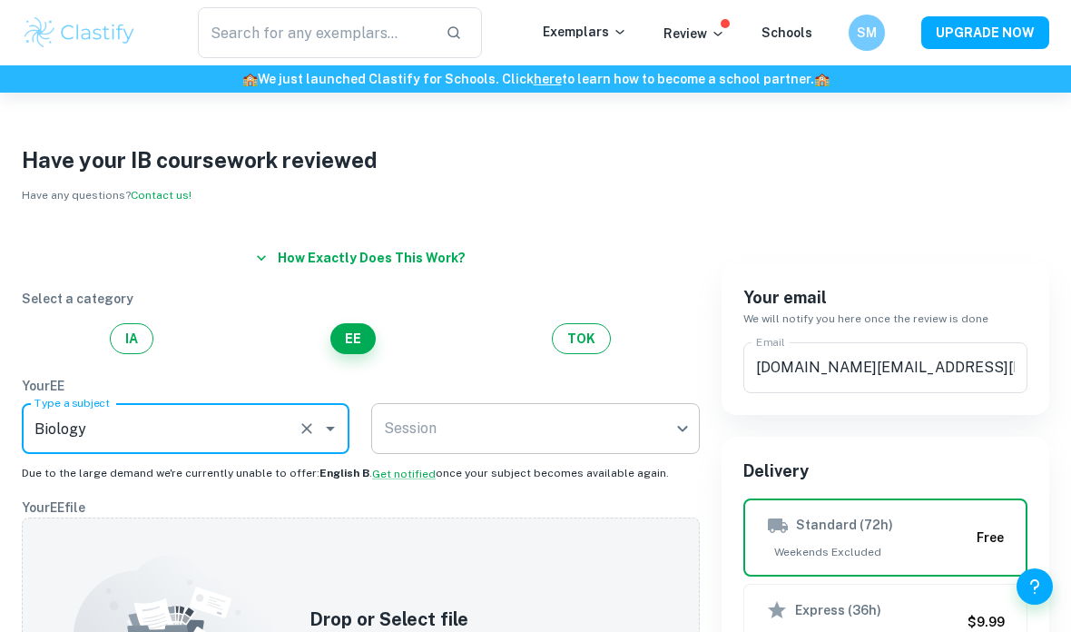
click at [568, 418] on body "We value your privacy We use cookies to enhance your browsing experience, serve…" at bounding box center [535, 409] width 1071 height 632
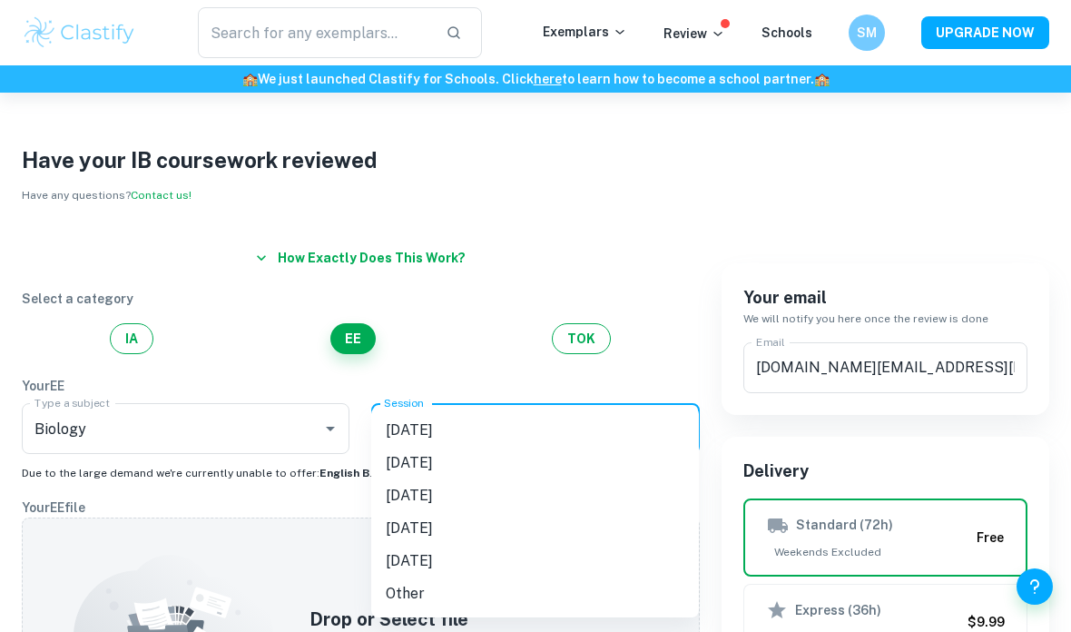
click at [449, 491] on li "[DATE]" at bounding box center [535, 495] width 328 height 33
type input "M26"
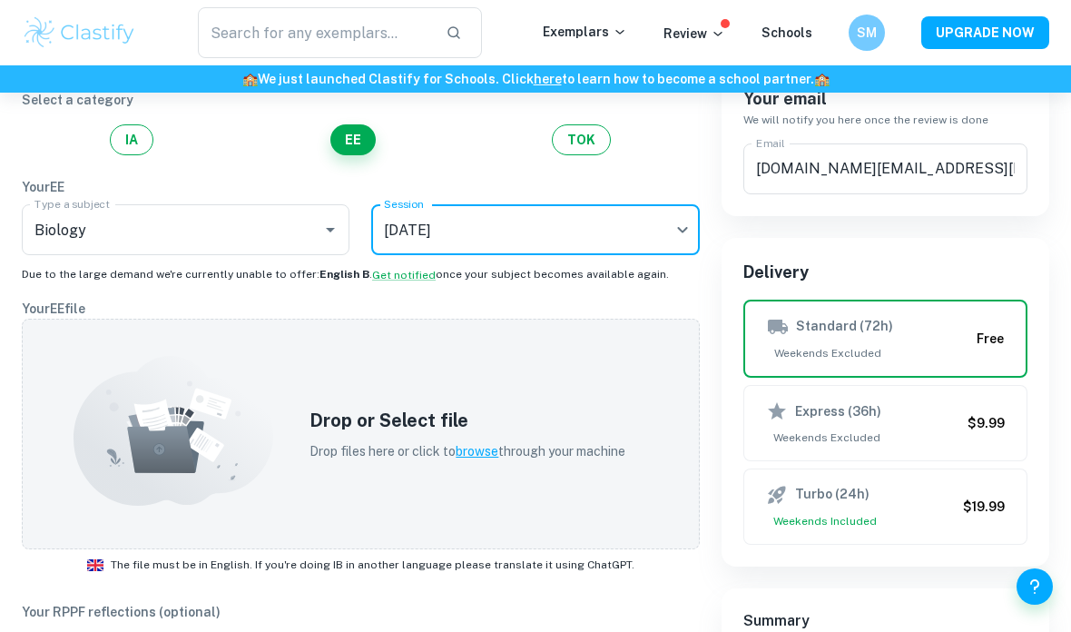
scroll to position [200, 0]
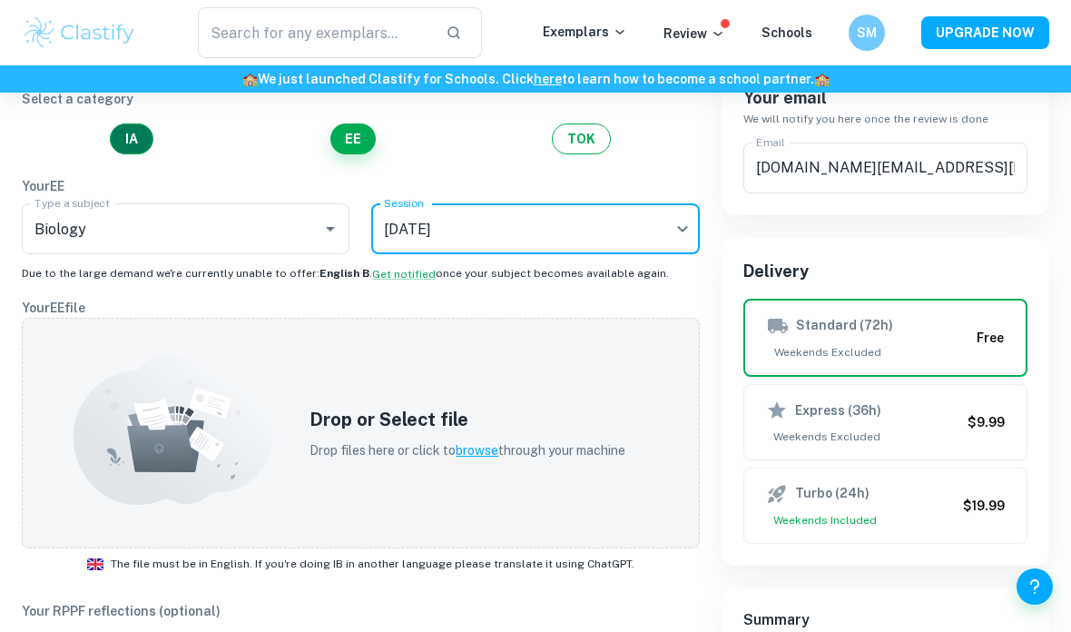
click at [133, 138] on button "IA" at bounding box center [132, 138] width 44 height 31
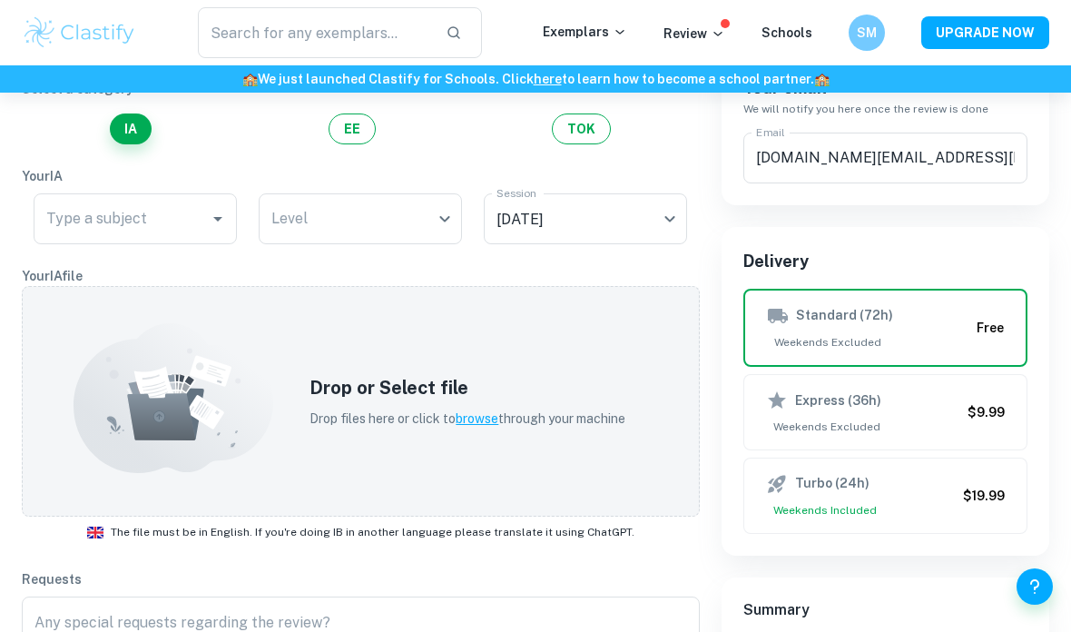
scroll to position [169, 0]
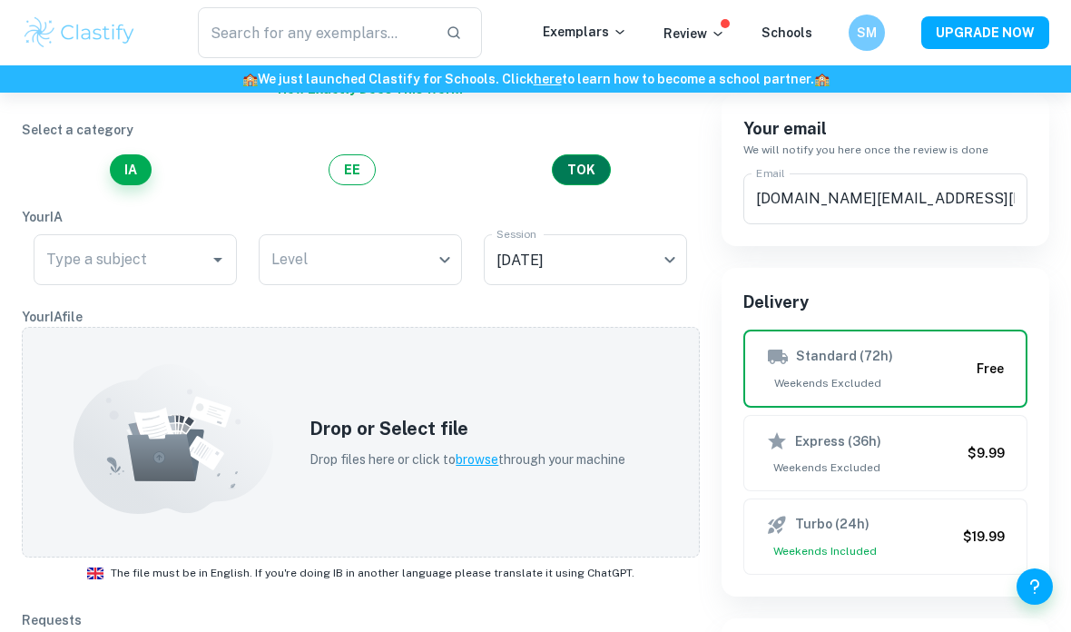
click at [594, 167] on button "TOK" at bounding box center [581, 169] width 59 height 31
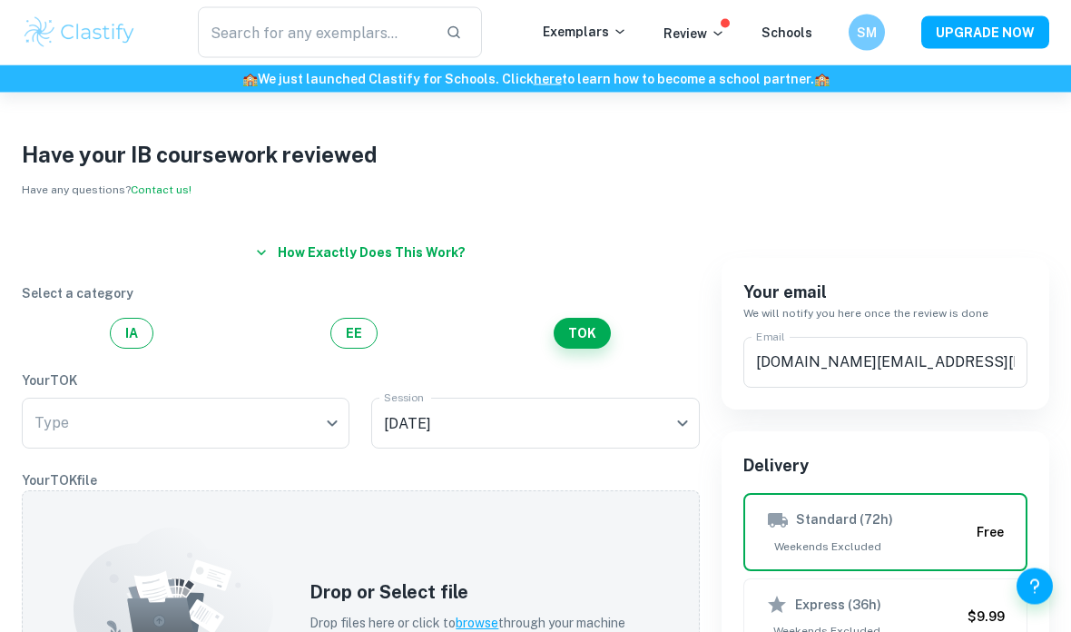
scroll to position [0, 0]
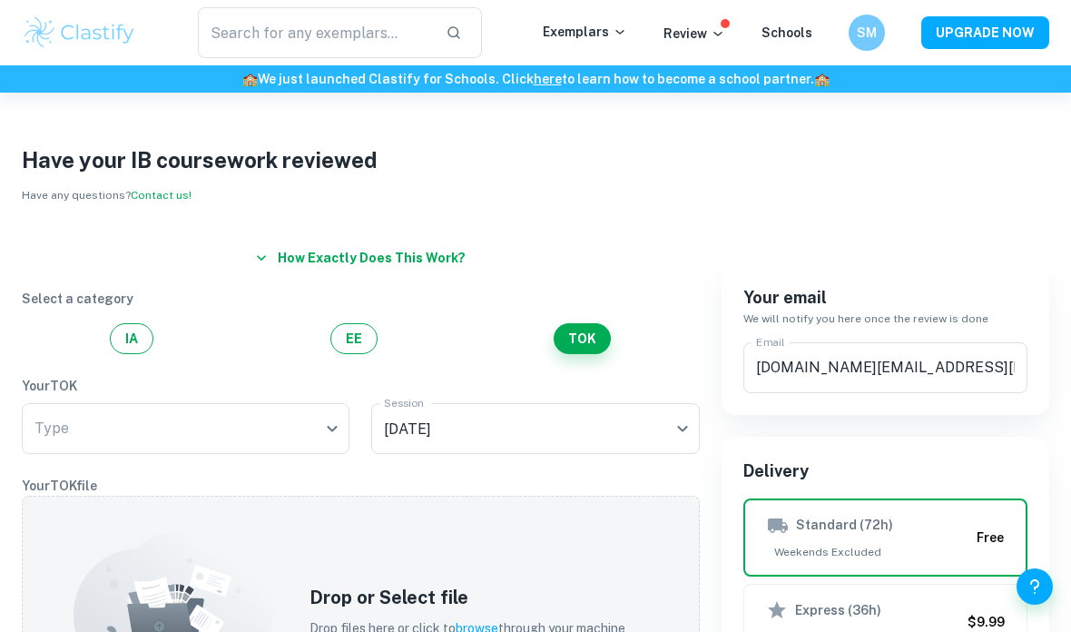
click at [87, 37] on img at bounding box center [79, 33] width 115 height 36
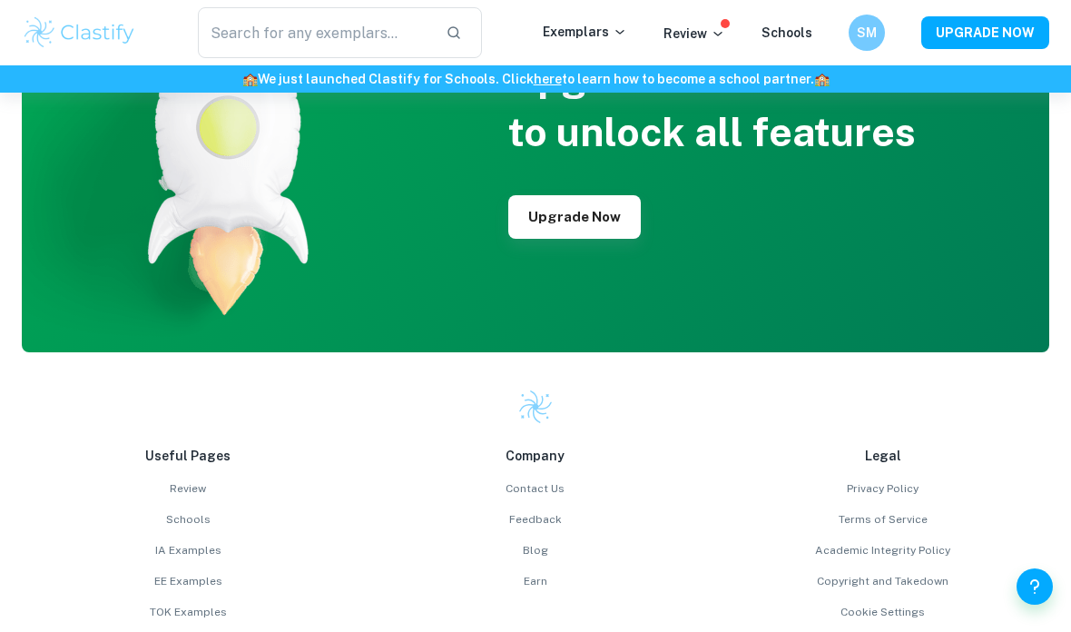
scroll to position [4558, 0]
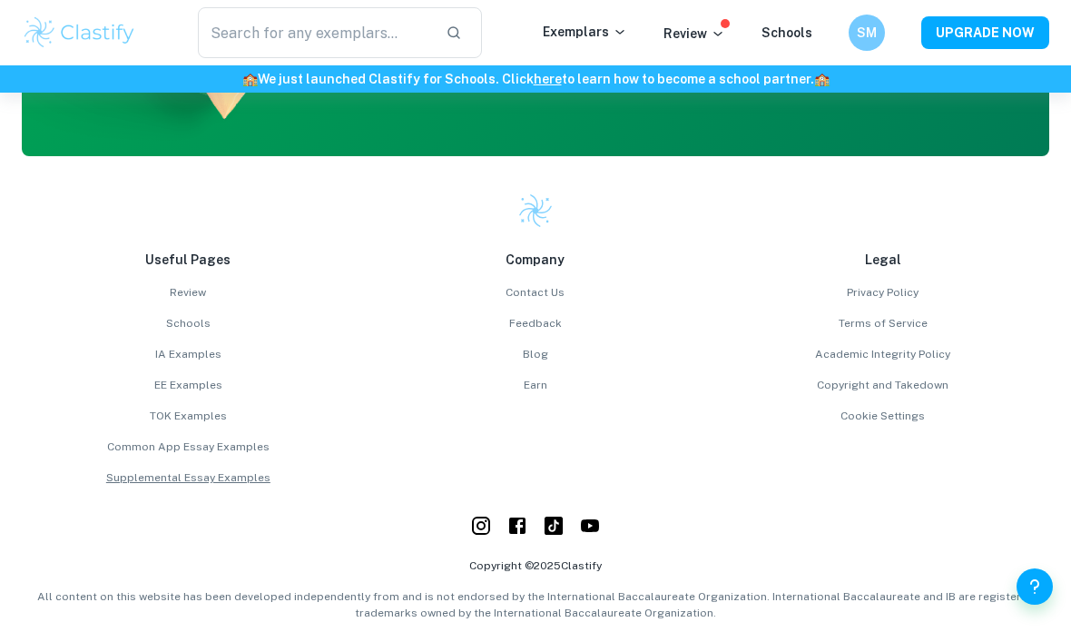
click at [246, 486] on link "Supplemental Essay Examples" at bounding box center [188, 477] width 333 height 16
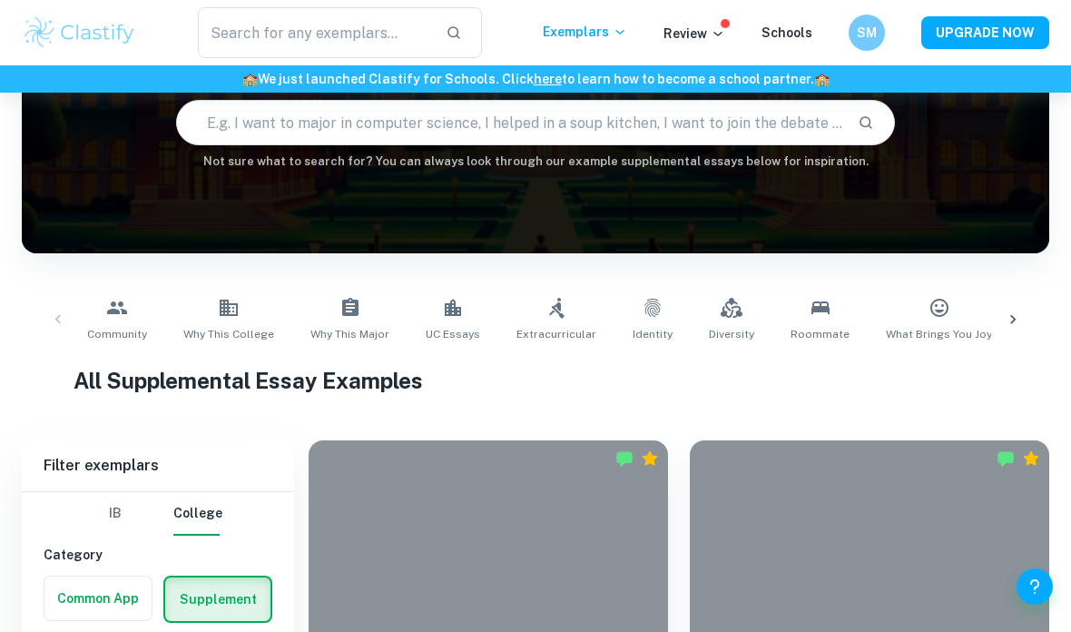
scroll to position [225, 0]
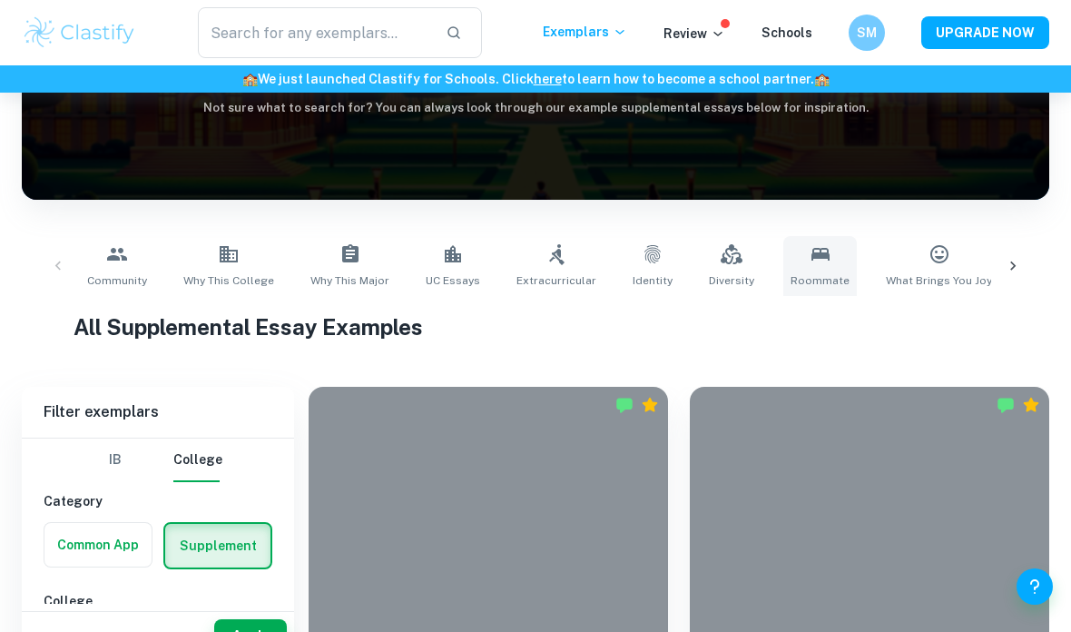
click at [811, 256] on icon at bounding box center [820, 254] width 18 height 13
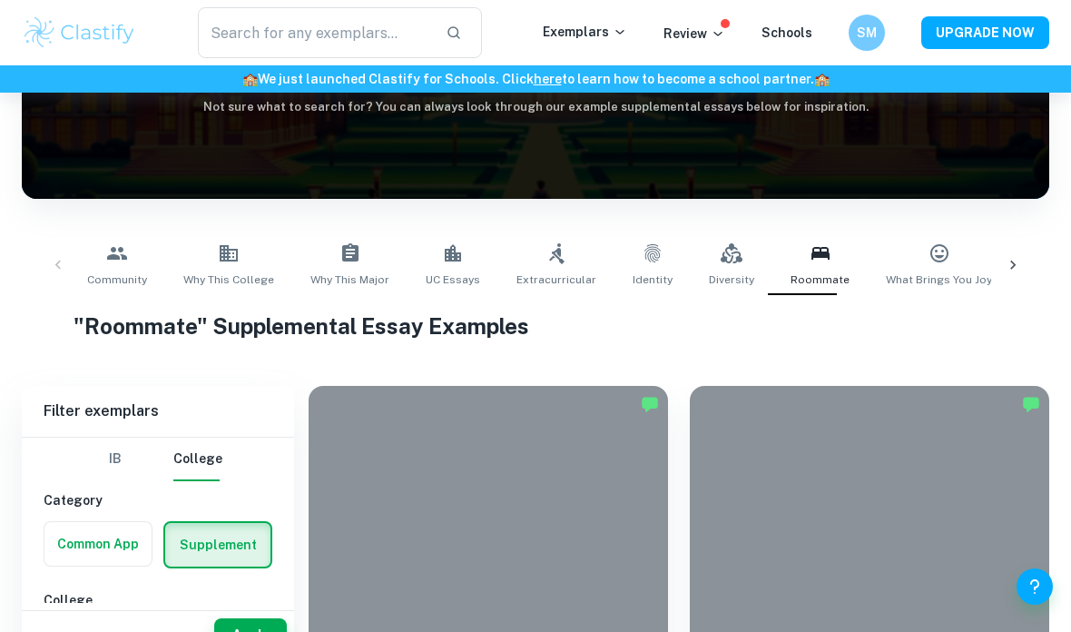
scroll to position [225, 0]
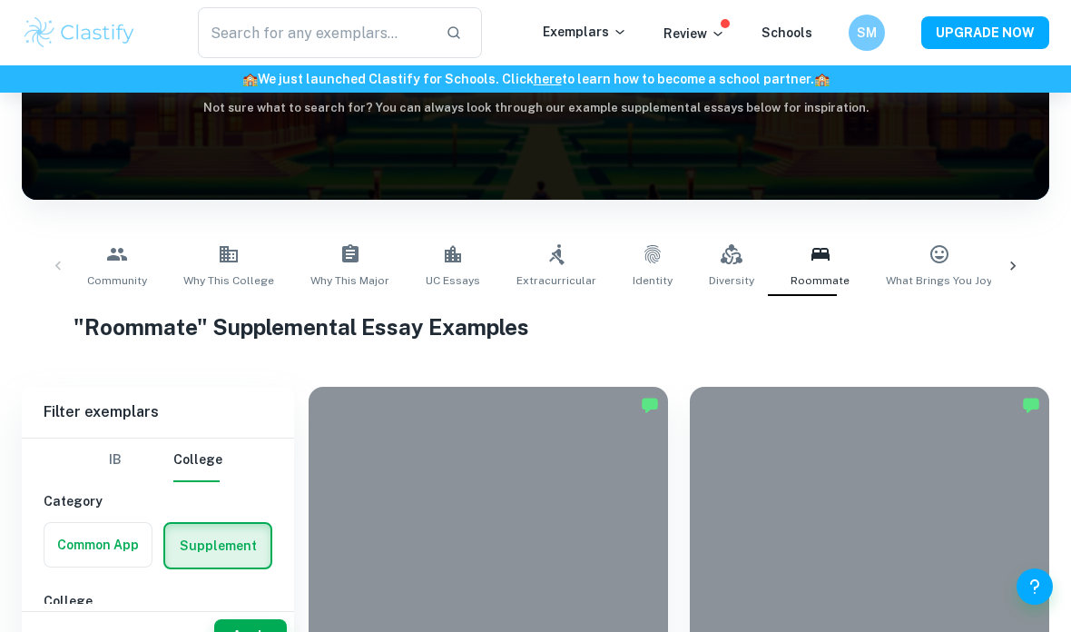
click at [1017, 260] on icon at bounding box center [1013, 266] width 18 height 18
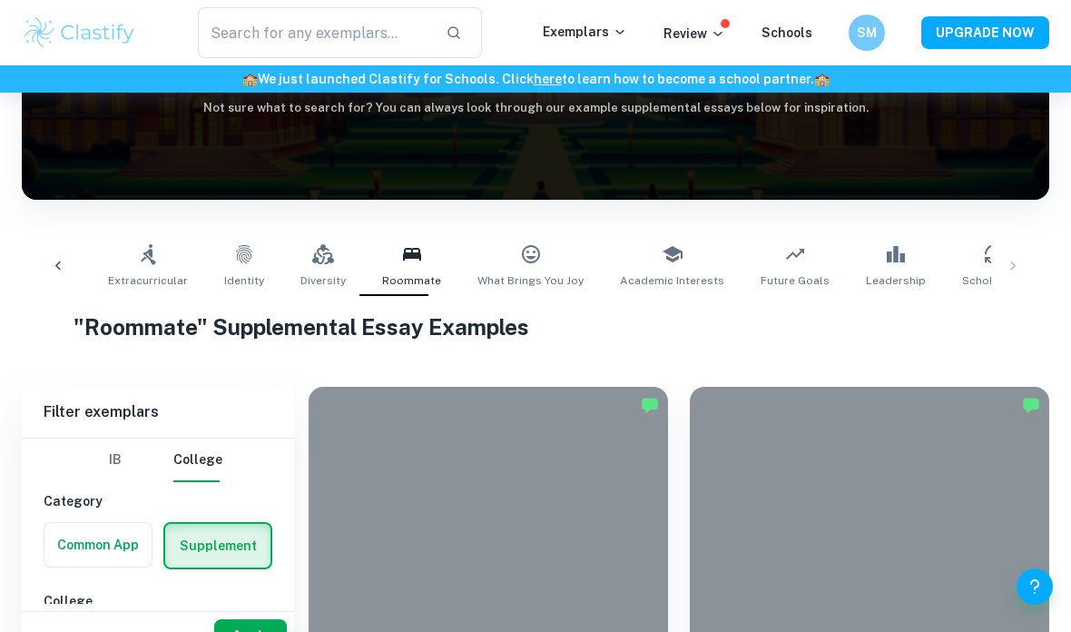
click at [1018, 258] on div "Community Why This College Why This Major UC Essays Extracurricular Identity Di…" at bounding box center [535, 266] width 998 height 60
click at [663, 257] on icon at bounding box center [673, 254] width 20 height 16
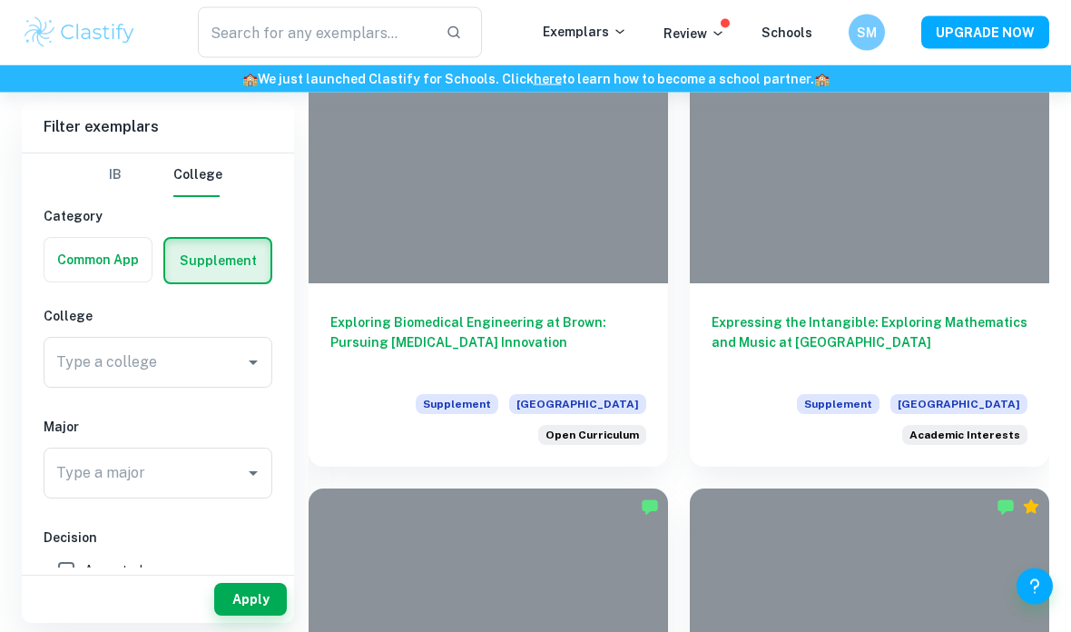
scroll to position [585, 0]
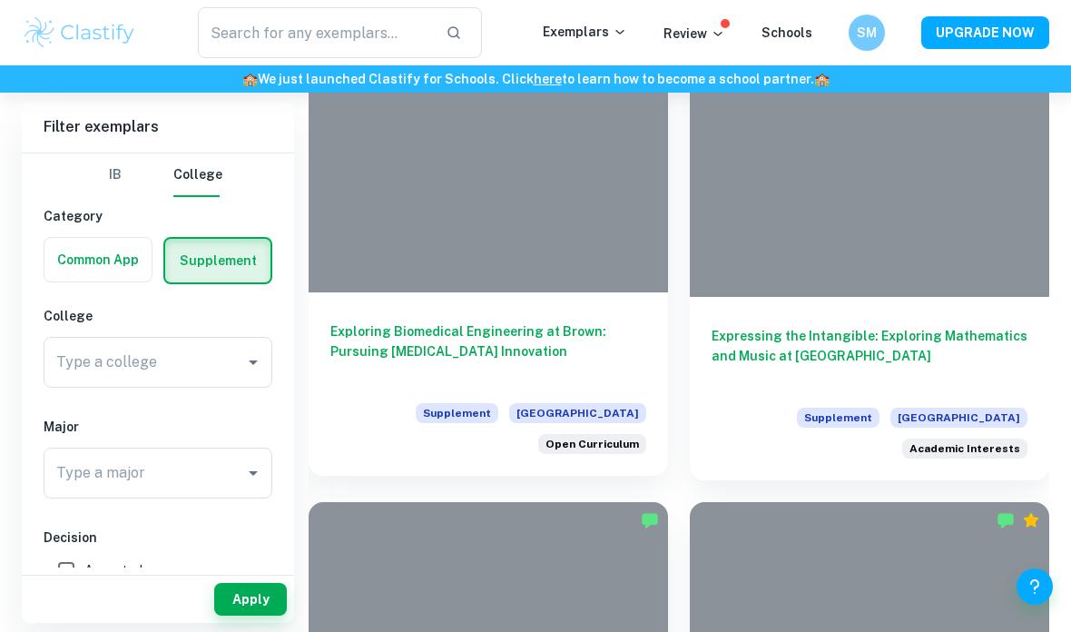
click at [518, 332] on h6 "Exploring Biomedical Engineering at Brown: Pursuing [MEDICAL_DATA] Innovation" at bounding box center [488, 351] width 316 height 60
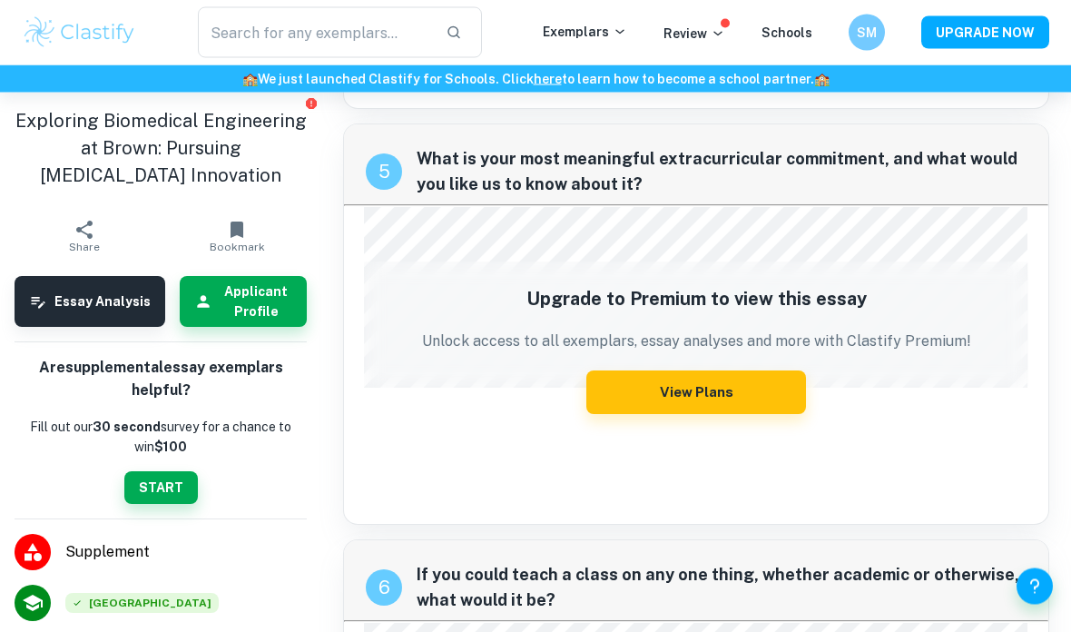
scroll to position [2545, 0]
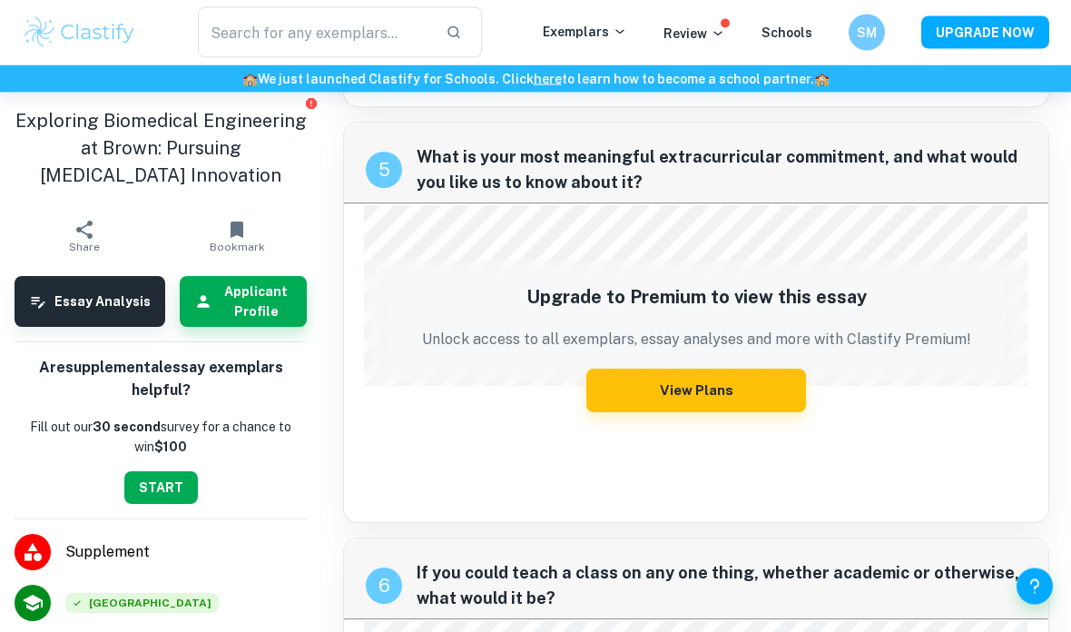
click at [172, 481] on button "START" at bounding box center [161, 487] width 74 height 33
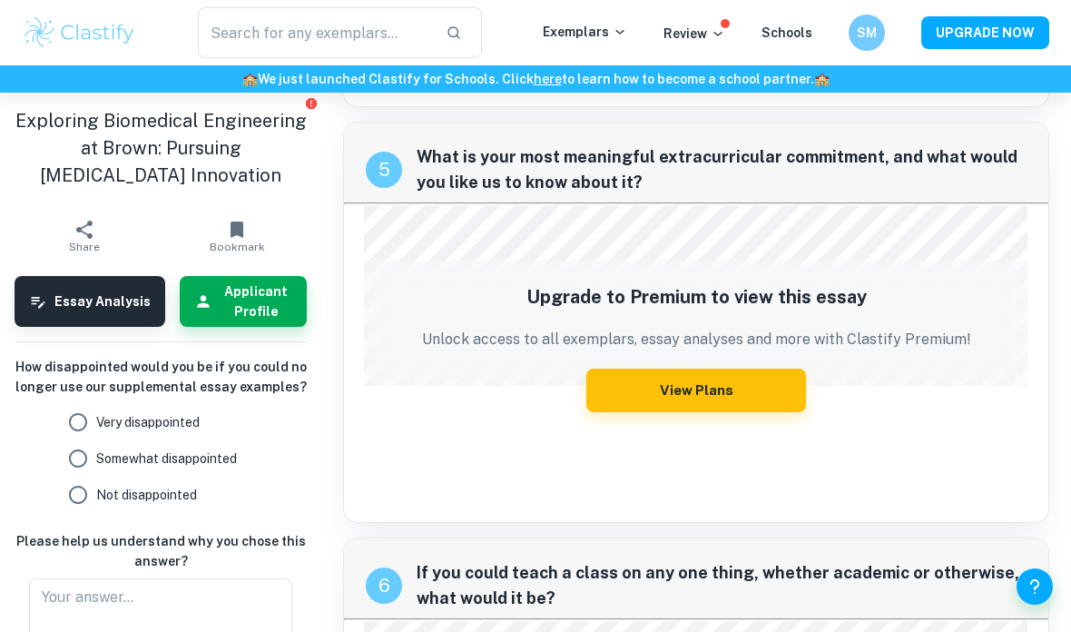
click at [106, 457] on span "Somewhat disappointed" at bounding box center [166, 458] width 141 height 20
click at [96, 457] on input "Somewhat disappointed" at bounding box center [78, 458] width 36 height 36
radio input "true"
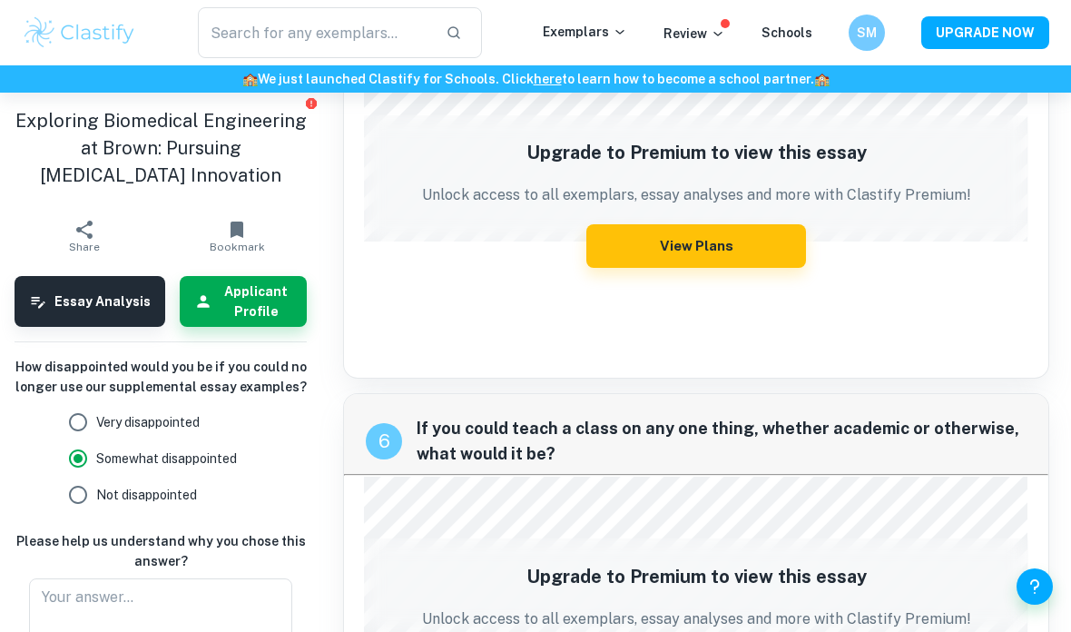
scroll to position [2692, 0]
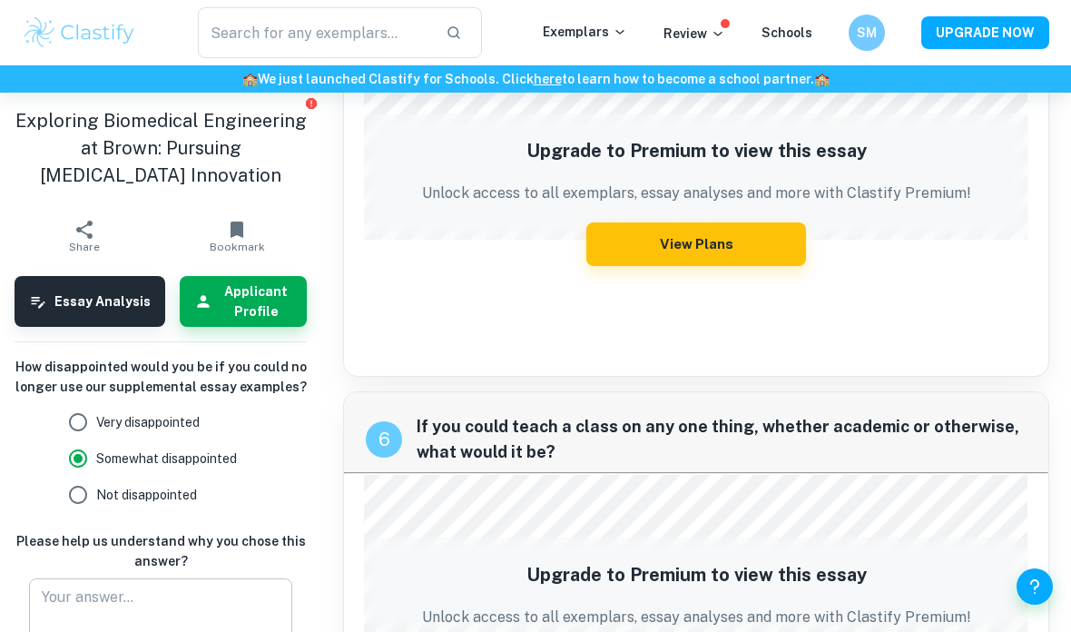
click at [92, 596] on textarea at bounding box center [161, 617] width 238 height 63
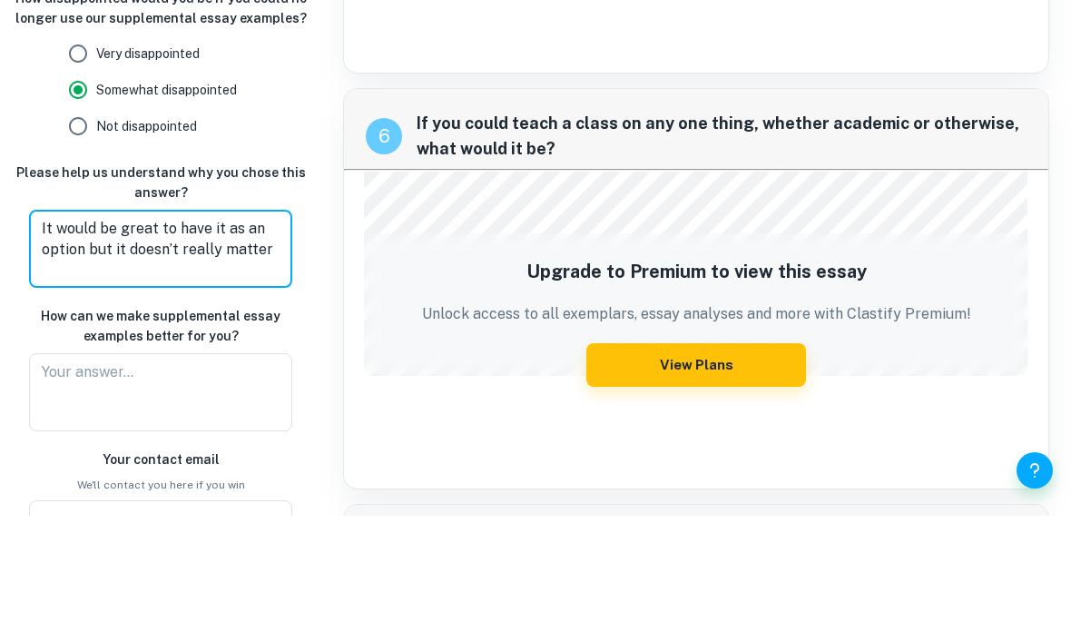
scroll to position [257, 0]
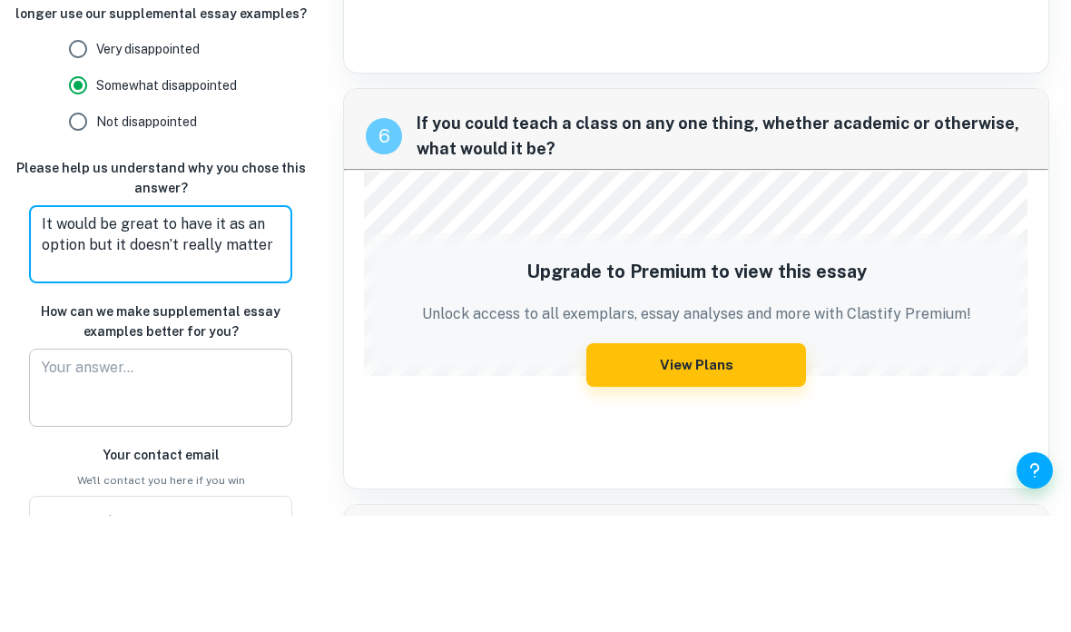
type textarea "It would be great to have it as an option but it doesn’t really matter"
click at [260, 473] on textarea at bounding box center [161, 504] width 238 height 63
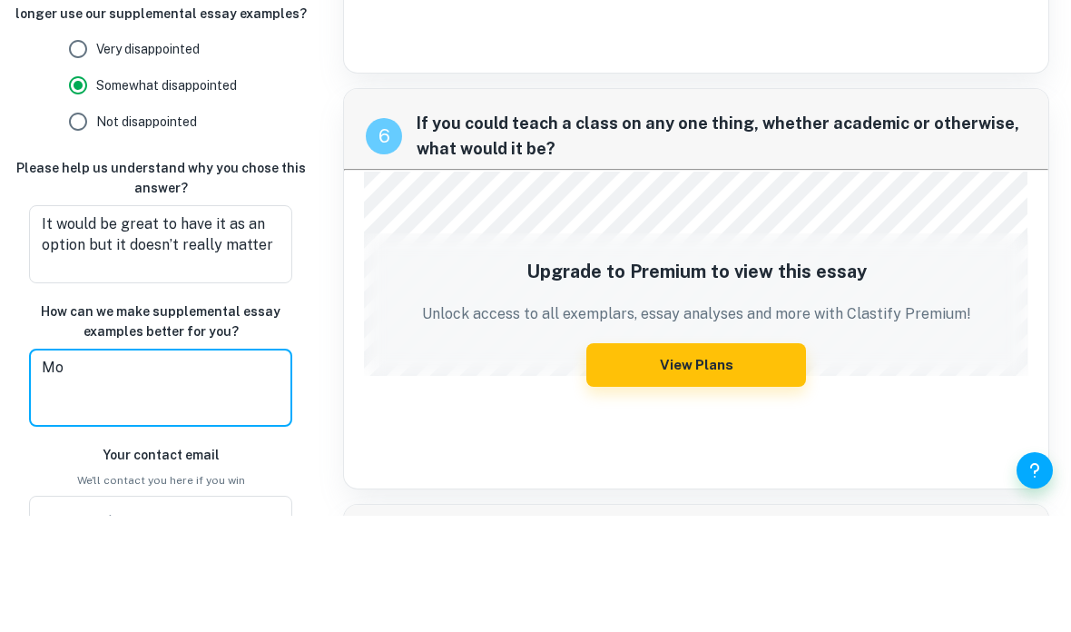
type textarea "M"
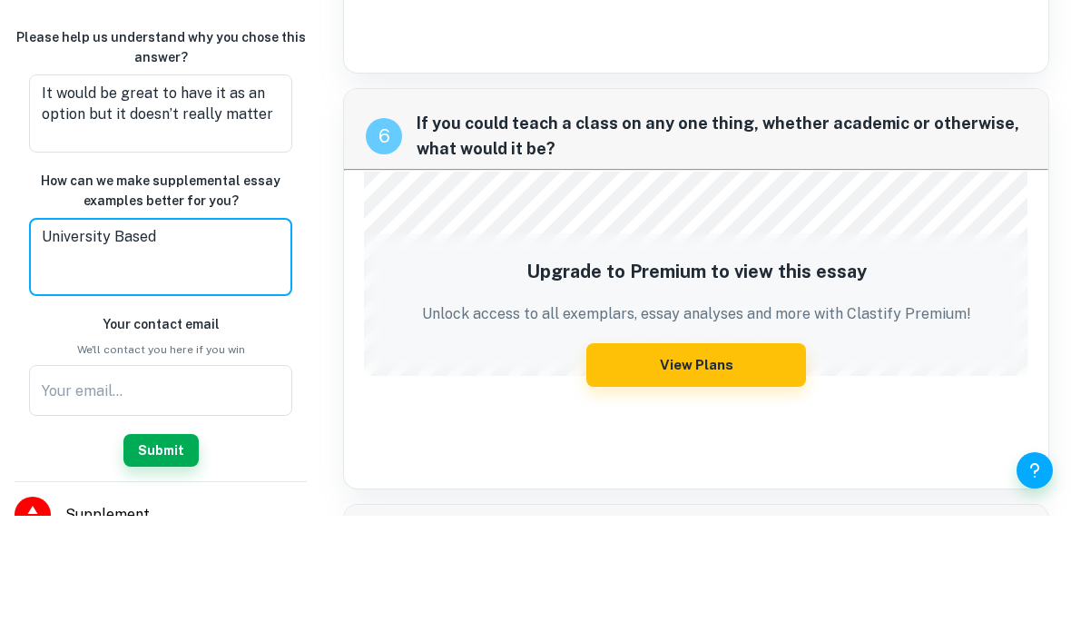
scroll to position [388, 0]
type textarea "University Based"
click at [241, 481] on input "text" at bounding box center [160, 506] width 263 height 51
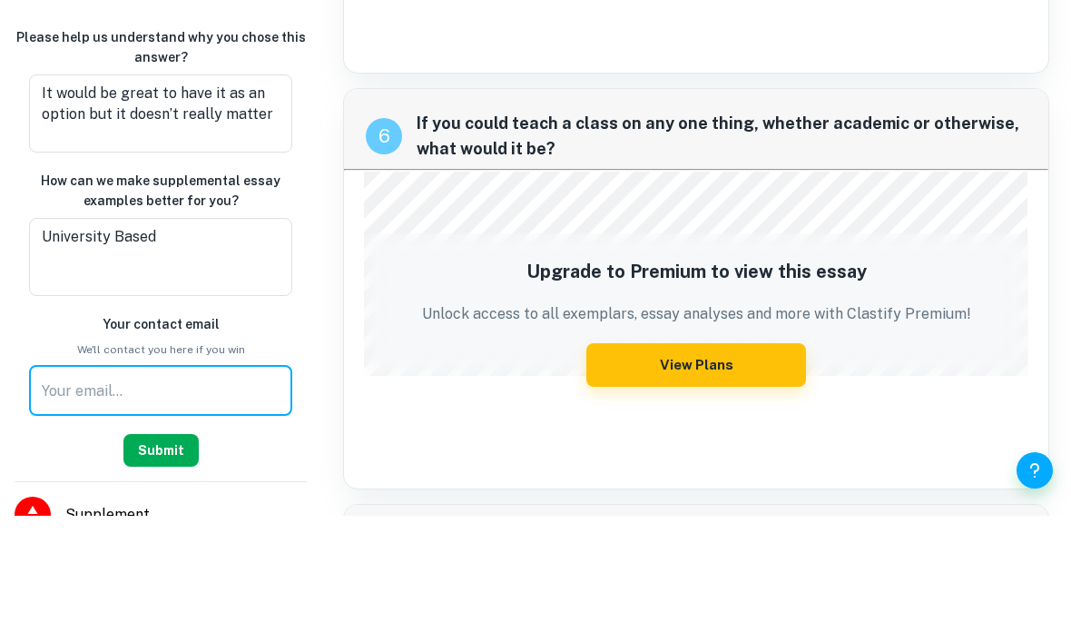
click at [172, 446] on div "How disappointed would you be if you could no longer use our supplemental essay…" at bounding box center [161, 276] width 292 height 614
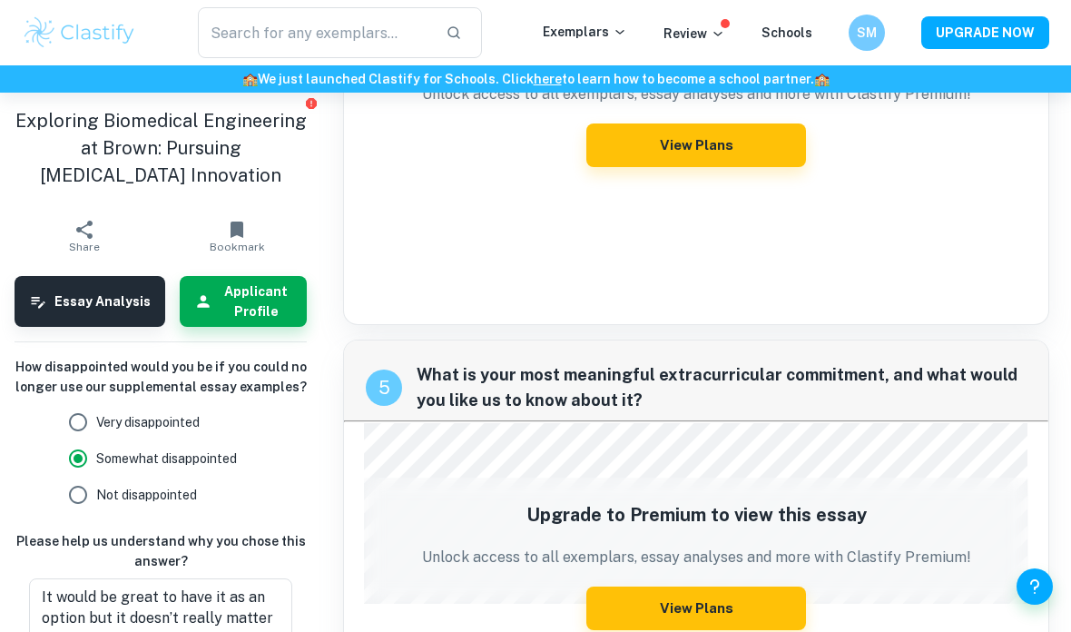
scroll to position [2306, 0]
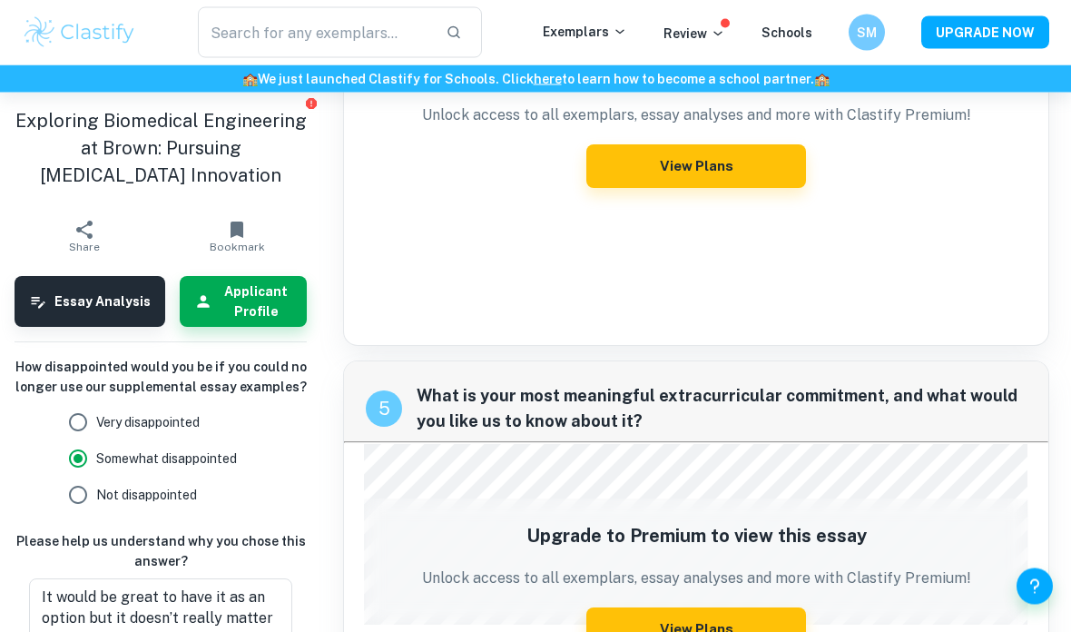
click at [70, 48] on img at bounding box center [79, 33] width 115 height 36
